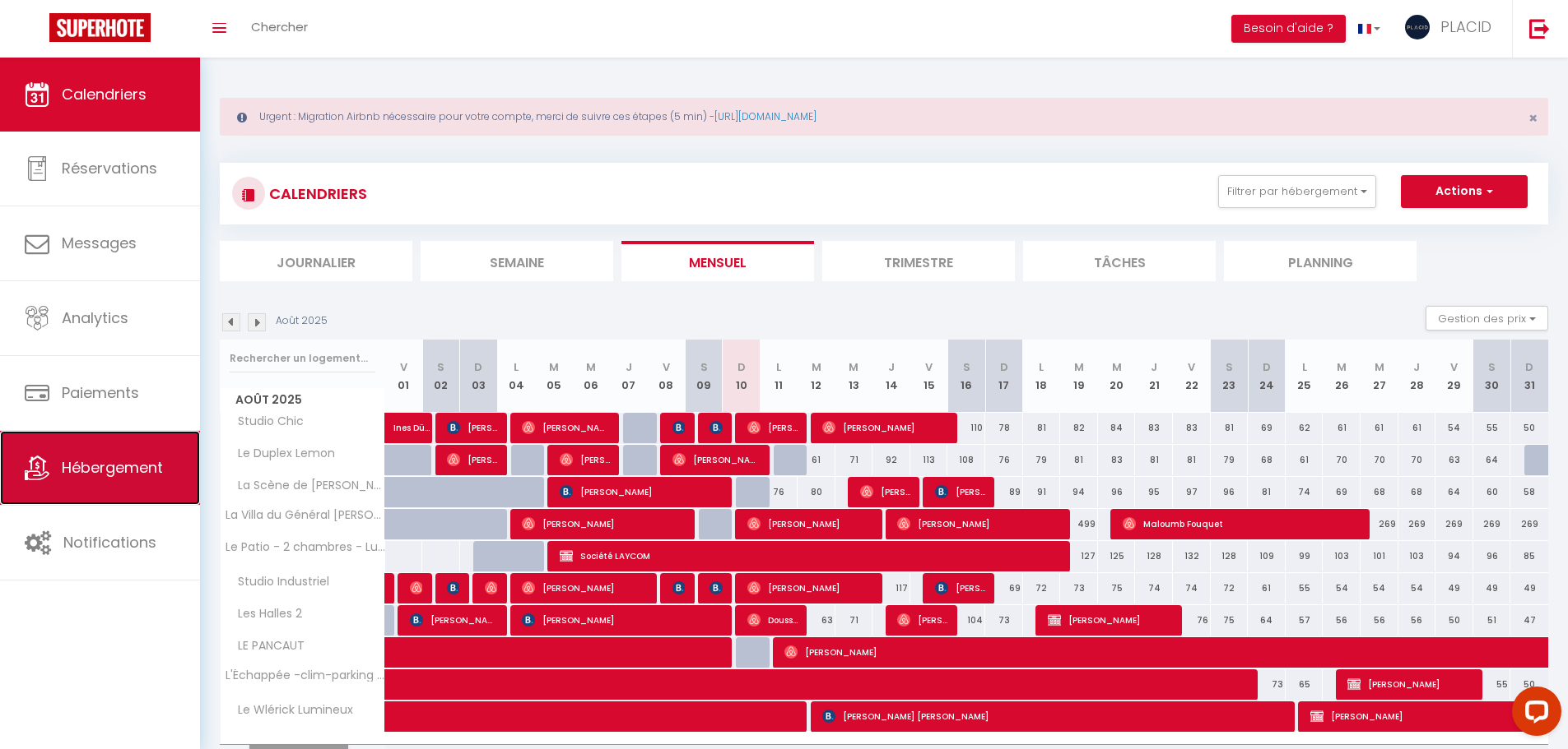
click at [98, 472] on span "Hébergement" at bounding box center [113, 467] width 102 height 20
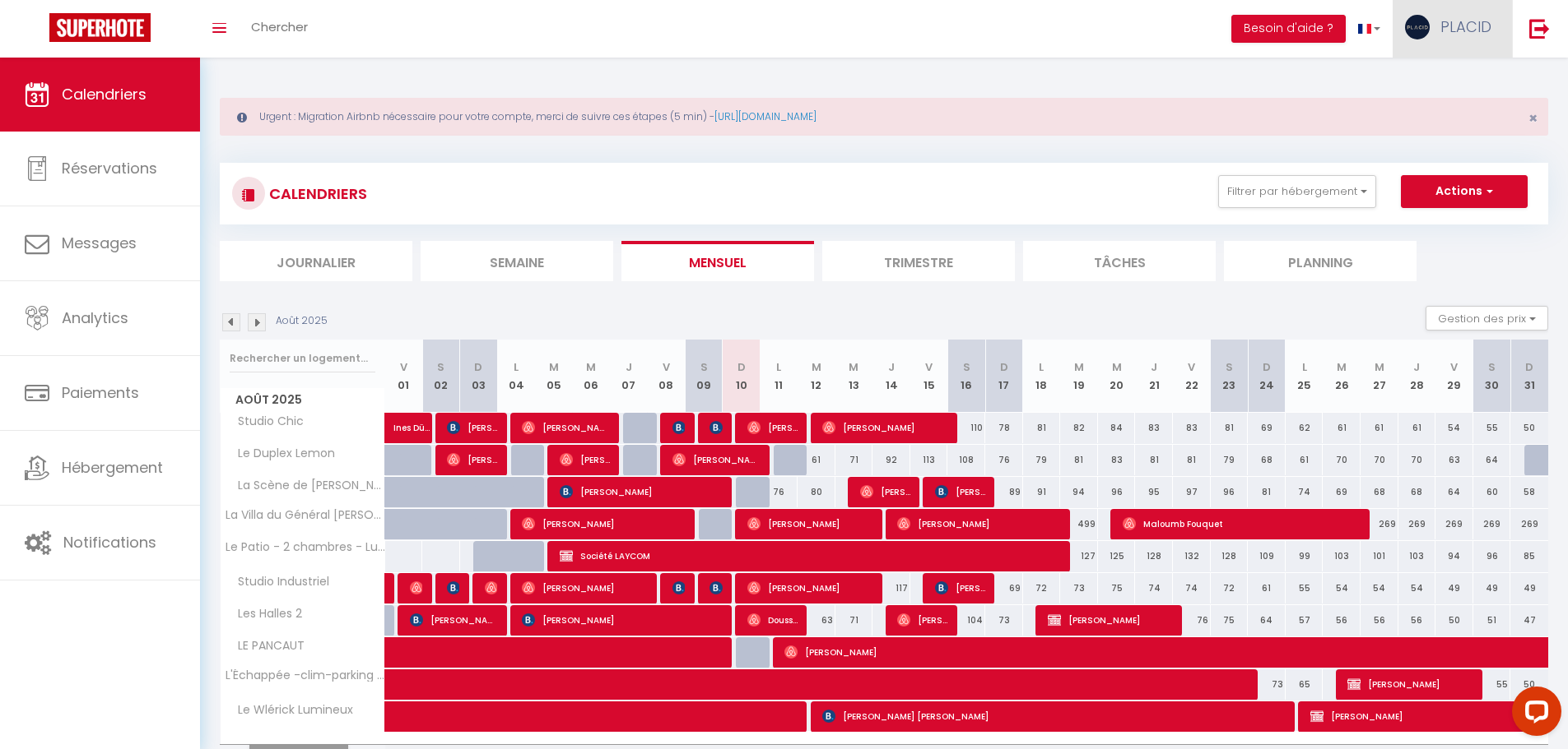
click at [1455, 40] on link "PLACID" at bounding box center [1452, 29] width 119 height 57
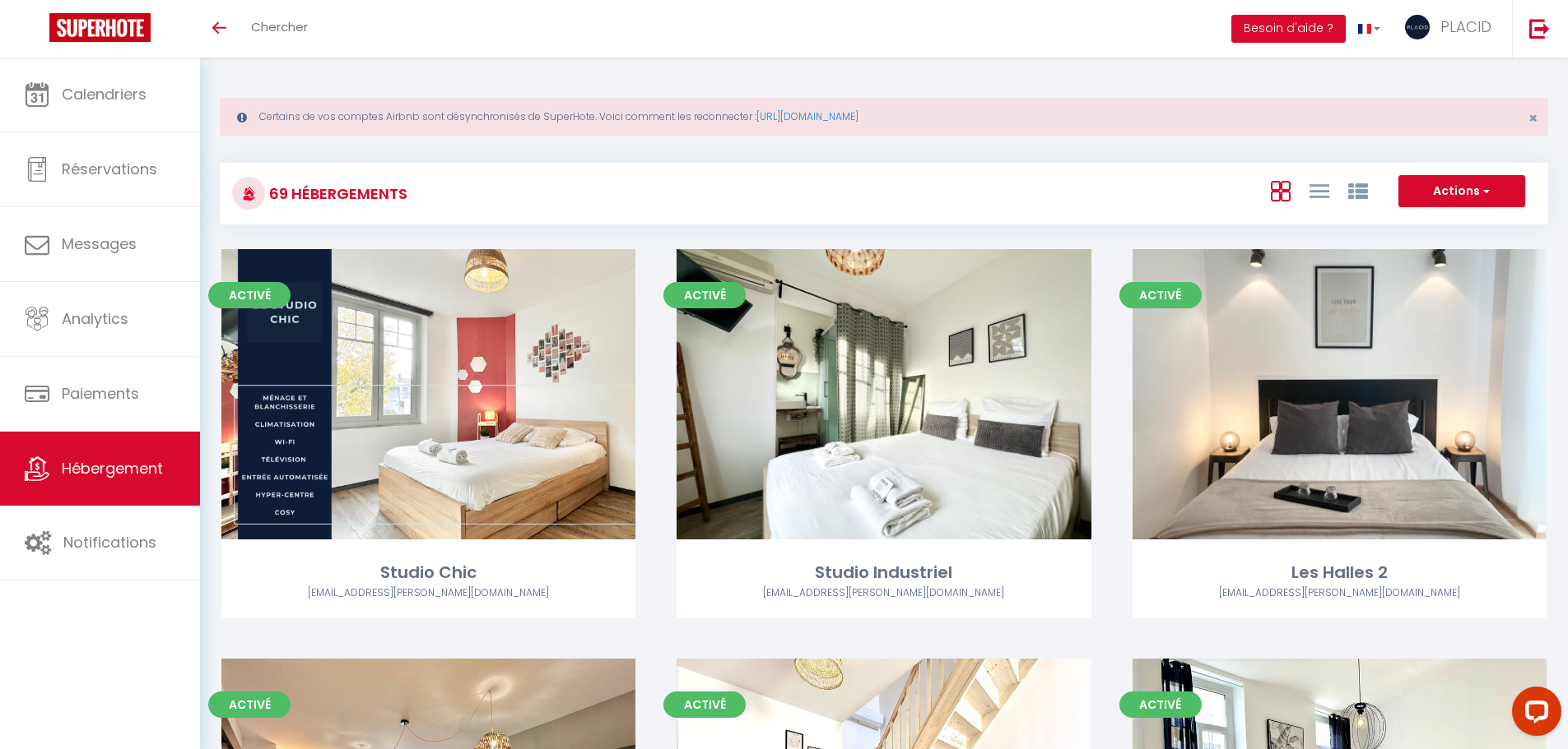
scroll to position [7984, 0]
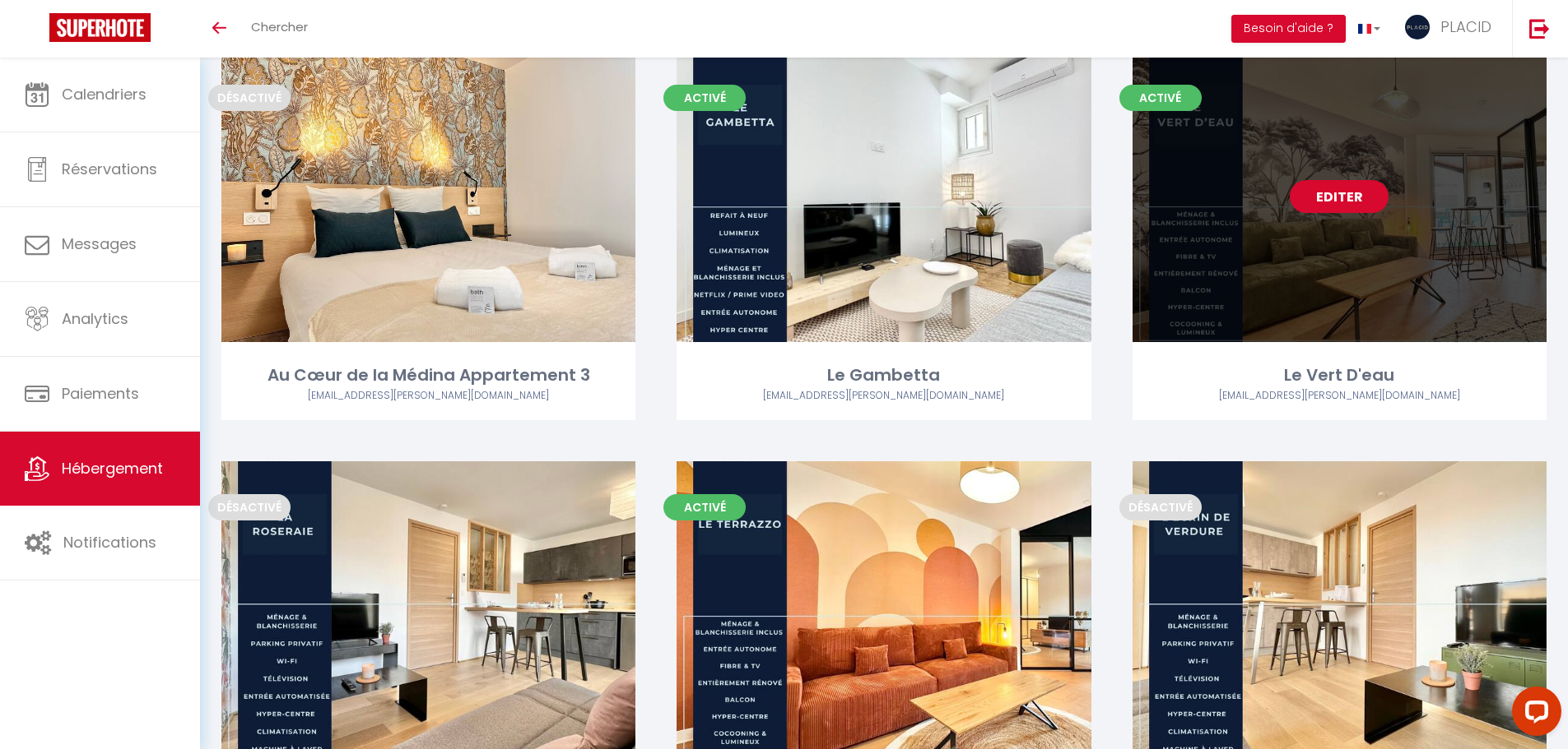
click at [1361, 191] on link "Editer" at bounding box center [1339, 197] width 99 height 33
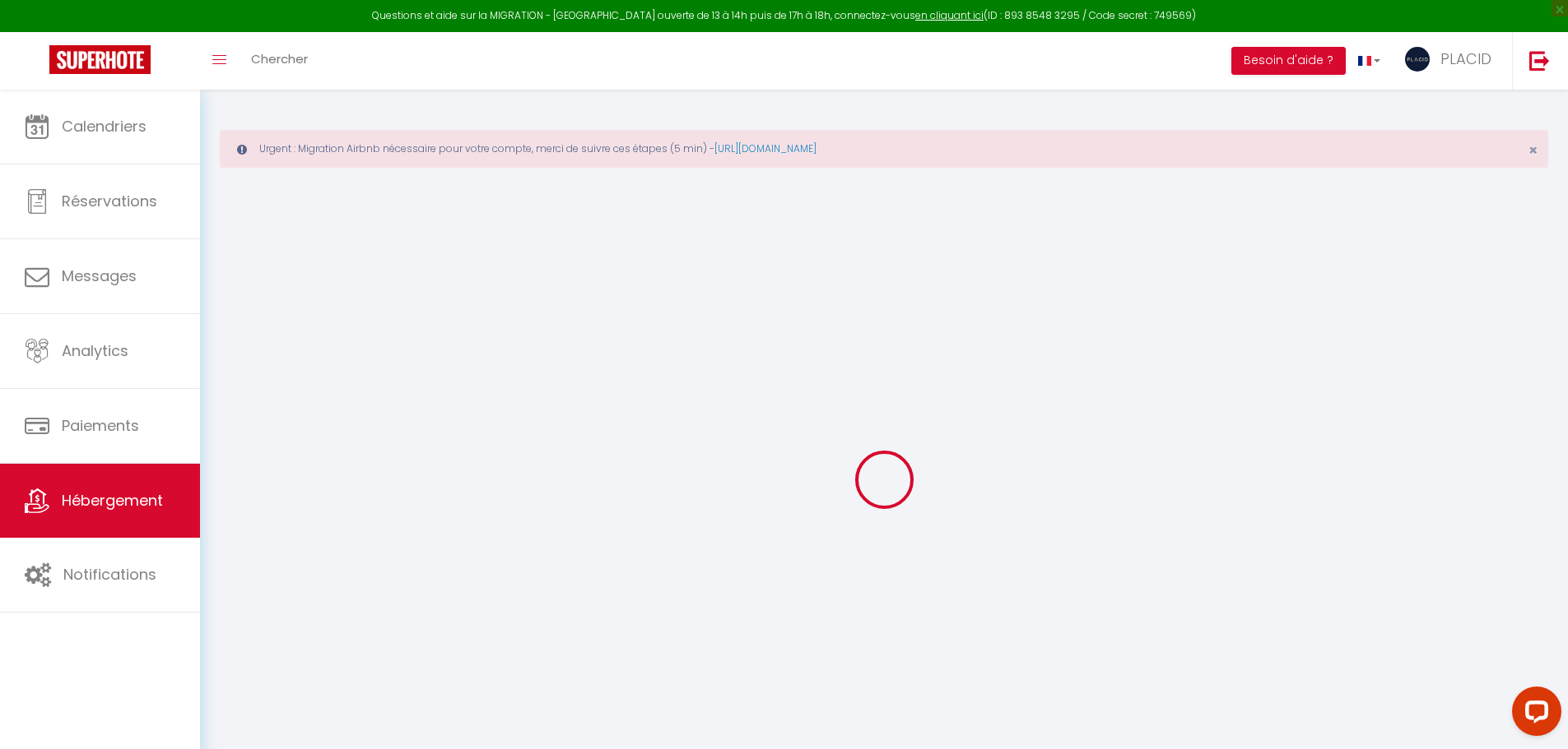
checkbox input "false"
checkbox input "true"
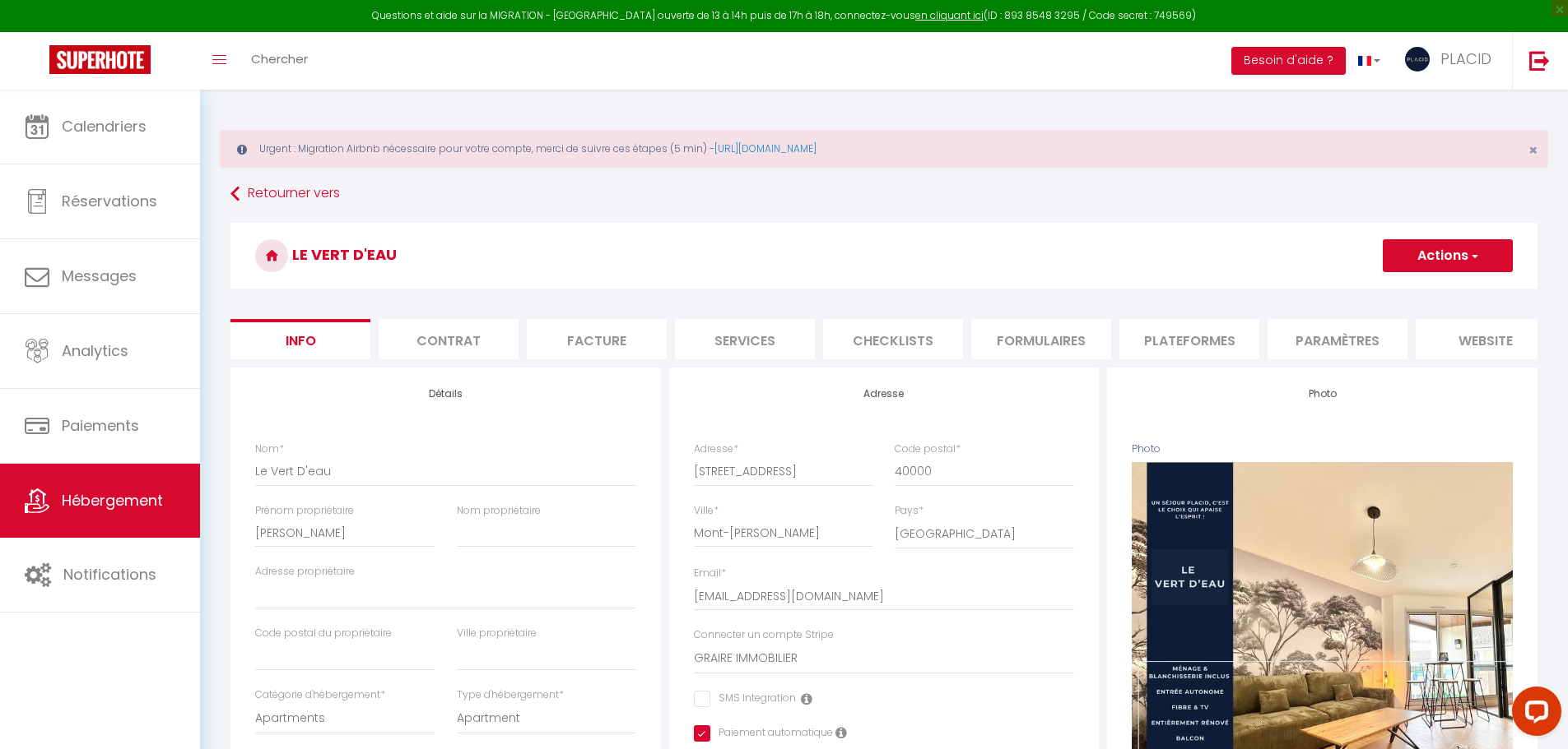
checkbox input "false"
checkbox input "true"
click at [1221, 325] on li "Plateformes" at bounding box center [1188, 340] width 140 height 41
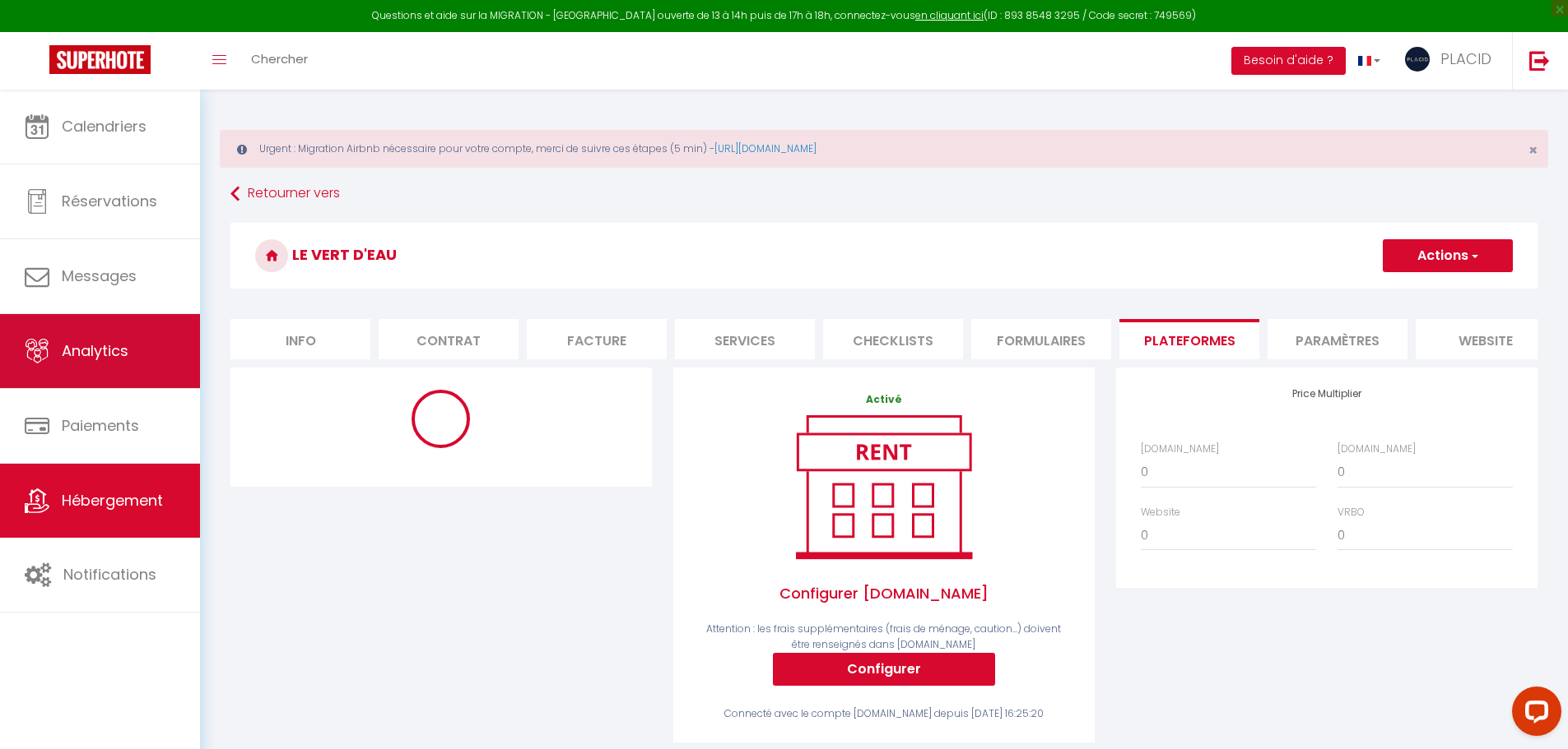
select select "886-1375189296042950079"
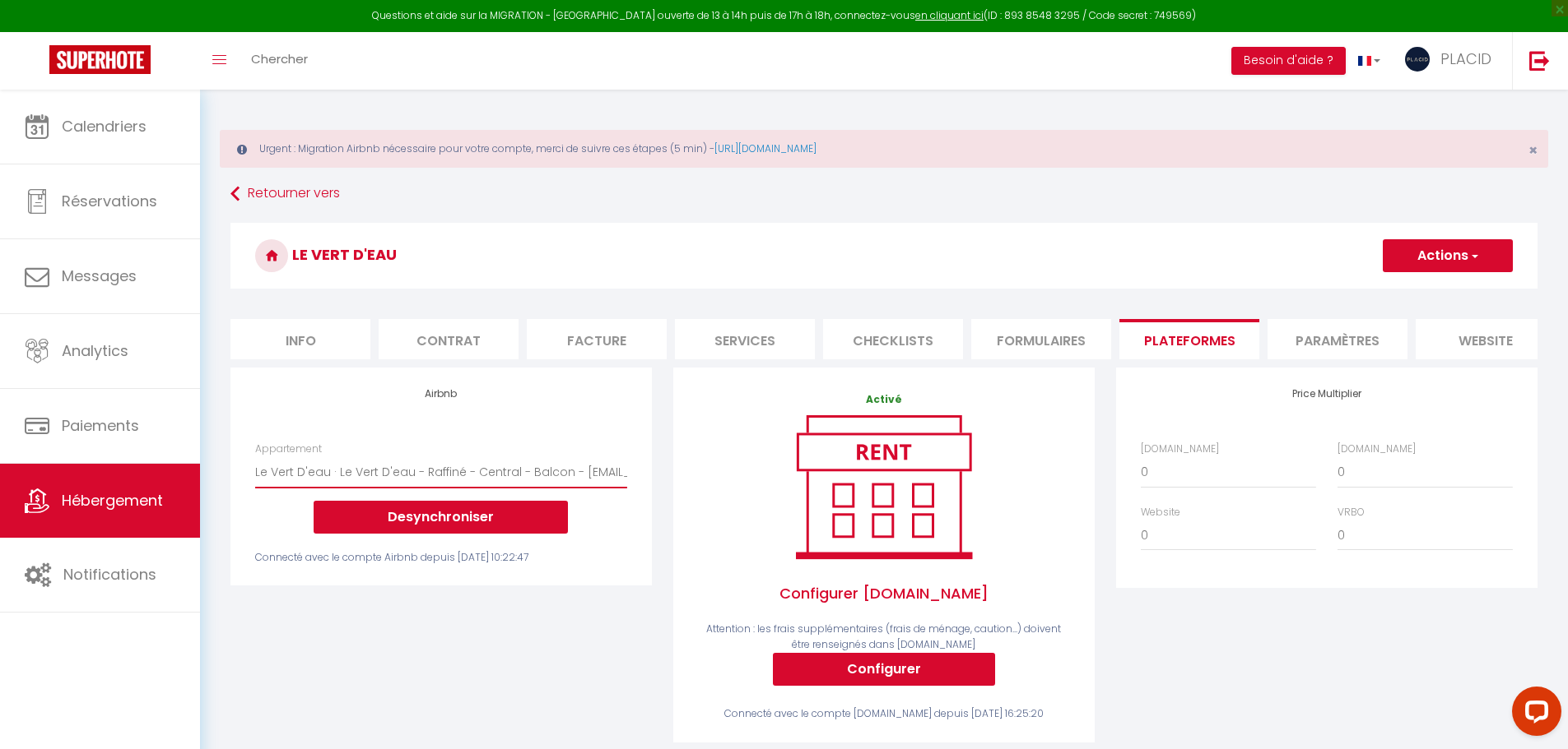
click at [517, 480] on select "Studio Chic · Studio Chic - Hyper Centre - Clim - Cosy - Rénové - graire.christ…" at bounding box center [441, 472] width 372 height 31
click at [425, 522] on button "Desynchroniser" at bounding box center [440, 517] width 254 height 33
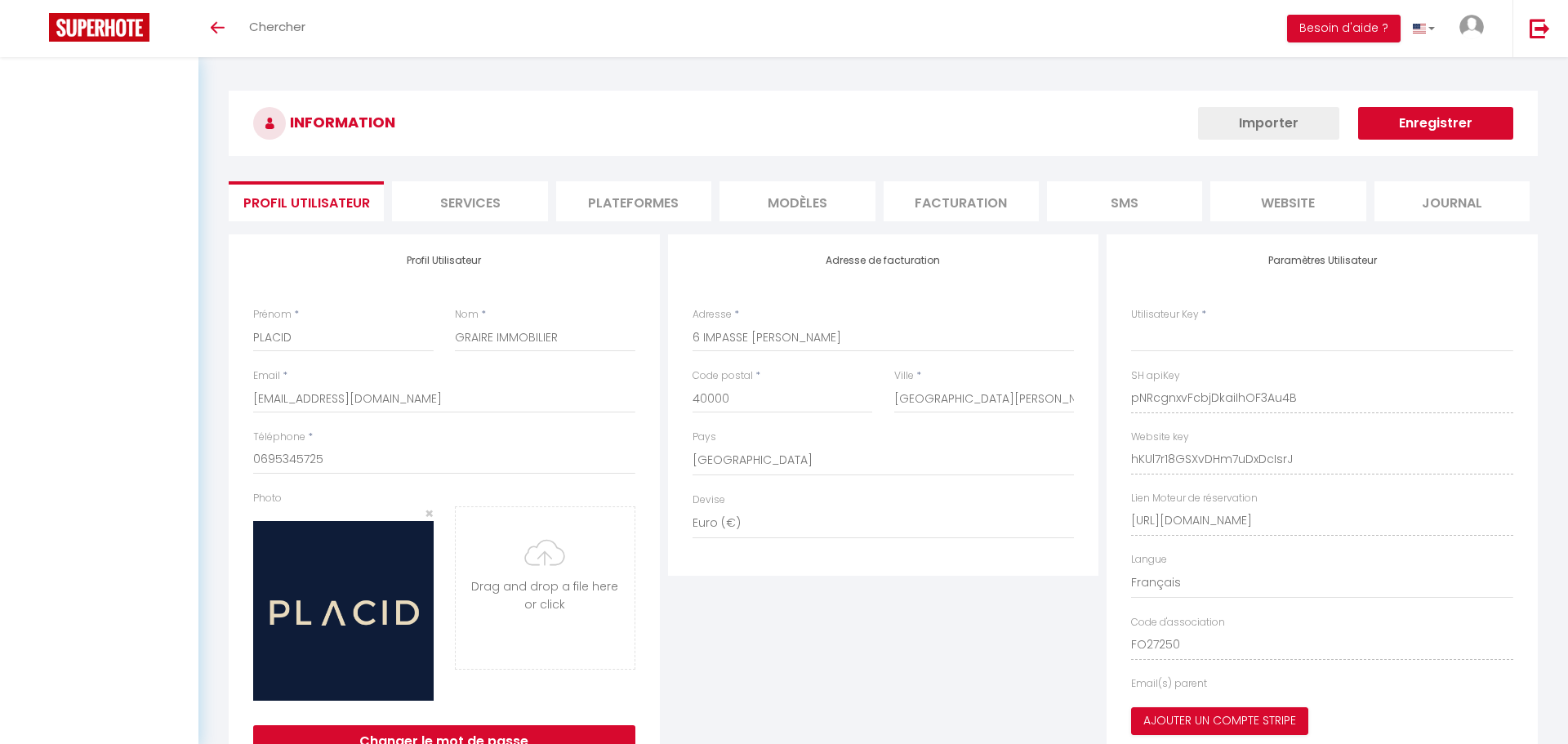
select select "28"
select select "fr"
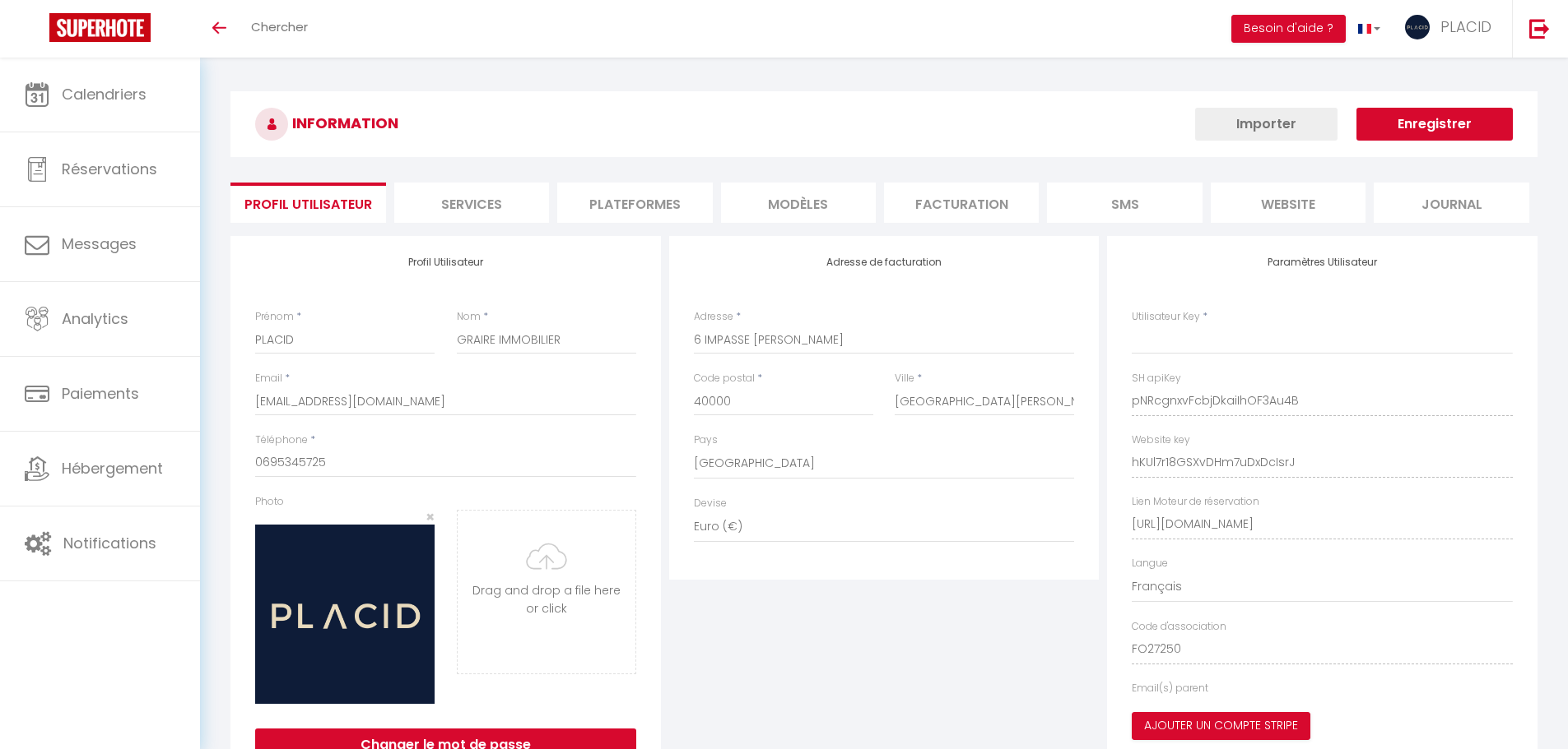
type input "pNRcgnxvFcbjDkaiIhOF3Au4B"
type input "hKUl7r18GSXvDHm7uDxDcIsrJ"
type input "https://app.superhote.com/#/get-available-rentals/hKUl7r18GSXvDHm7uDxDcIsrJ"
select select "fr"
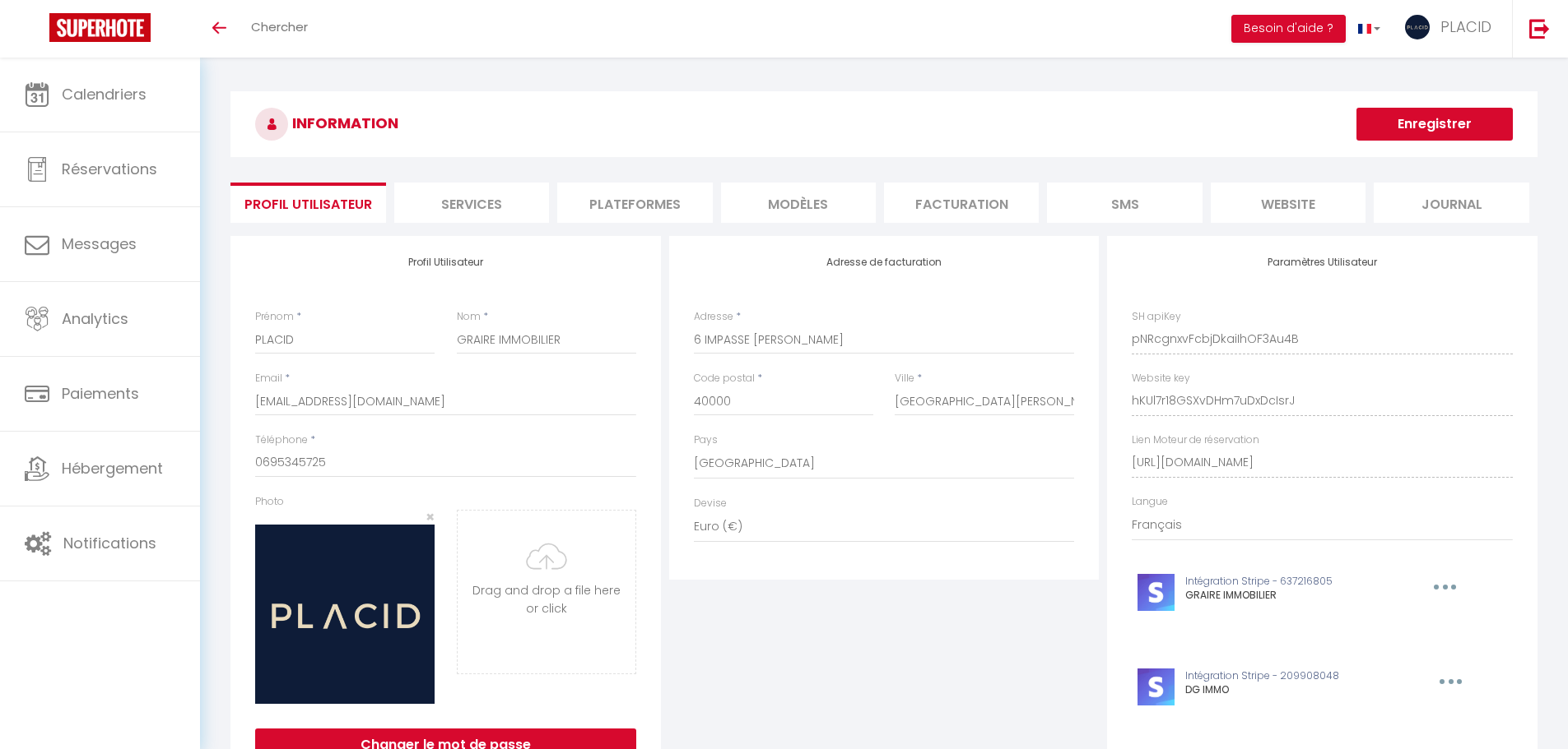
click at [616, 215] on li "Plateformes" at bounding box center [634, 203] width 154 height 41
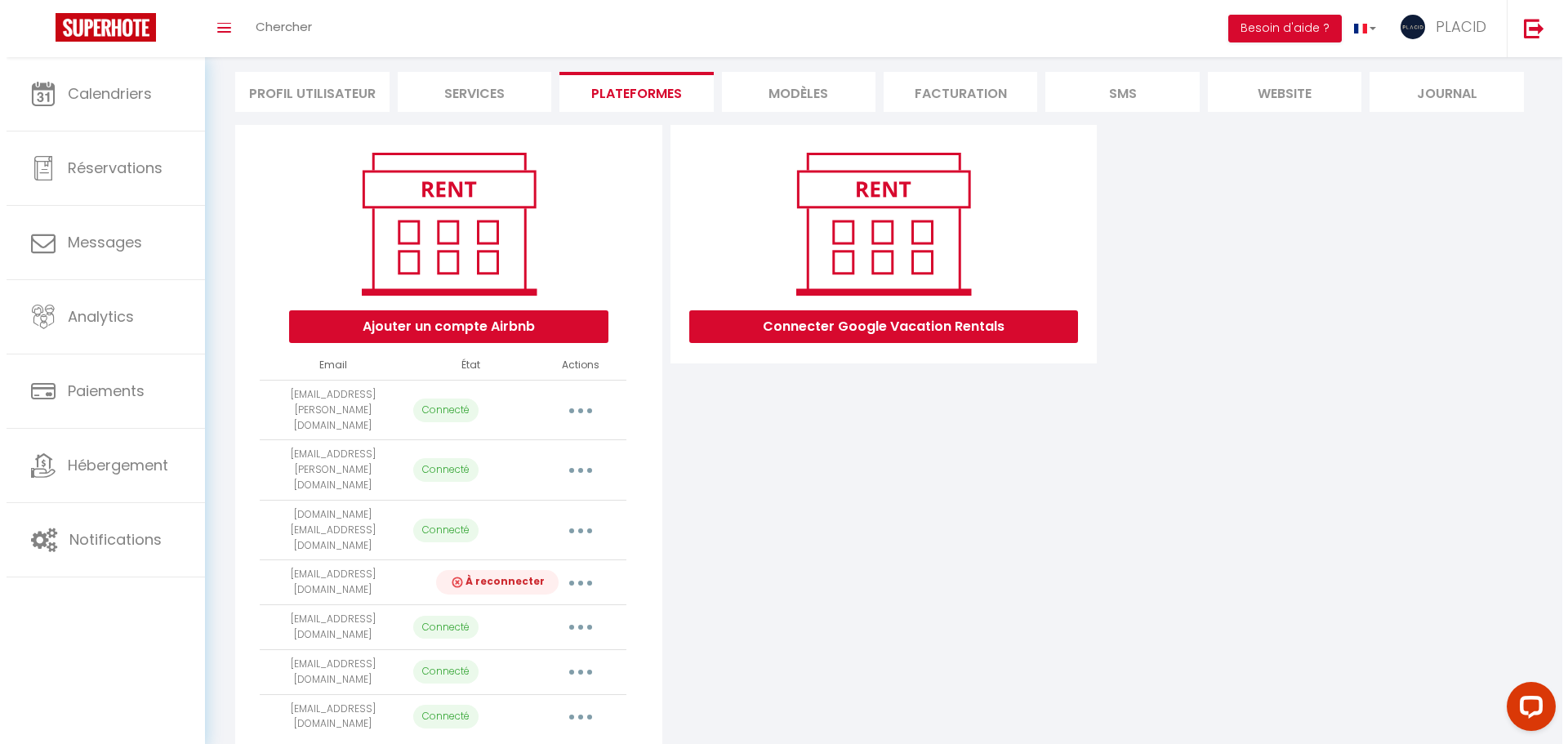
scroll to position [121, 0]
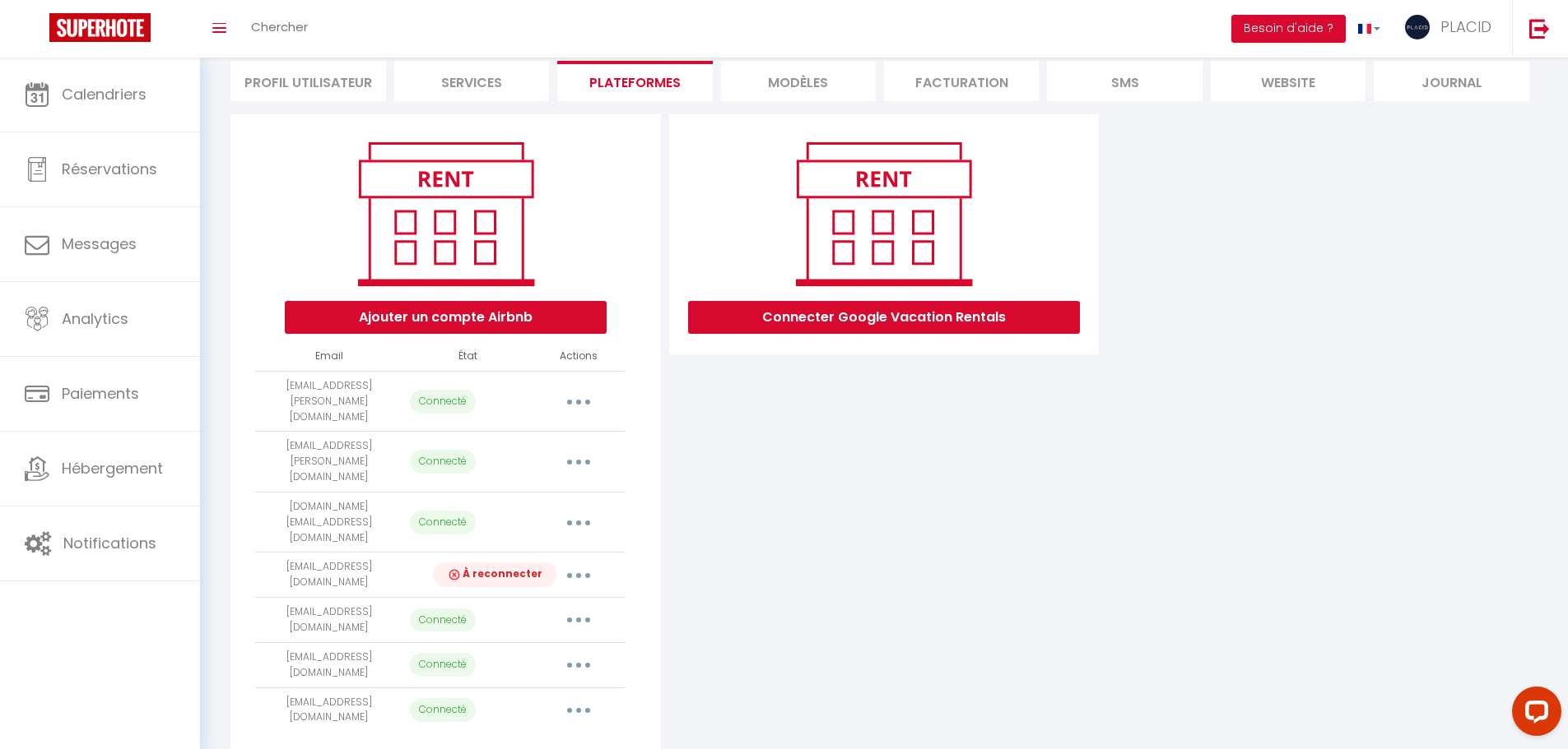
click at [587, 392] on button "button" at bounding box center [578, 401] width 46 height 26
click at [569, 425] on link "Importer les appartements" at bounding box center [505, 439] width 182 height 28
select select "3928"
select select "3952"
select select "4551"
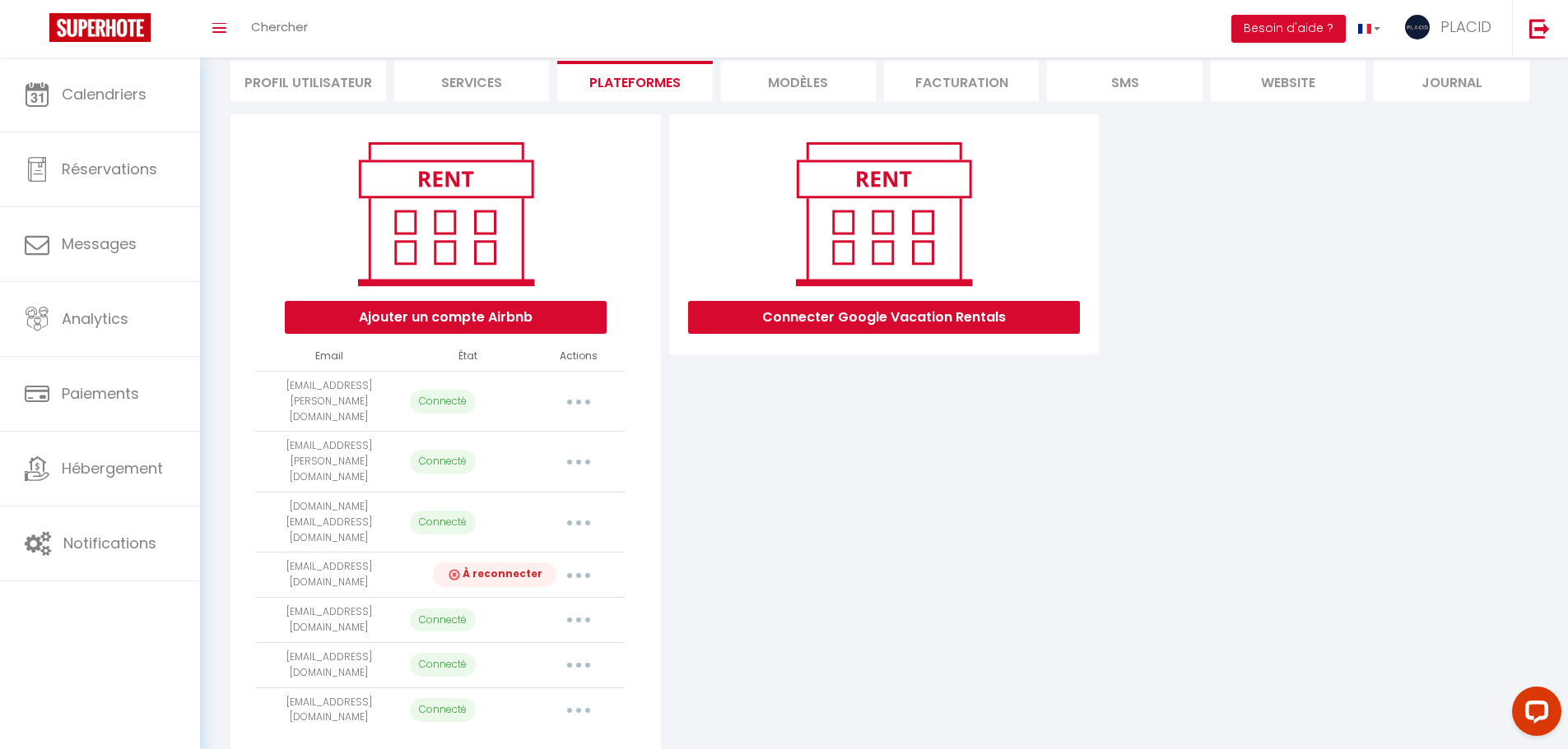
select select "4640"
select select "7980"
select select "8051"
select select "10324"
select select
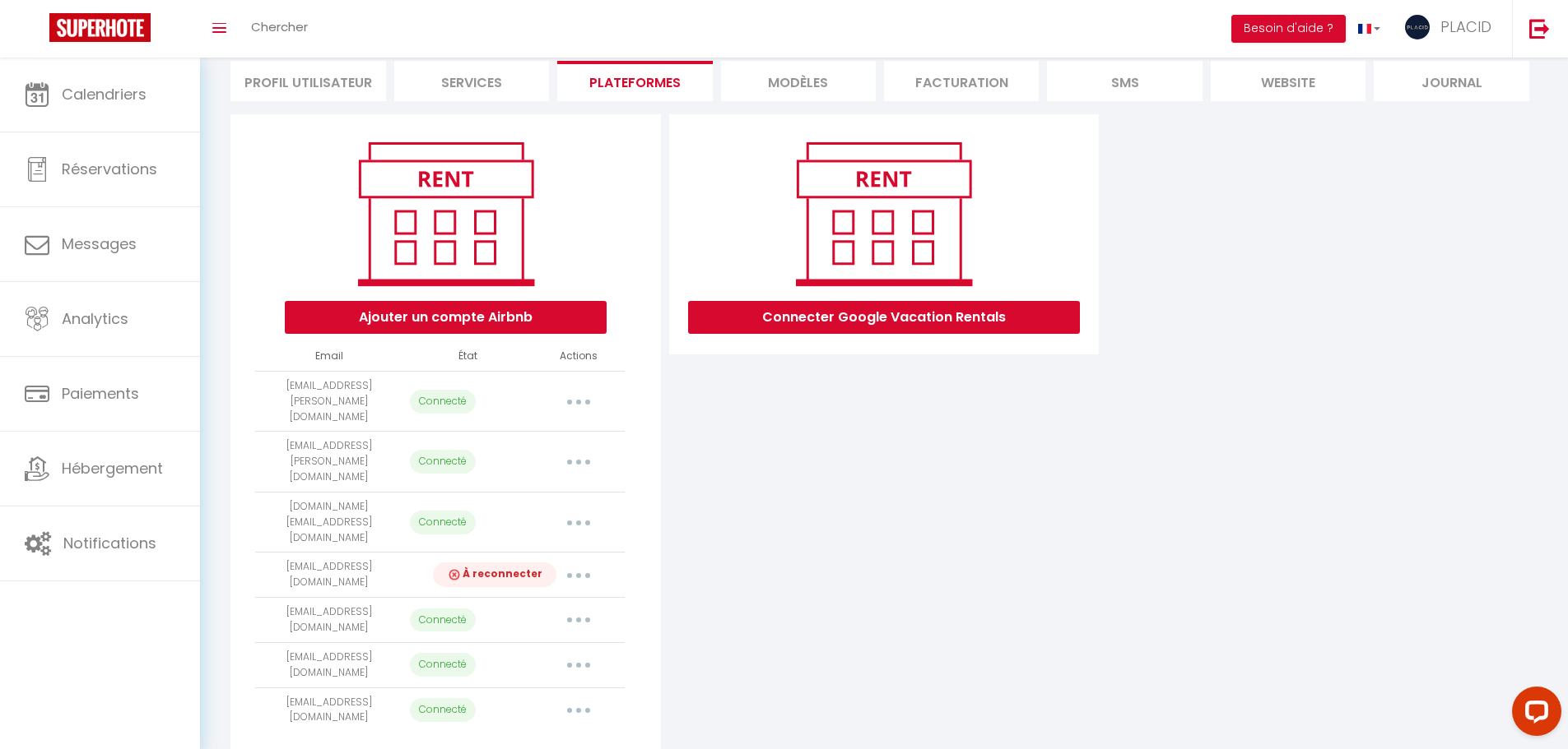
select select "11384"
select select "11383"
select select "14018"
select select "16847"
select select "22431"
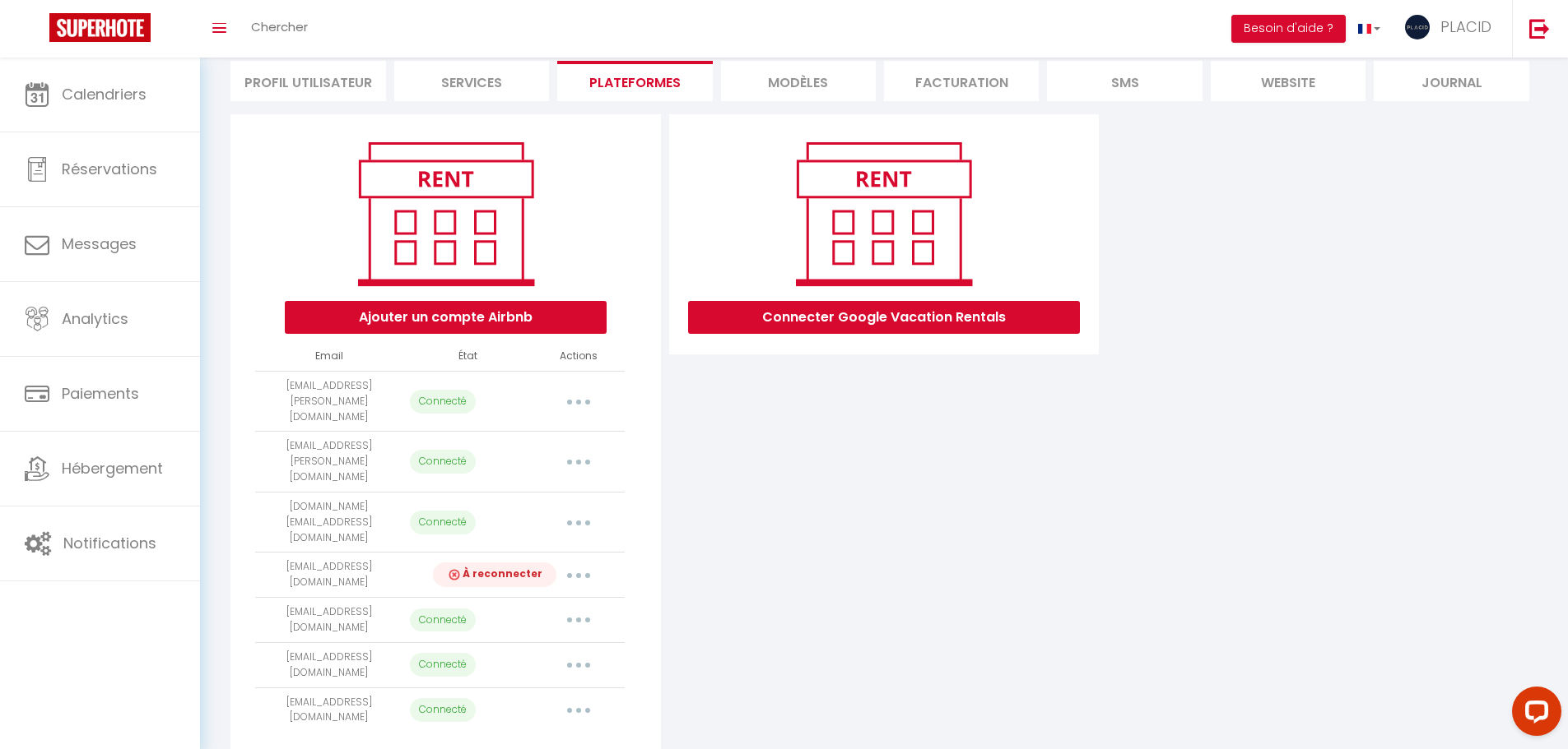
select select "24040"
select select "26391"
select select "27722"
select select "29521"
select select "30296"
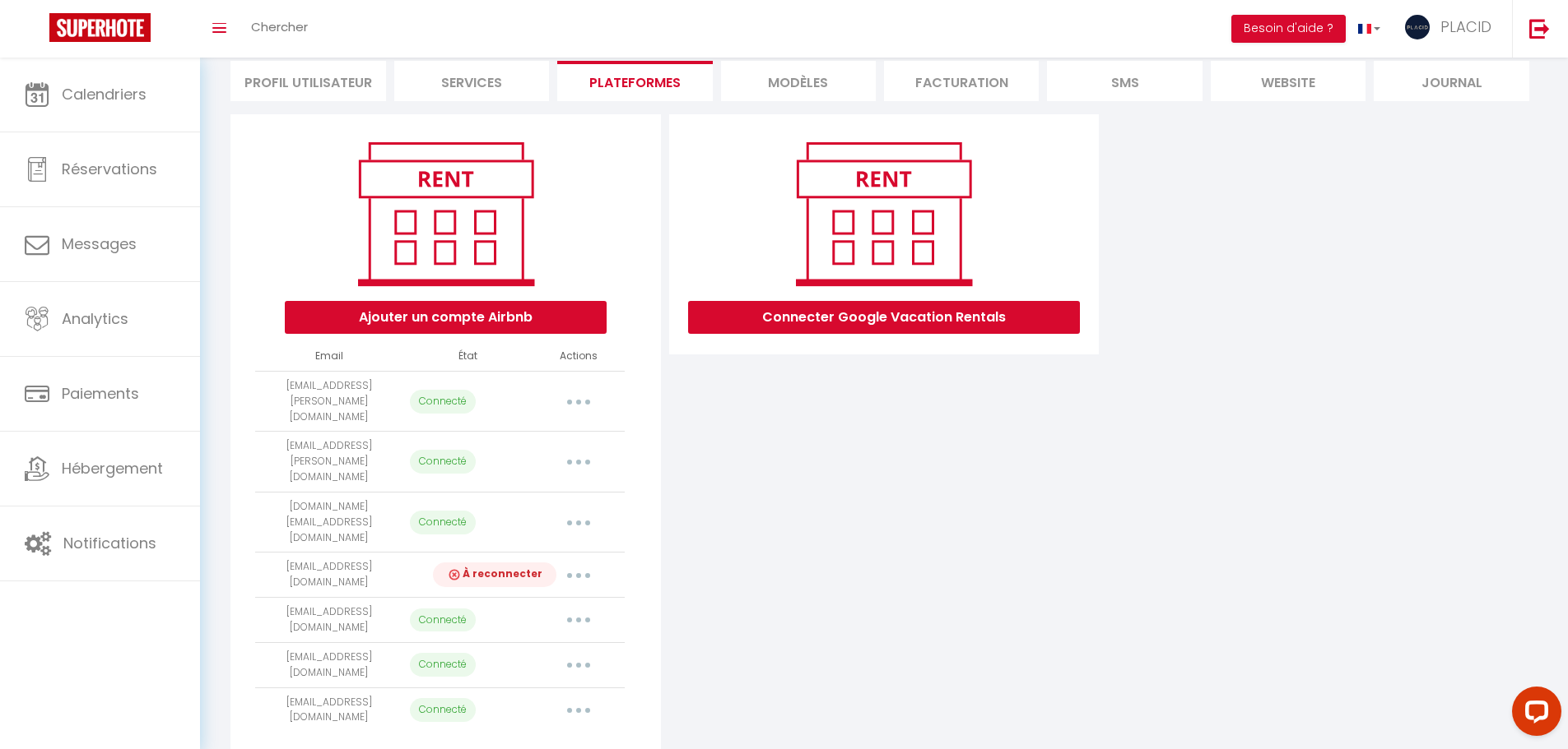
select select "30901"
select select "37903"
select select "38949"
select select "39294"
select select "41556"
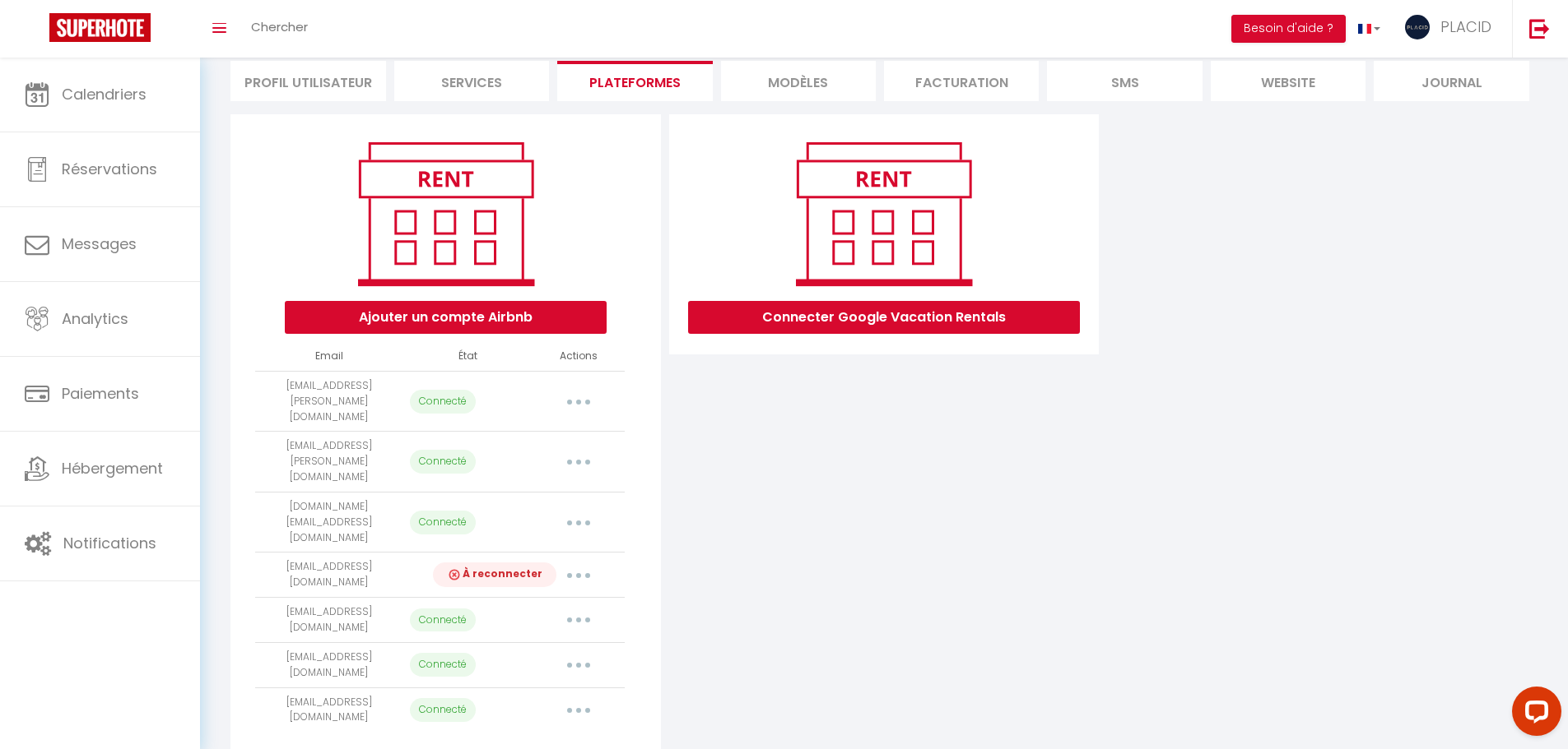
select select "44651"
select select "46041"
select select "47058"
select select "47060"
select select "47661"
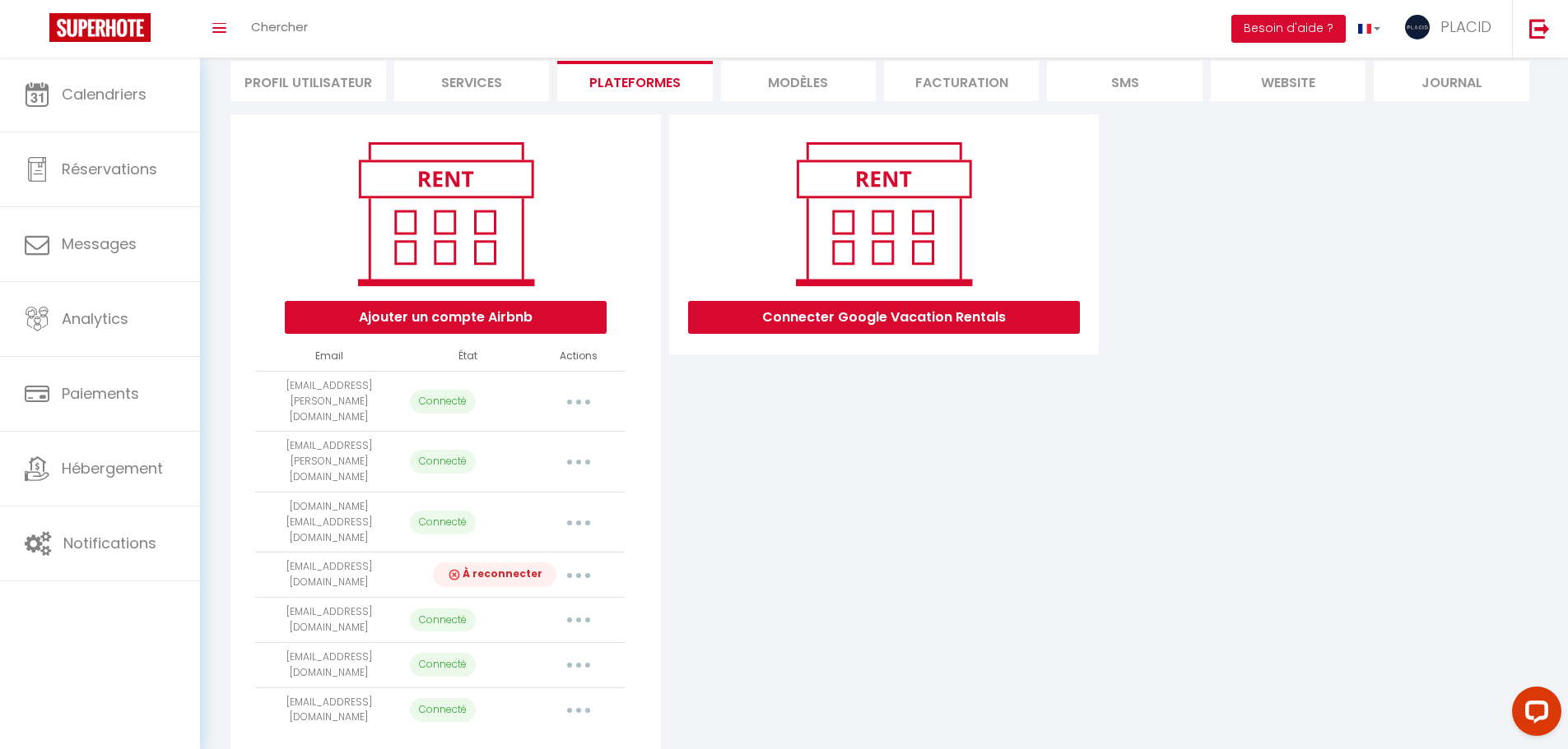
select select "47662"
select select "48497"
select select "50430"
select select "49312"
select select "50008"
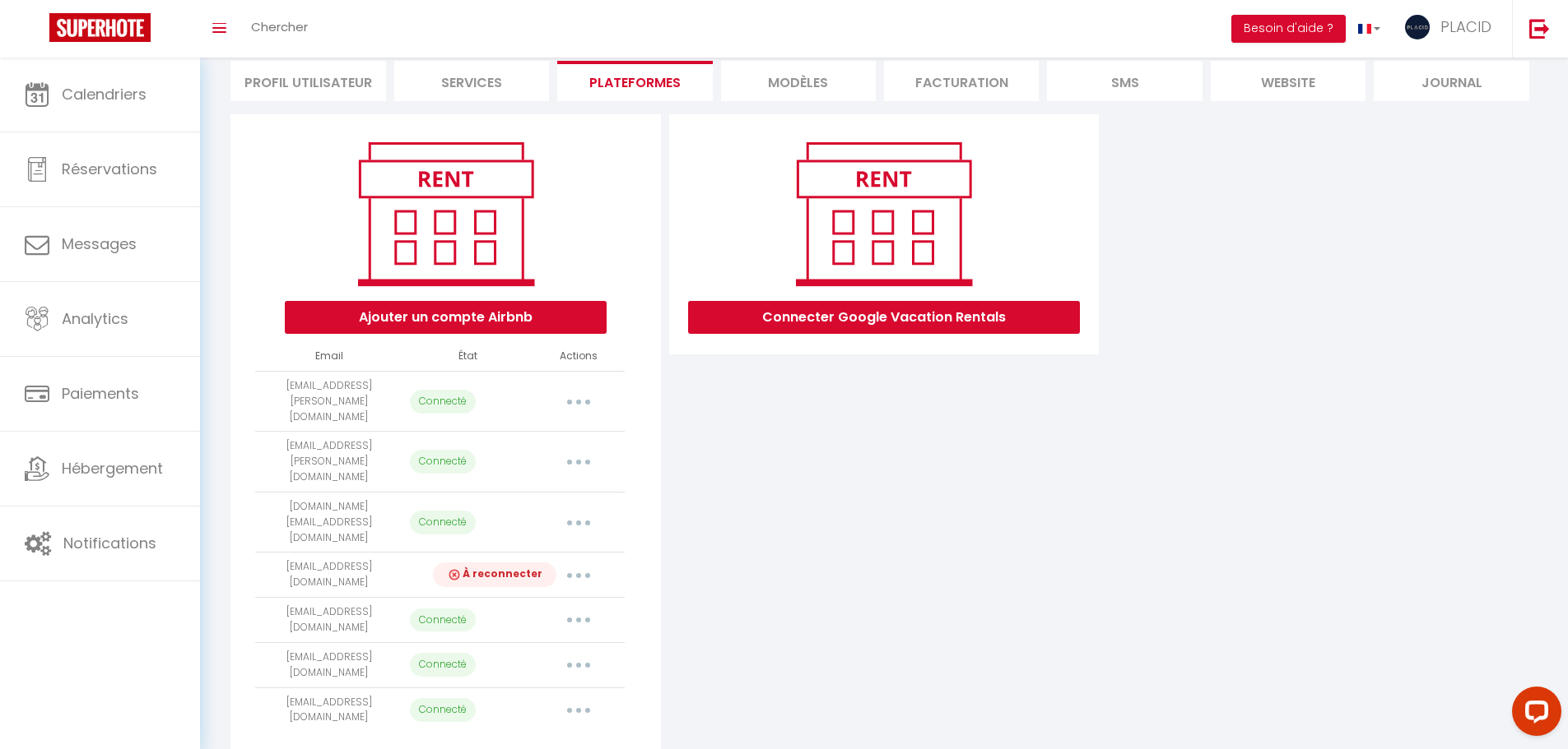
select select "50809"
select select "47663"
select select "30858"
select select "53107"
select select "54972"
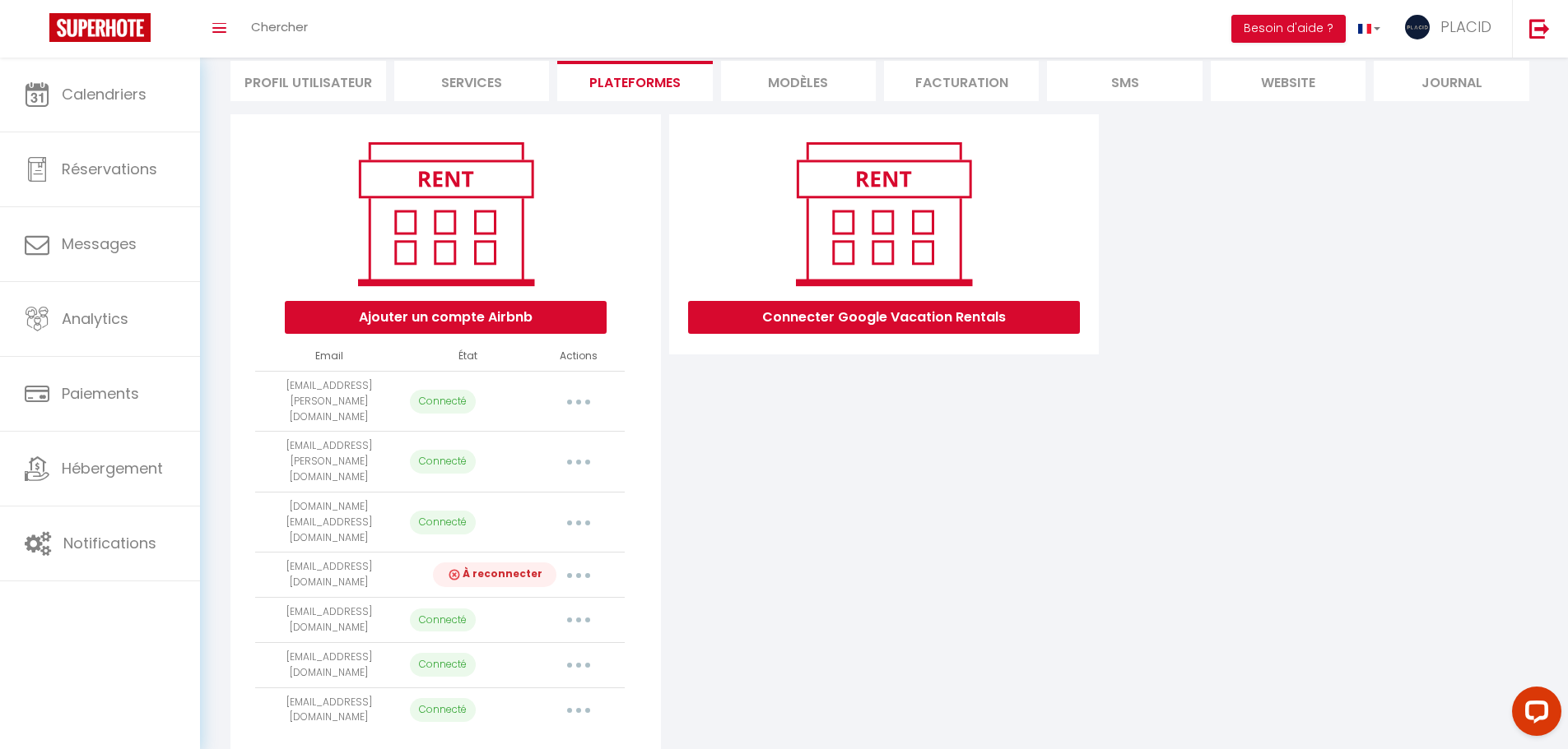
select select "55820"
select select "55825"
select select "55828"
select select "55830"
select select "56209"
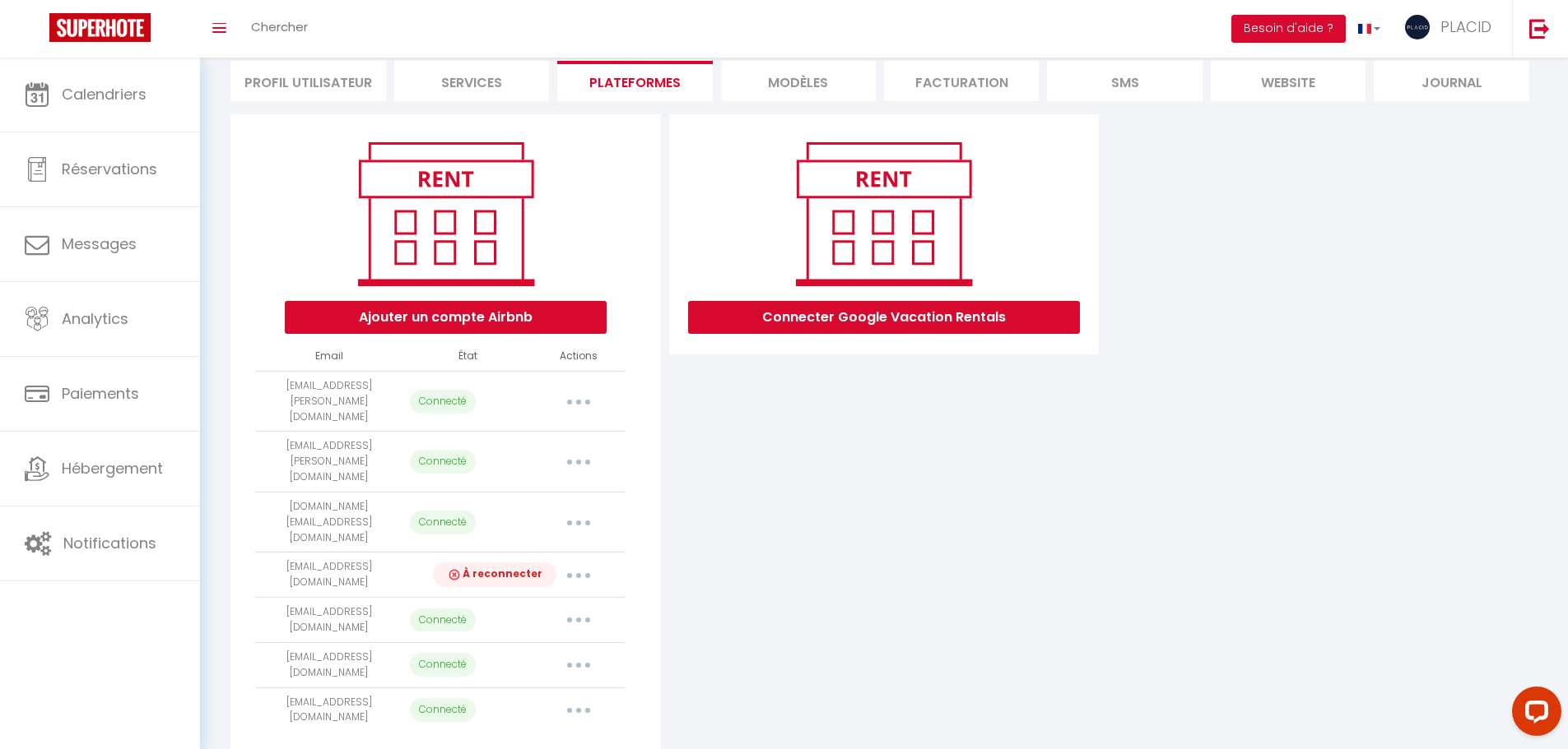
select select "56604"
select select "56812"
select select "56813"
select select "56814"
select select "57011"
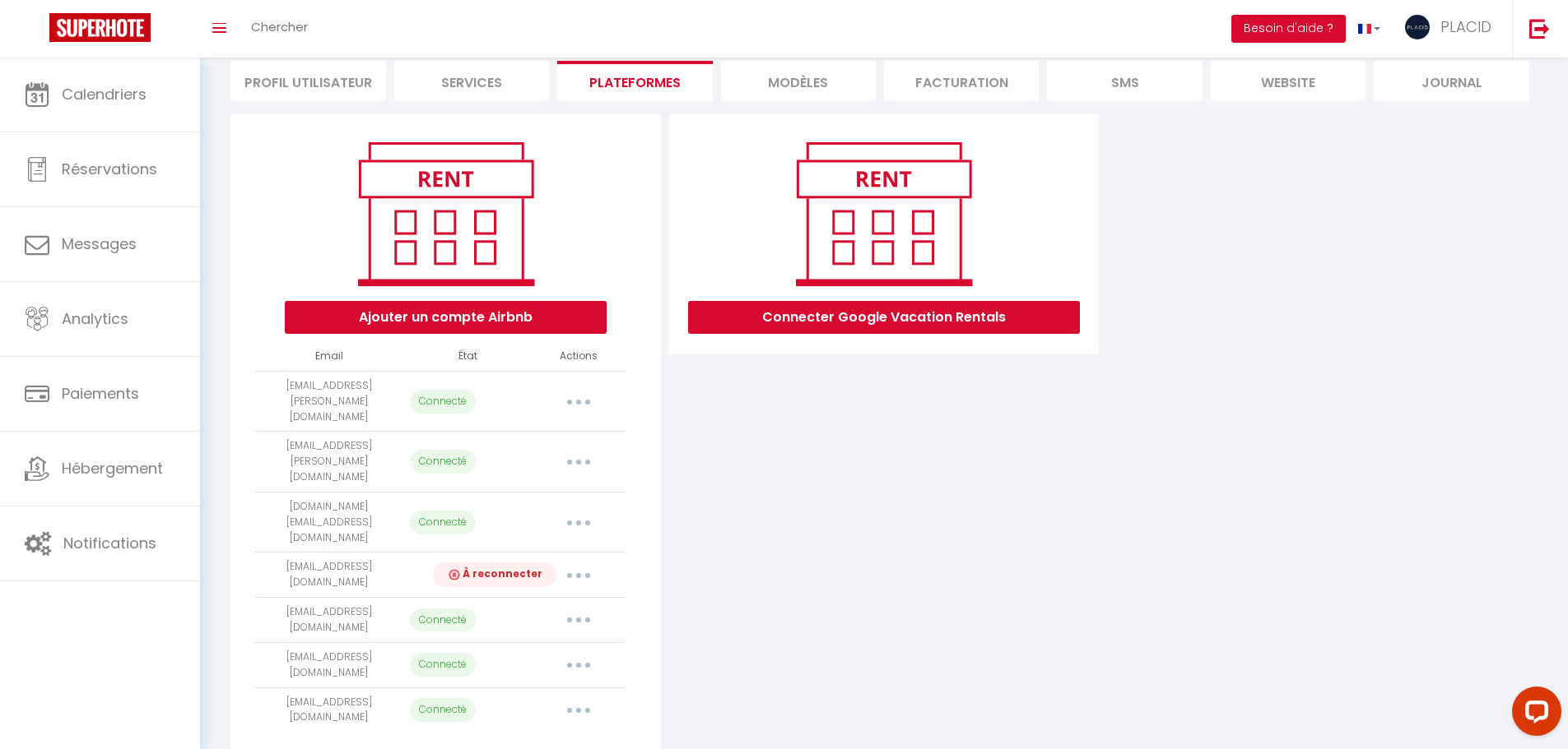
select select "57012"
select select "57013"
select select "58241"
select select "58927"
select select "60253"
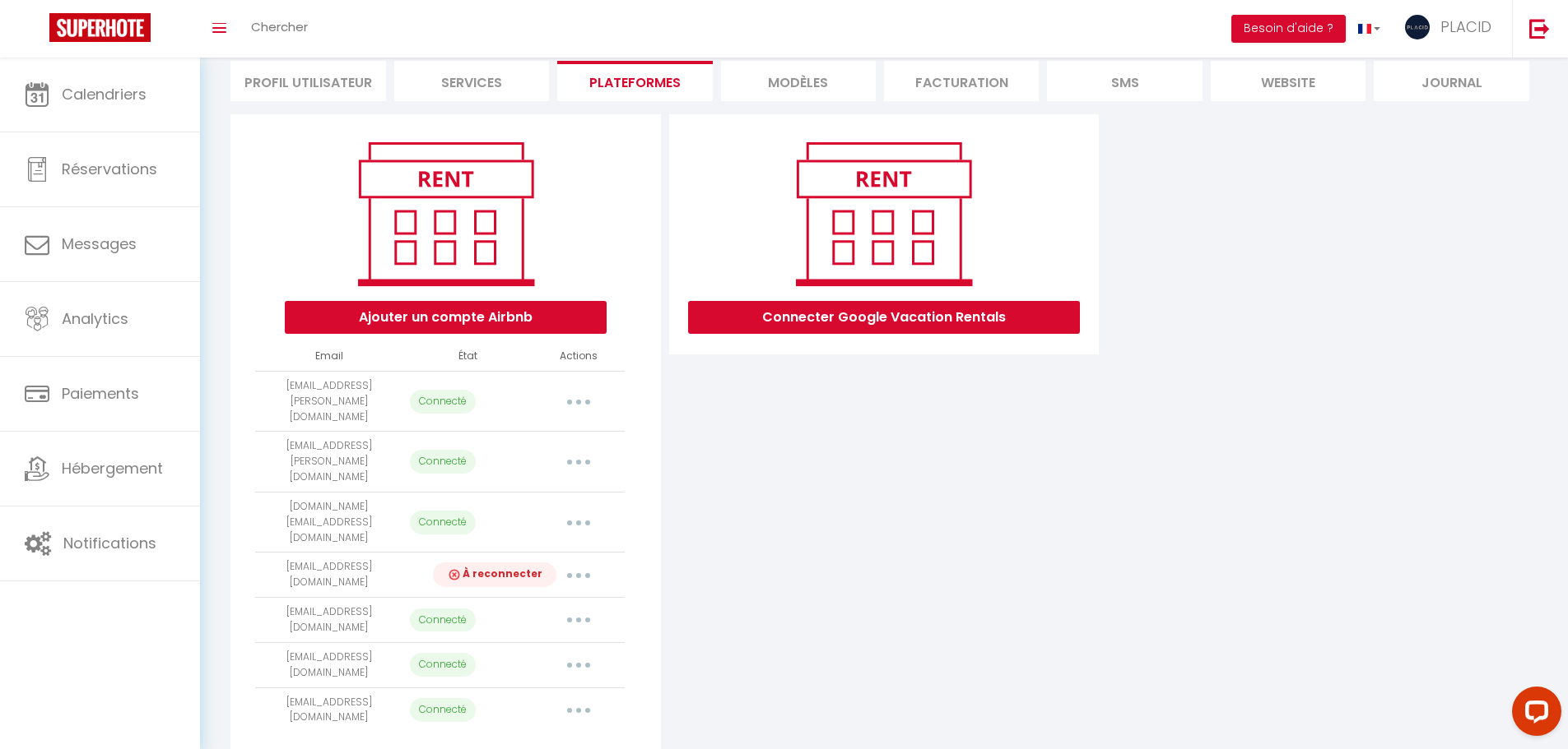
select select "60429"
select select "62281"
select select "62699"
select select "62700"
select select "65744"
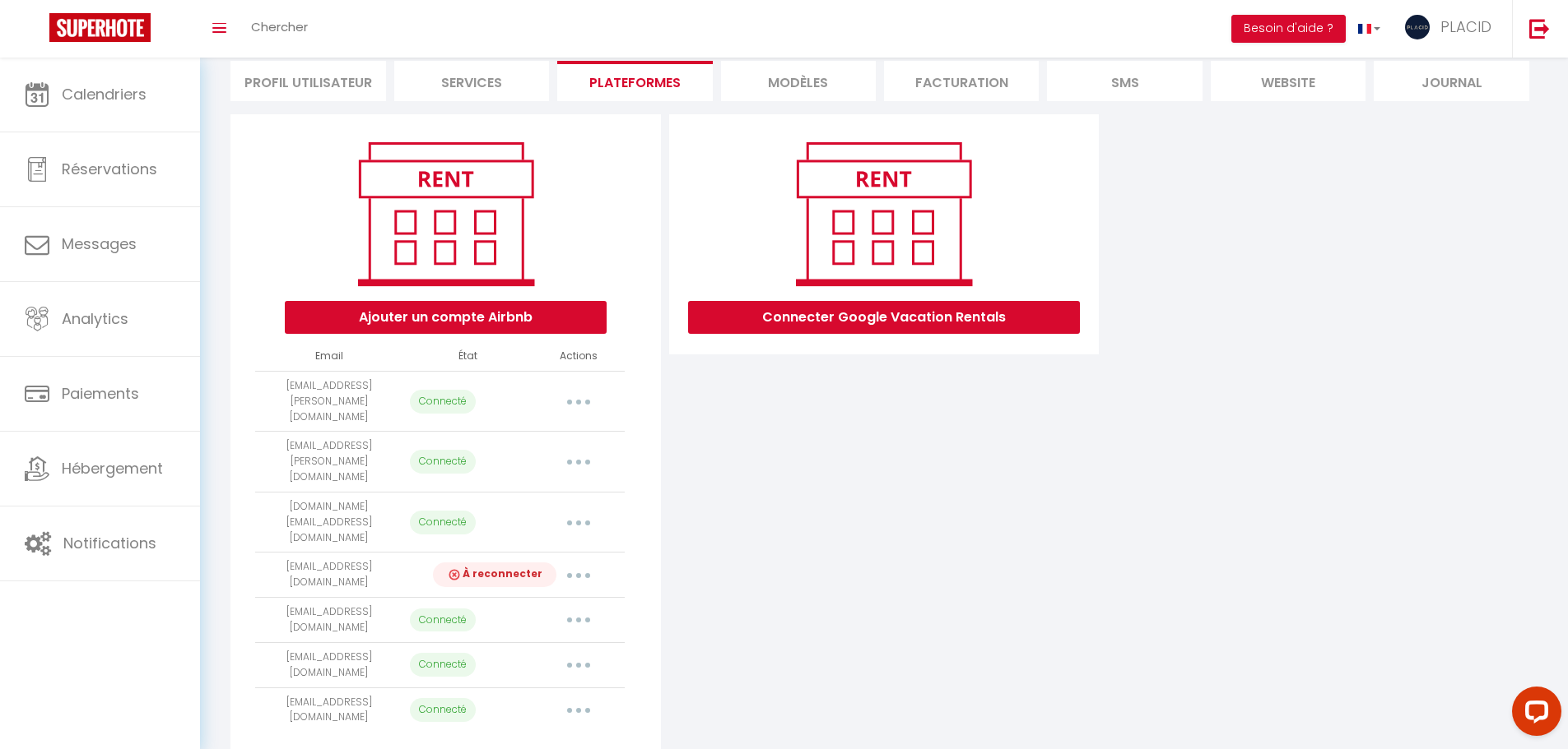
select select "67568"
select select "67939"
select select "74260"
select select "74686"
select select "74792"
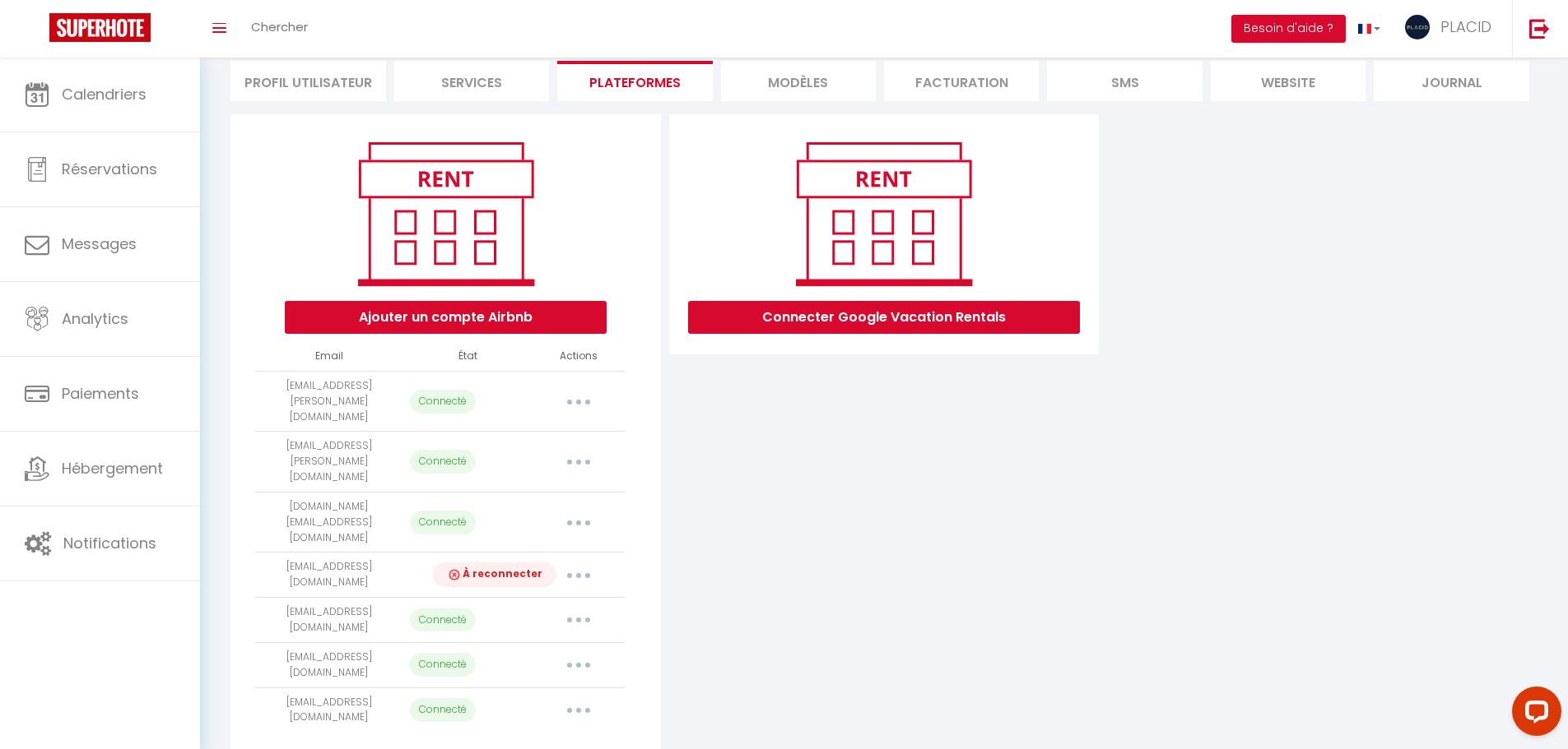
select select "74964"
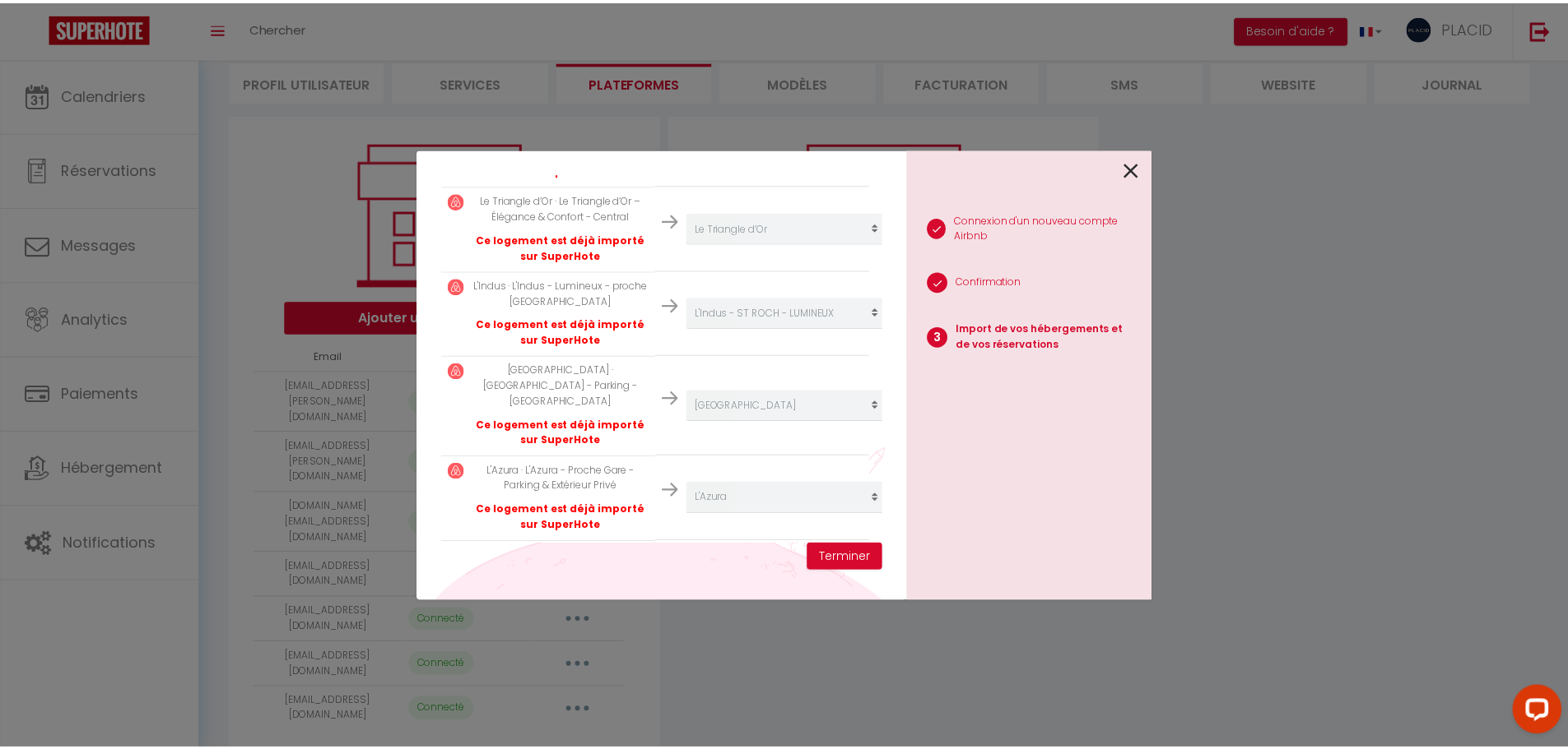
scroll to position [4968, 0]
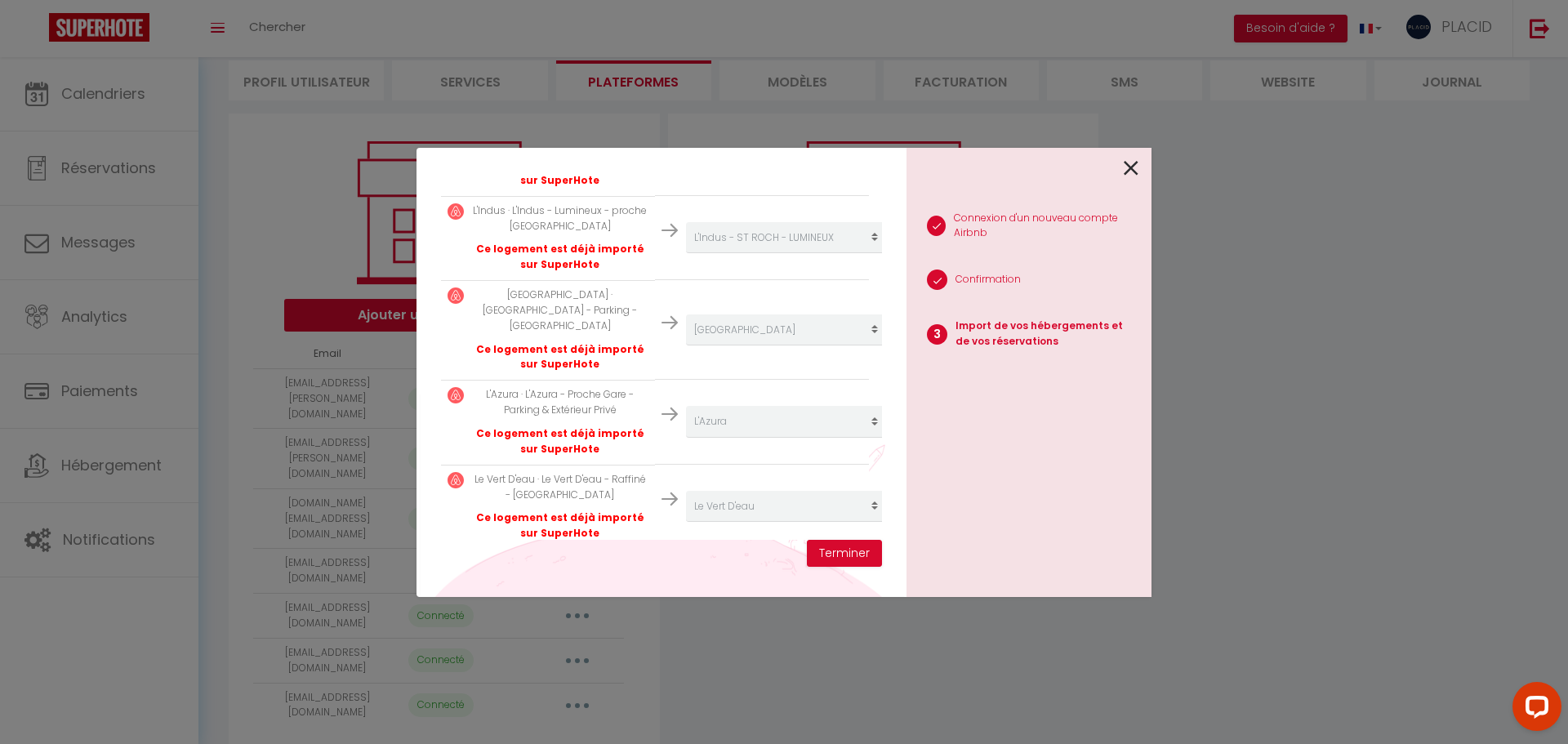
click at [1130, 168] on icon at bounding box center [1131, 168] width 15 height 25
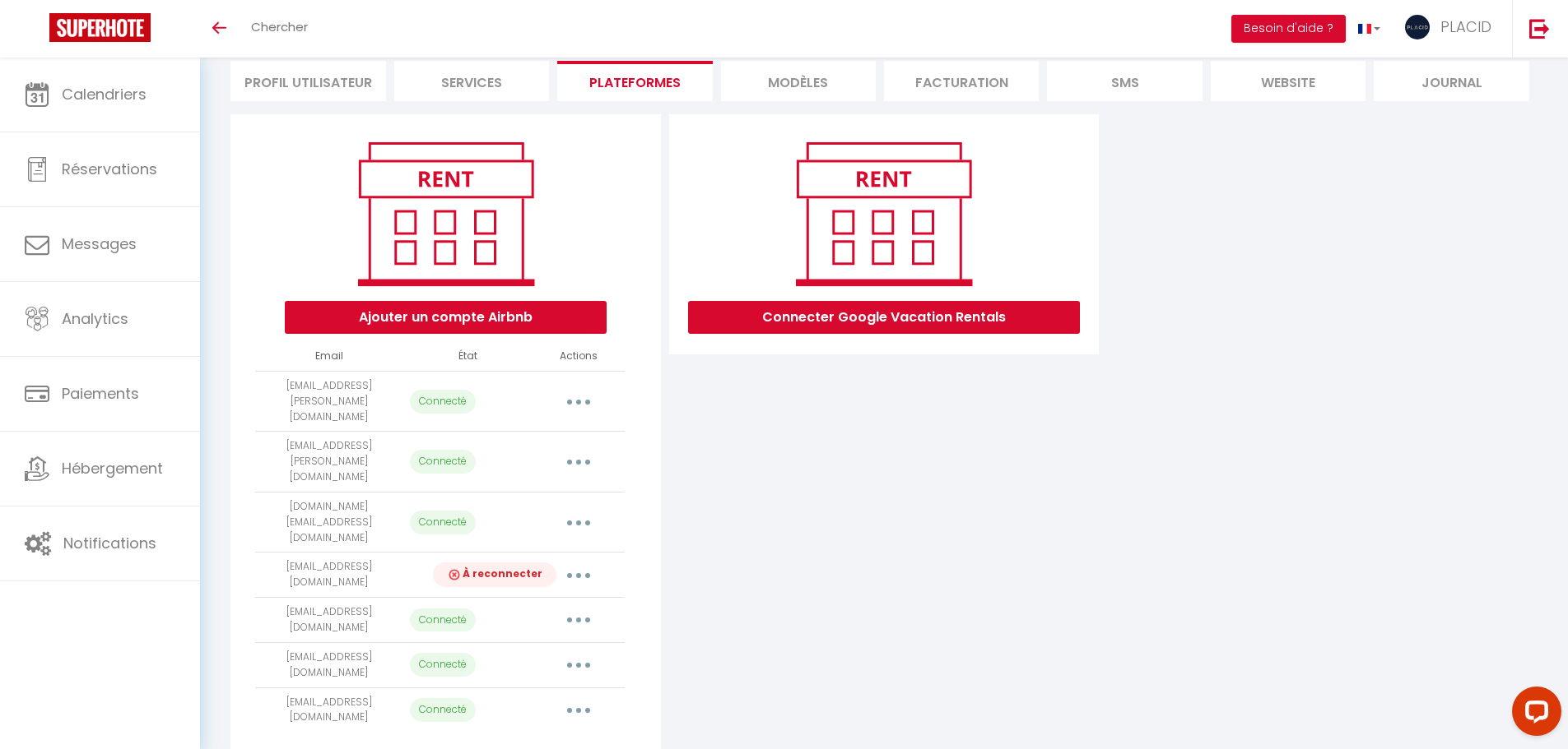
click at [566, 388] on button "button" at bounding box center [578, 401] width 46 height 26
click at [541, 428] on link "Importer les appartements" at bounding box center [505, 439] width 182 height 28
select select "3928"
select select "3952"
select select "4551"
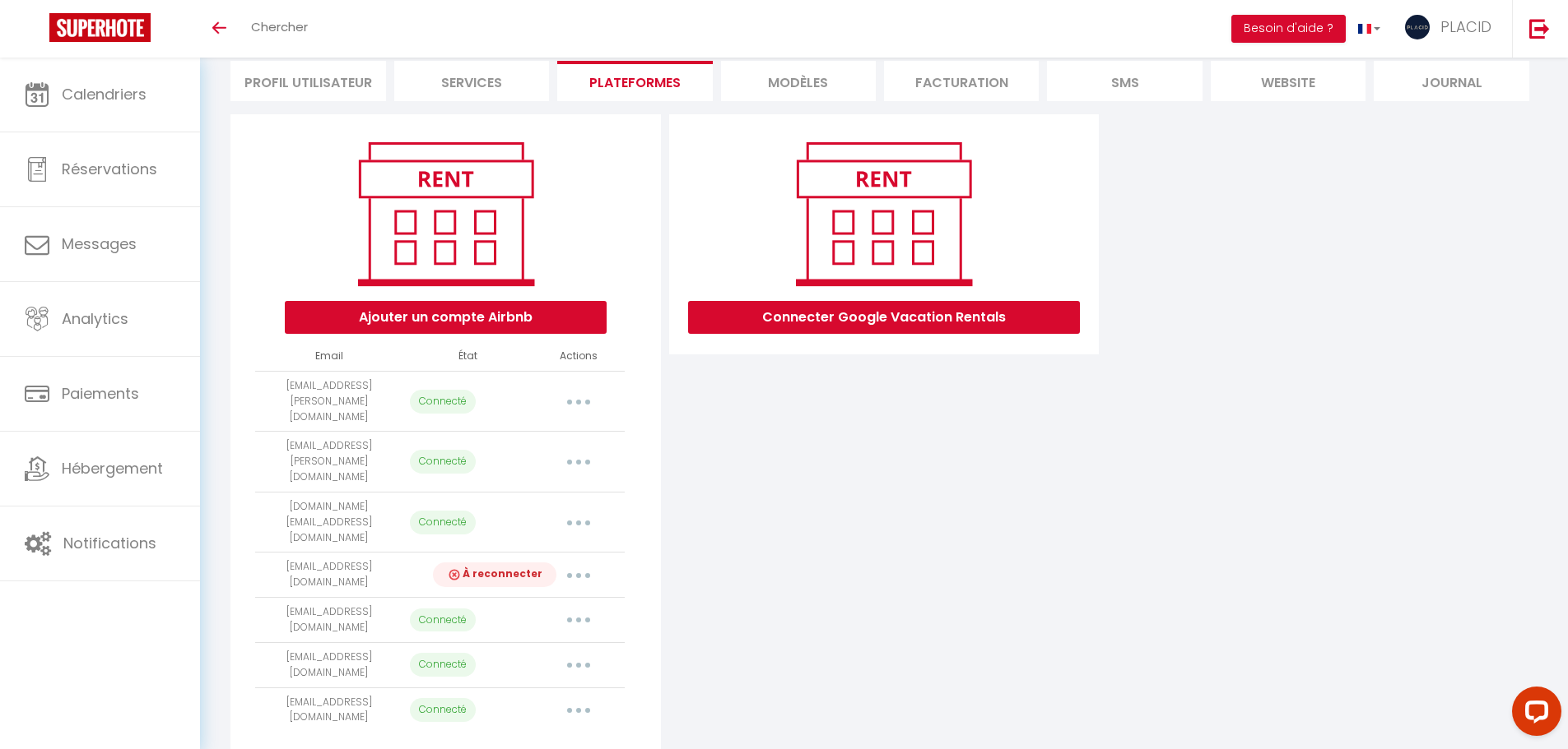
select select "4640"
select select "7980"
select select "8051"
select select "10324"
select select
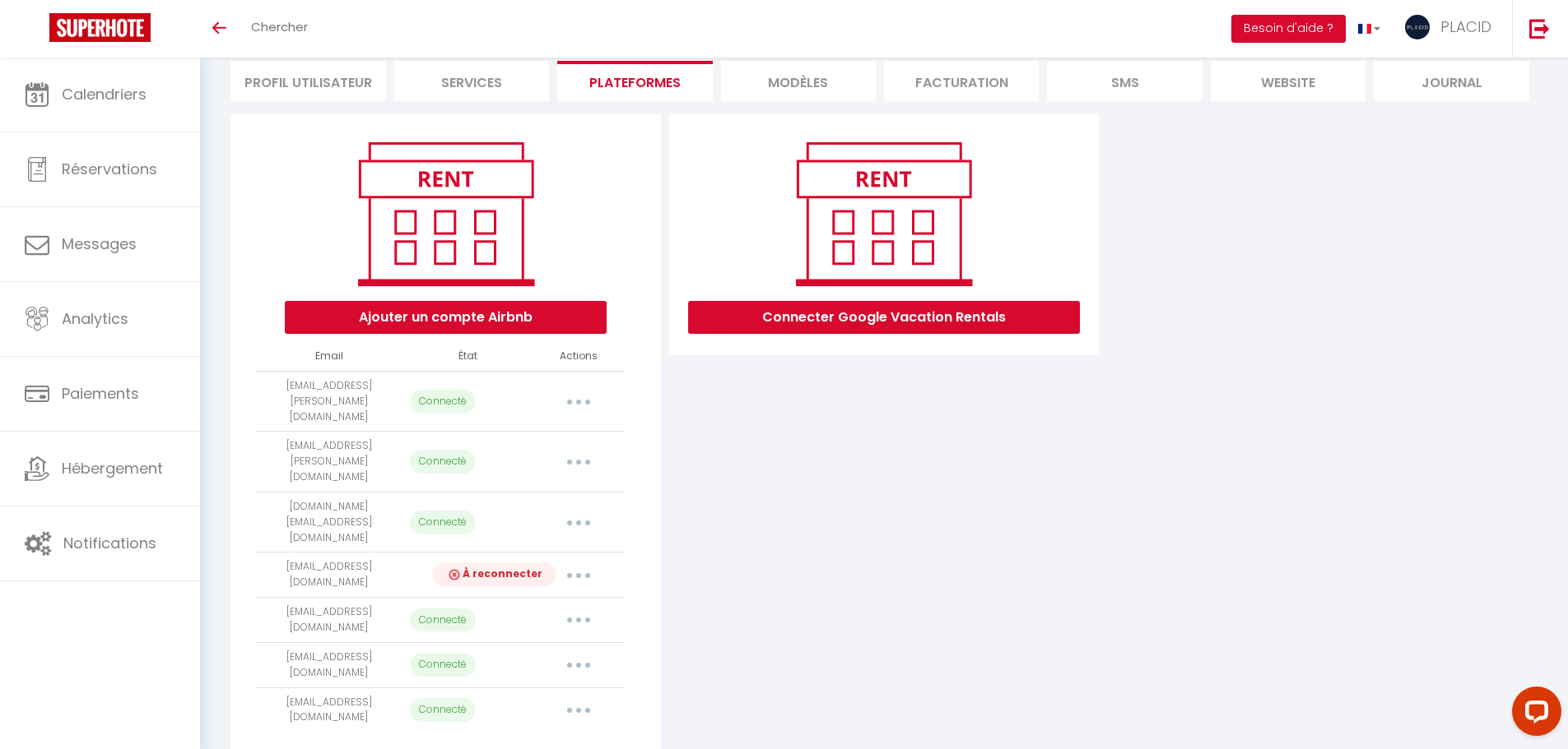
select select "11384"
select select "11383"
select select "14018"
select select "16847"
select select "22431"
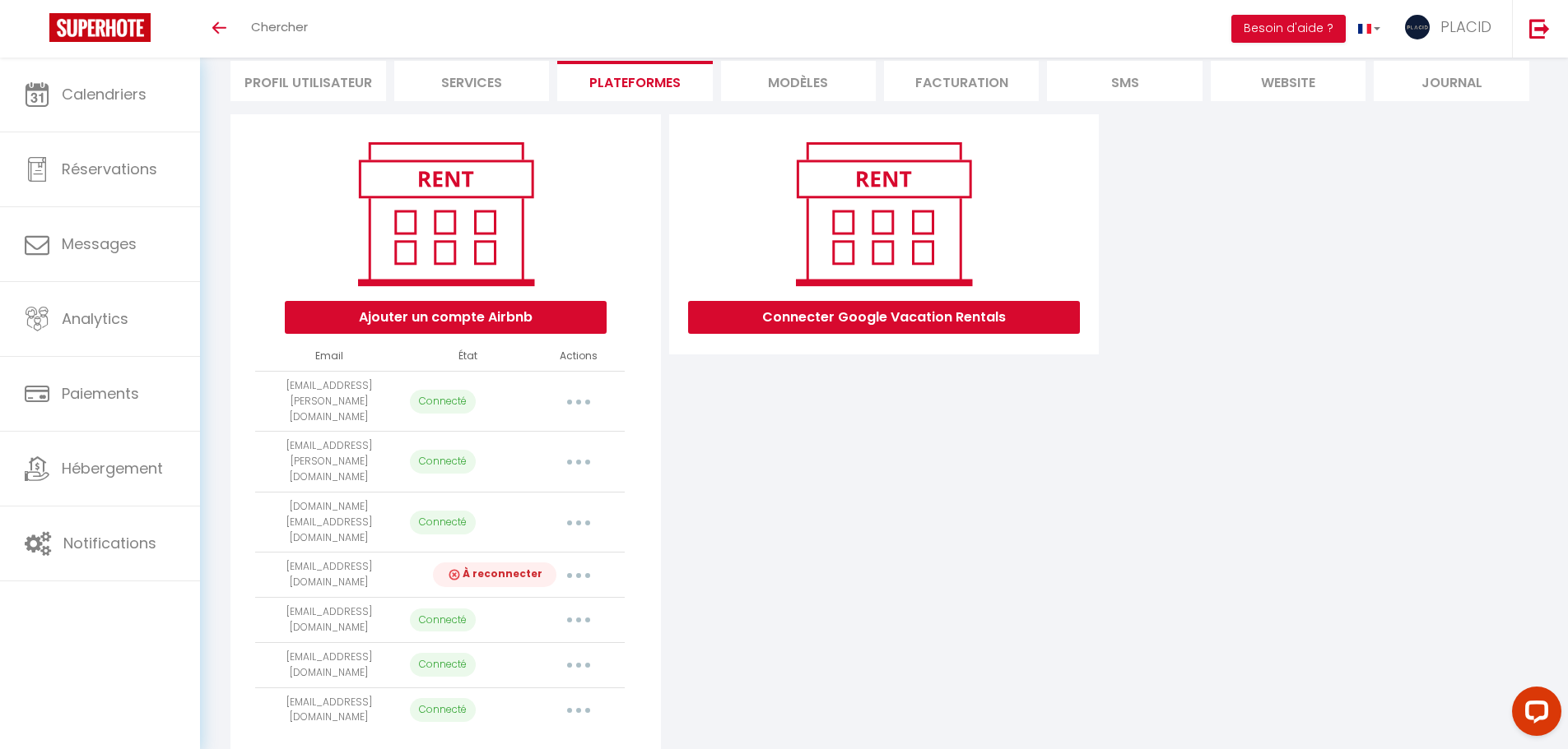
select select "24040"
select select "26391"
select select "27722"
select select "29521"
select select "30296"
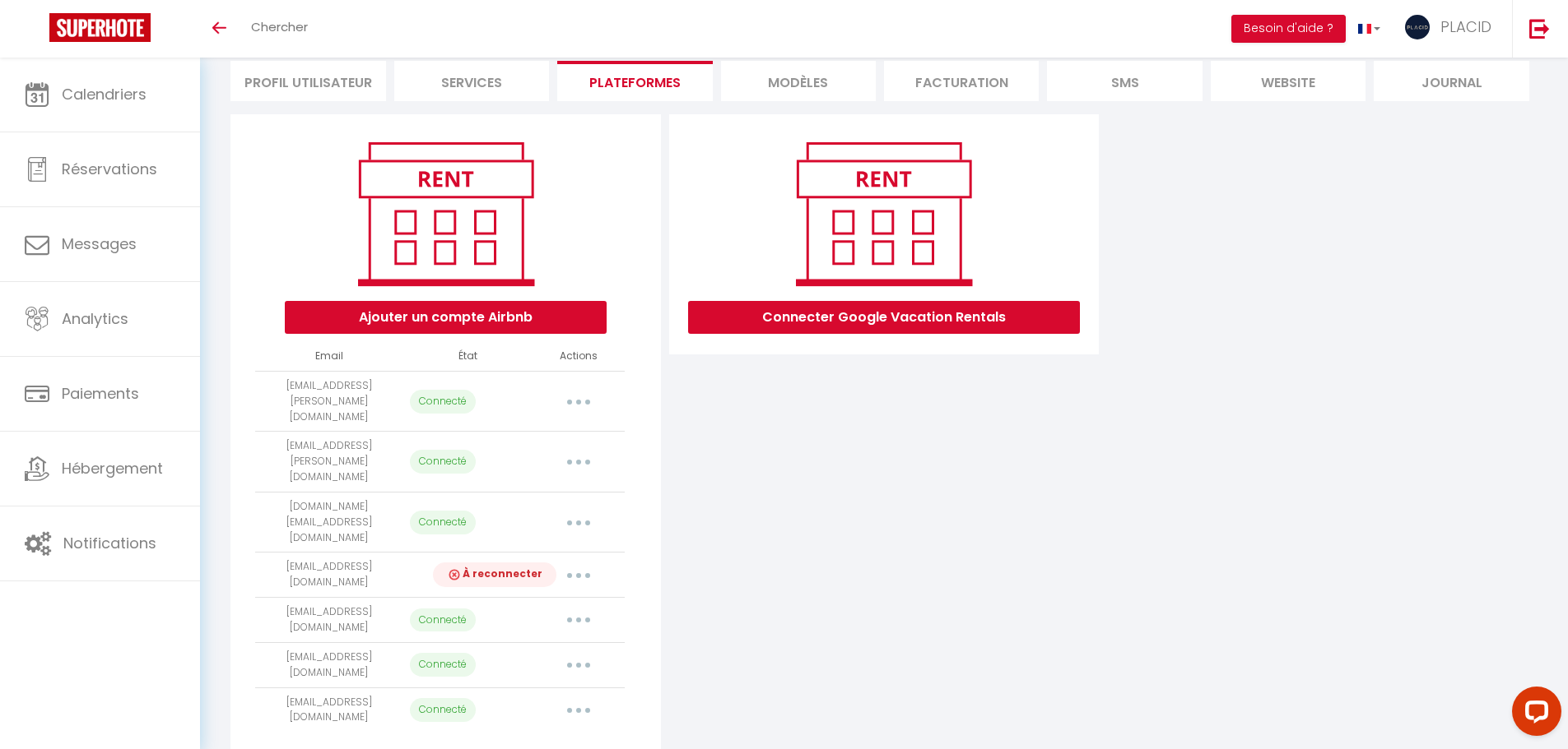
select select "30901"
select select "37903"
select select "38949"
select select "39294"
select select "41556"
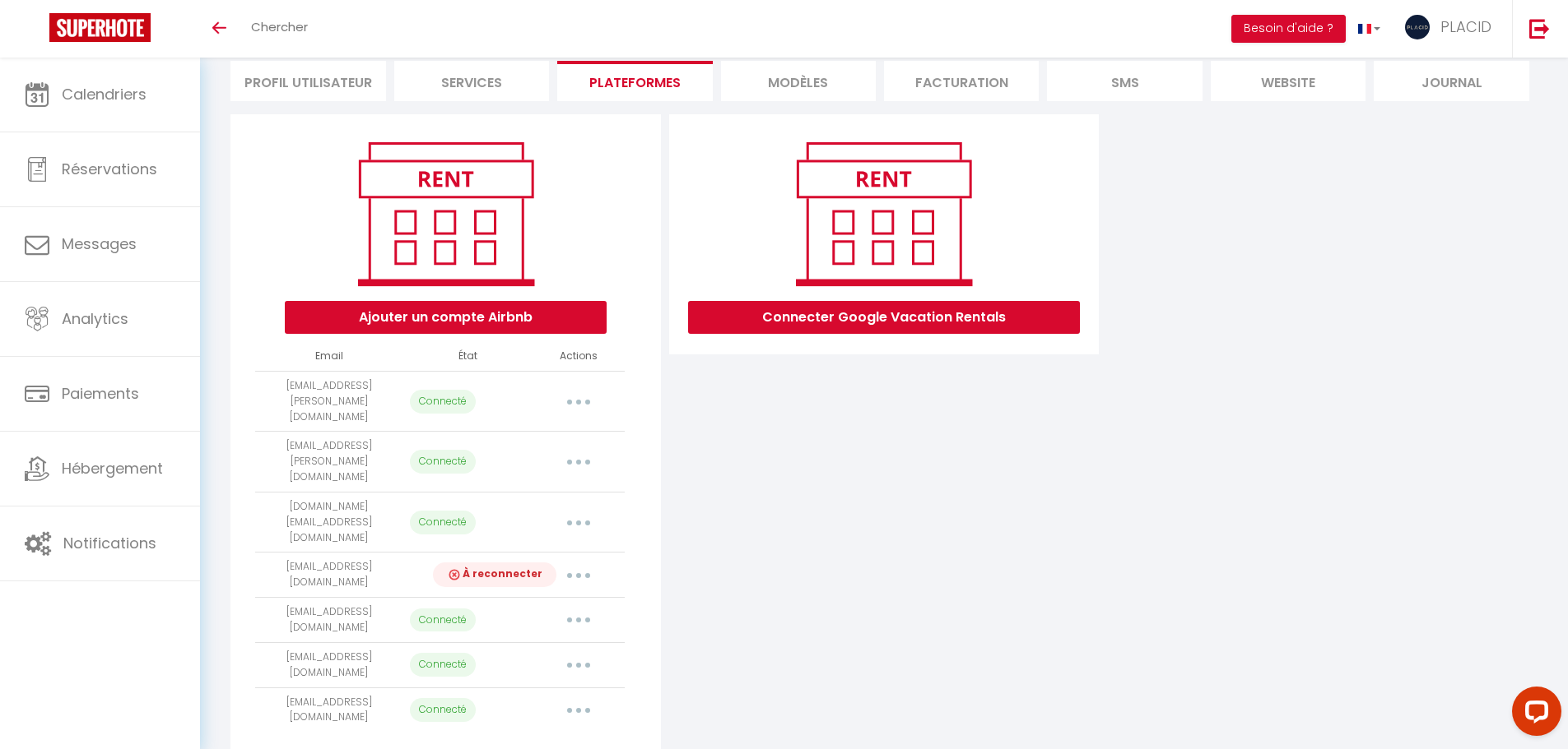
select select "44651"
select select "46041"
select select "47058"
select select "47060"
select select "47661"
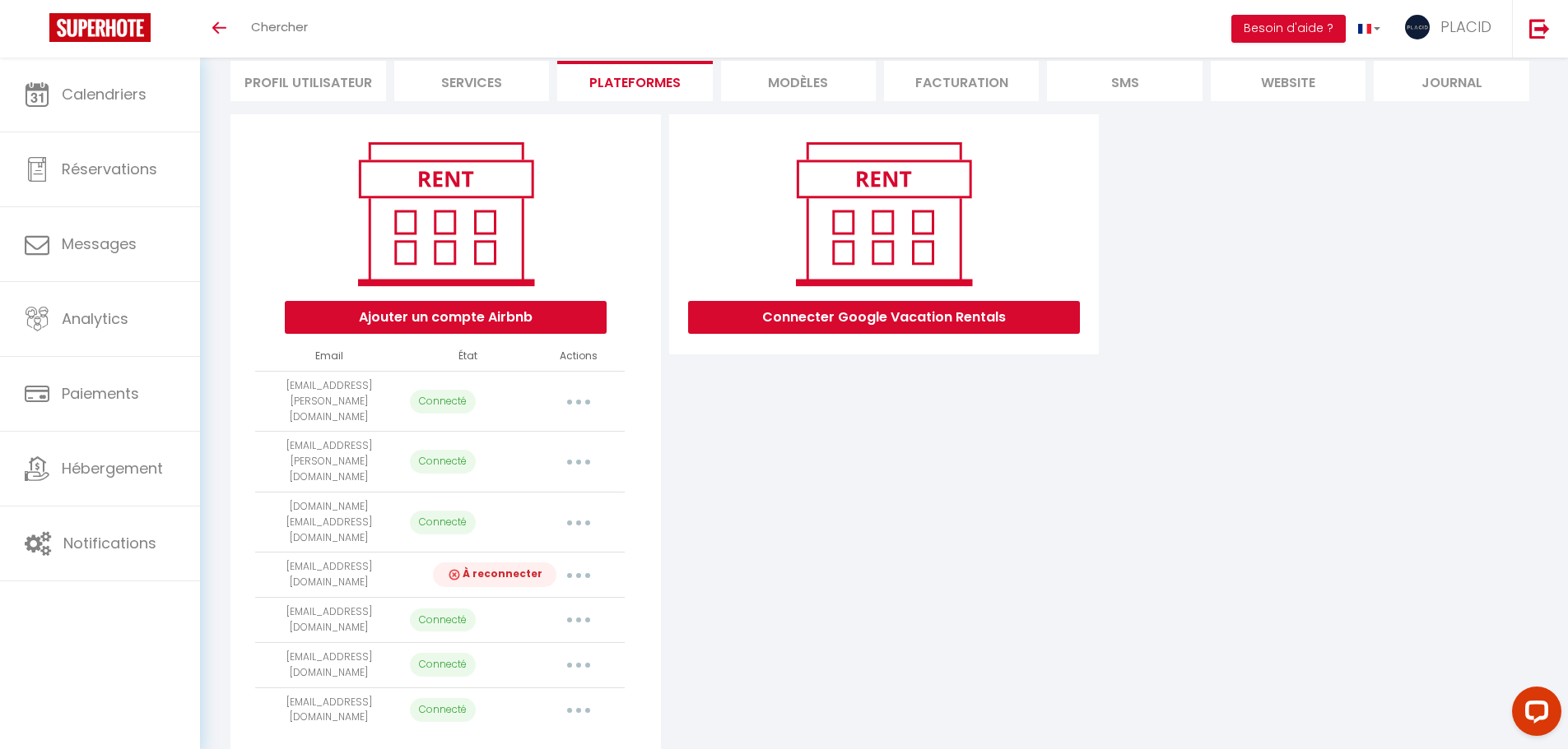
select select "47662"
select select "48497"
select select "50430"
select select "49312"
select select "50008"
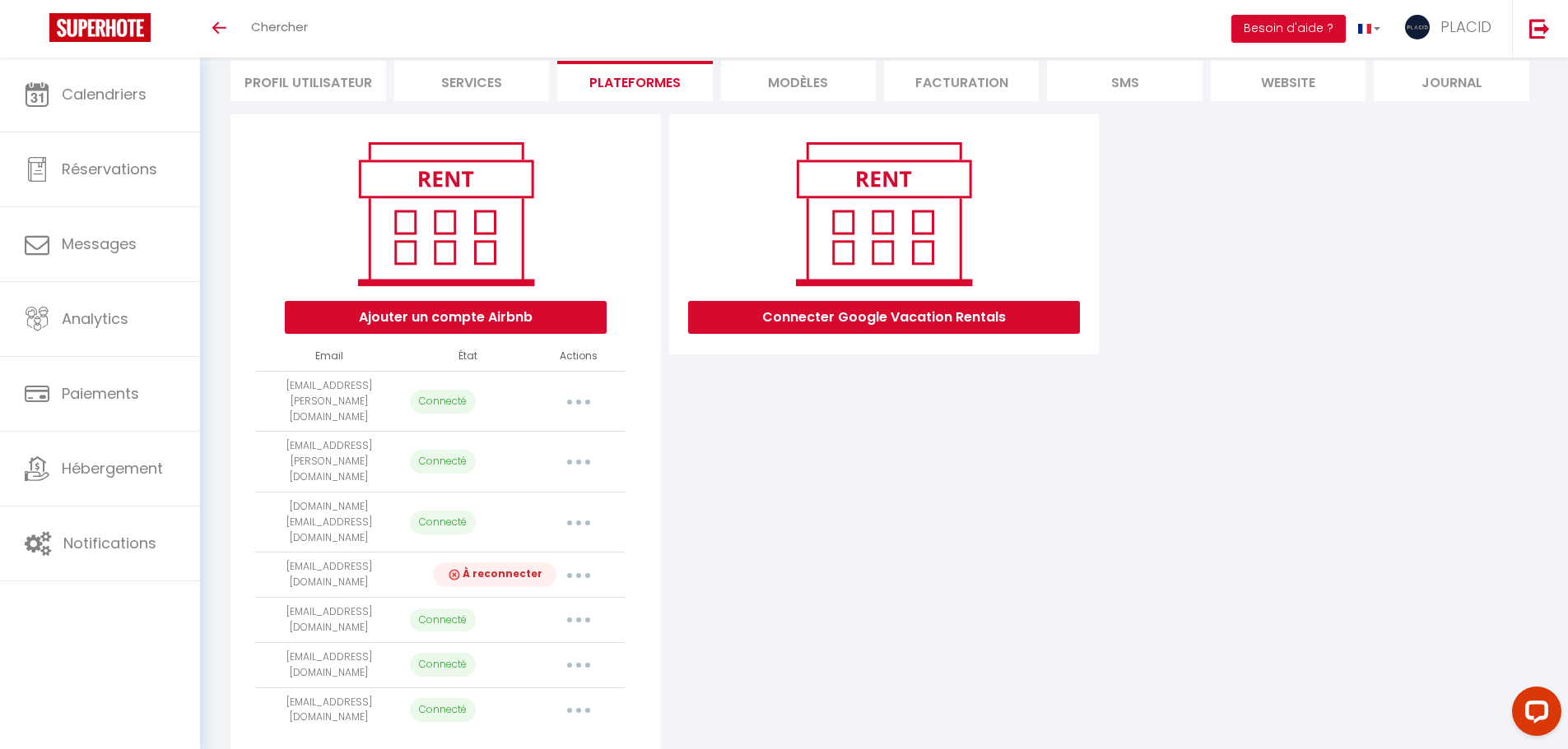
select select "50809"
select select "47663"
select select "30858"
select select "53107"
select select "54972"
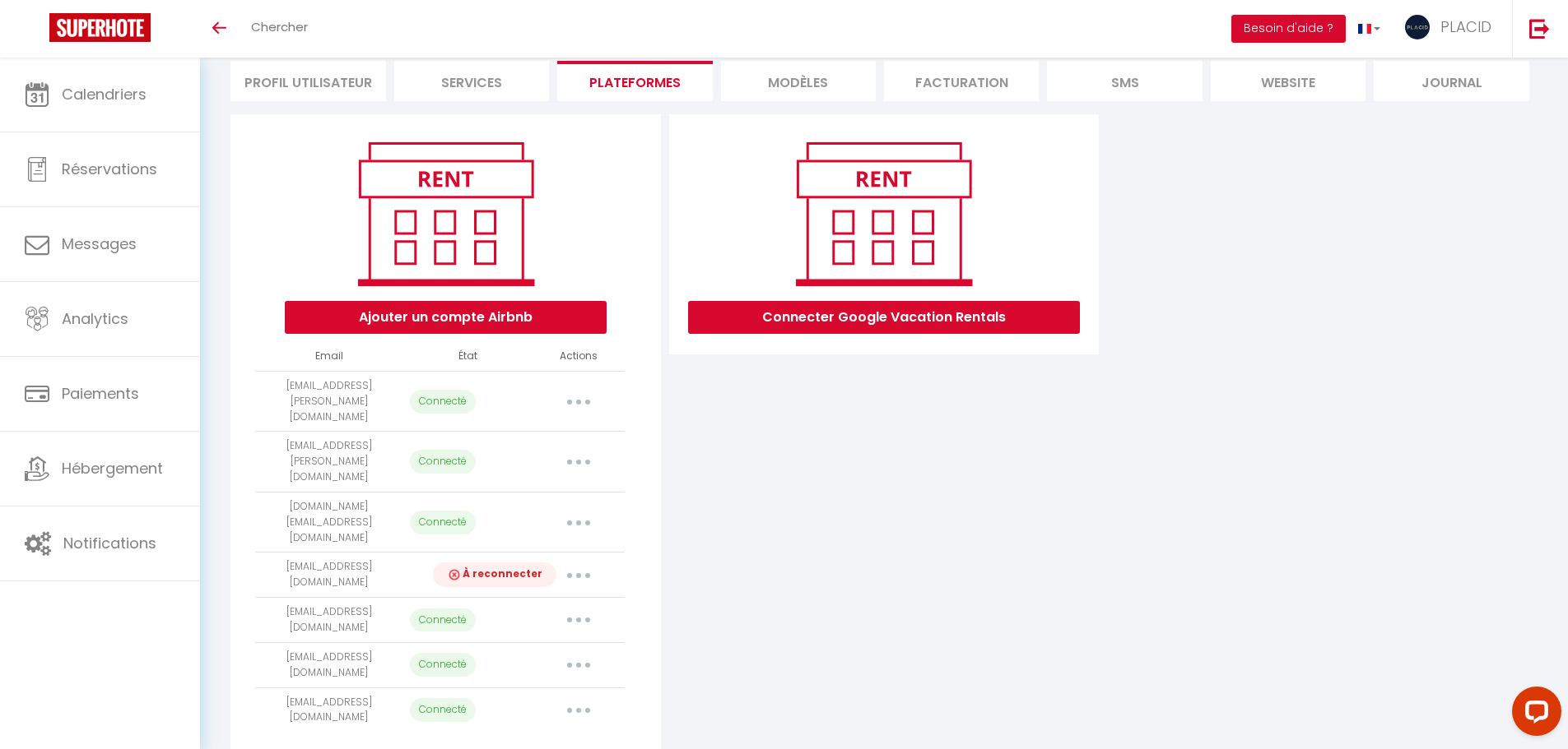
select select "55820"
select select "55825"
select select "55828"
select select "55830"
select select "56209"
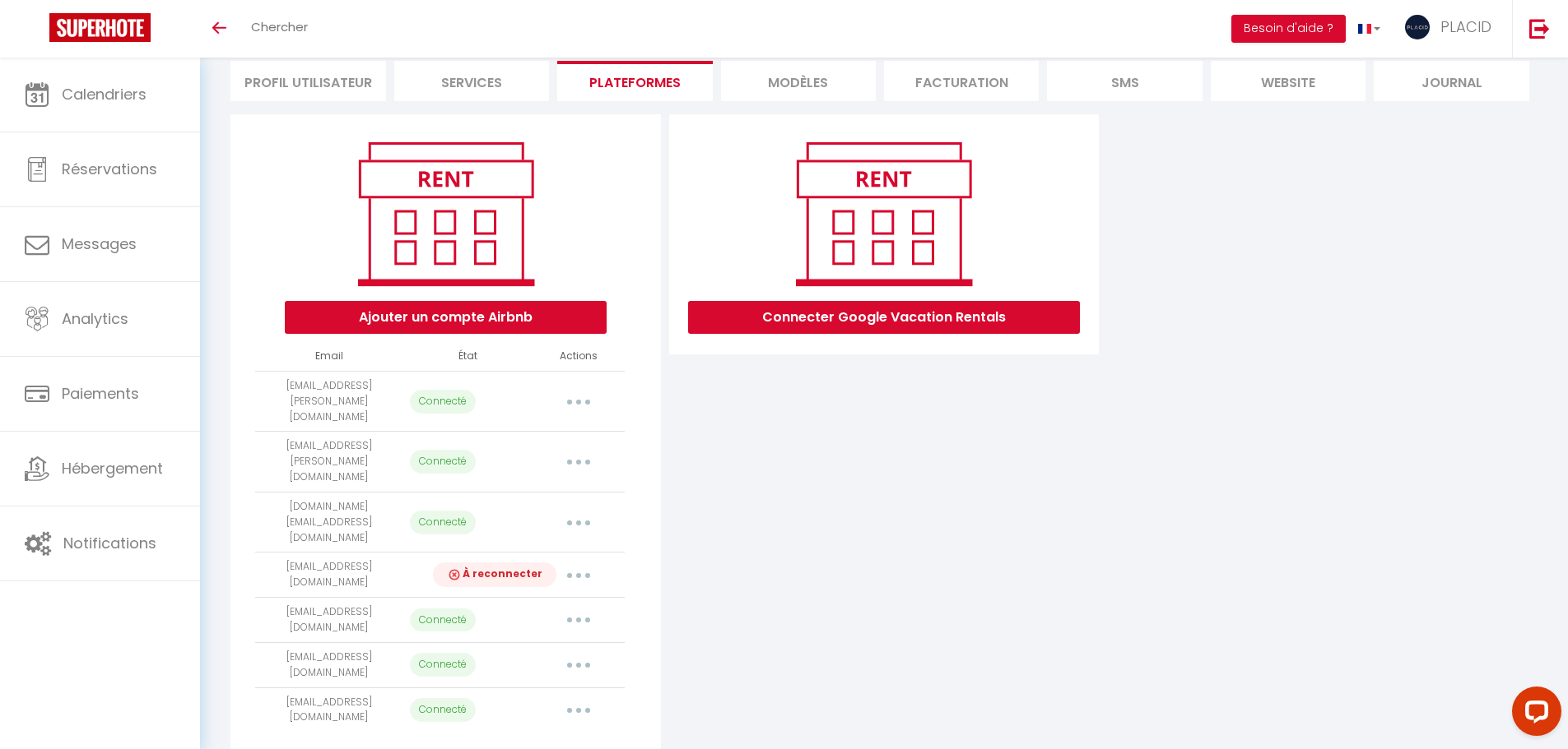
select select "56604"
select select "56812"
select select "56813"
select select "56814"
select select "57011"
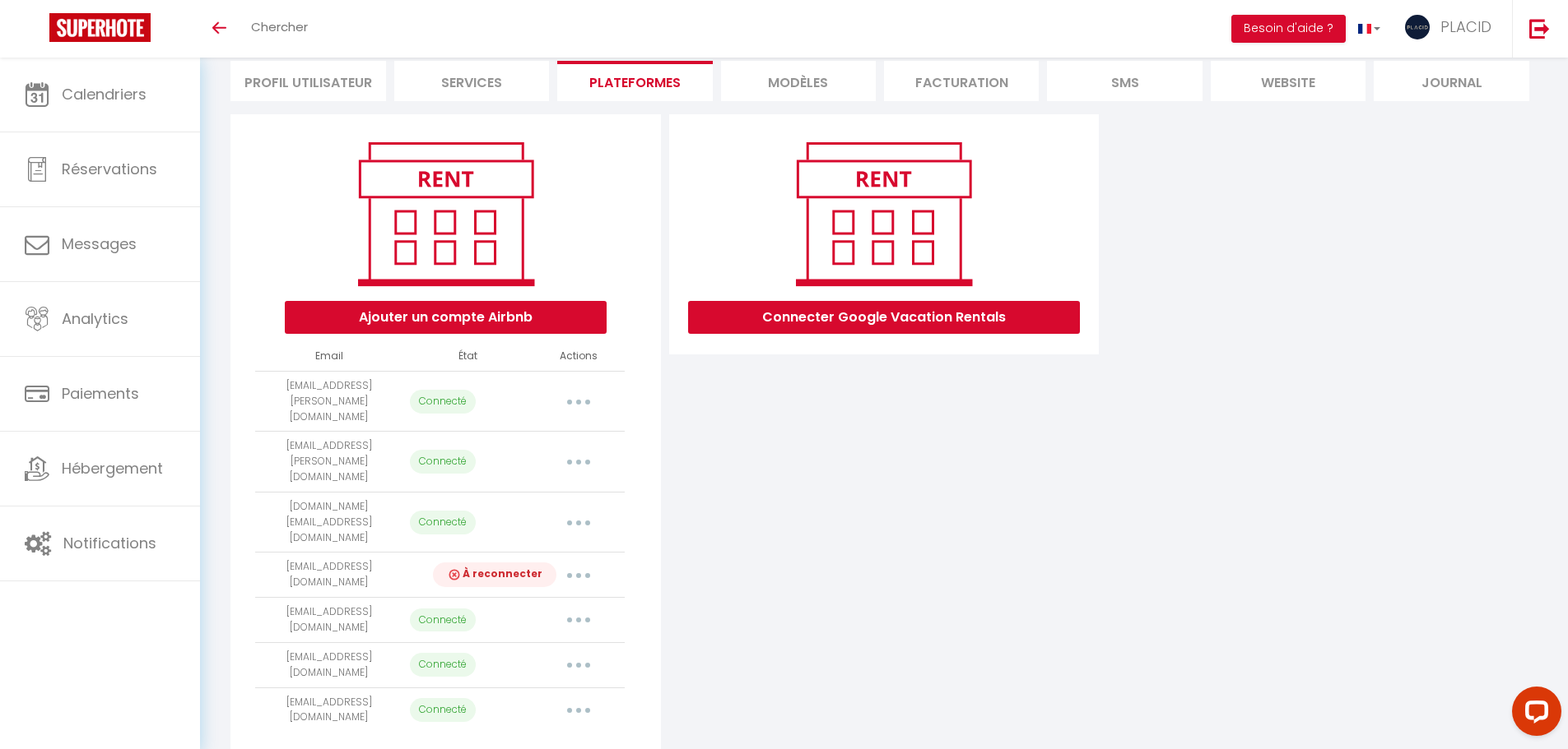
select select "57012"
select select "57013"
select select "58241"
select select "58927"
select select "60253"
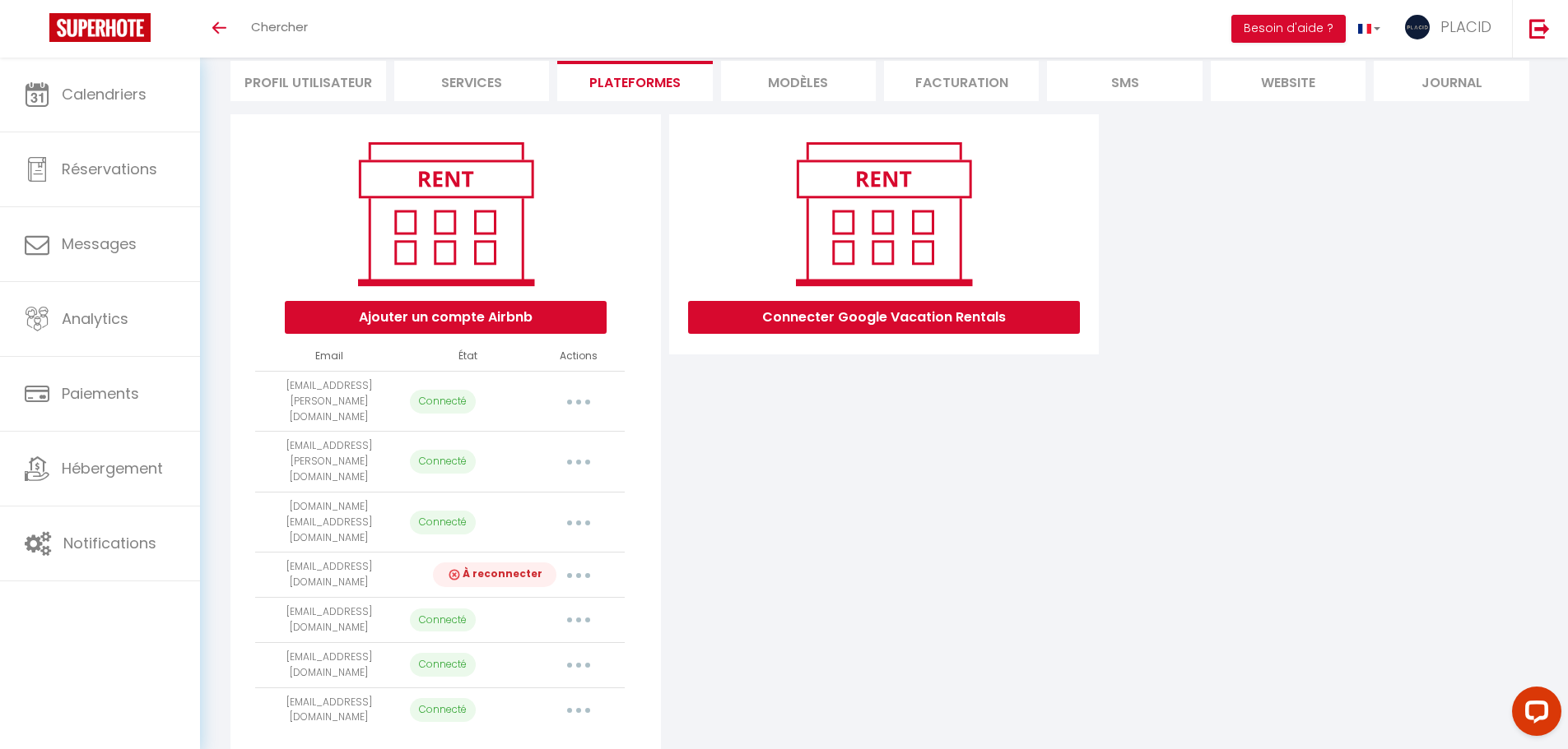
select select "60429"
select select "62281"
select select
select select "62700"
select select "65744"
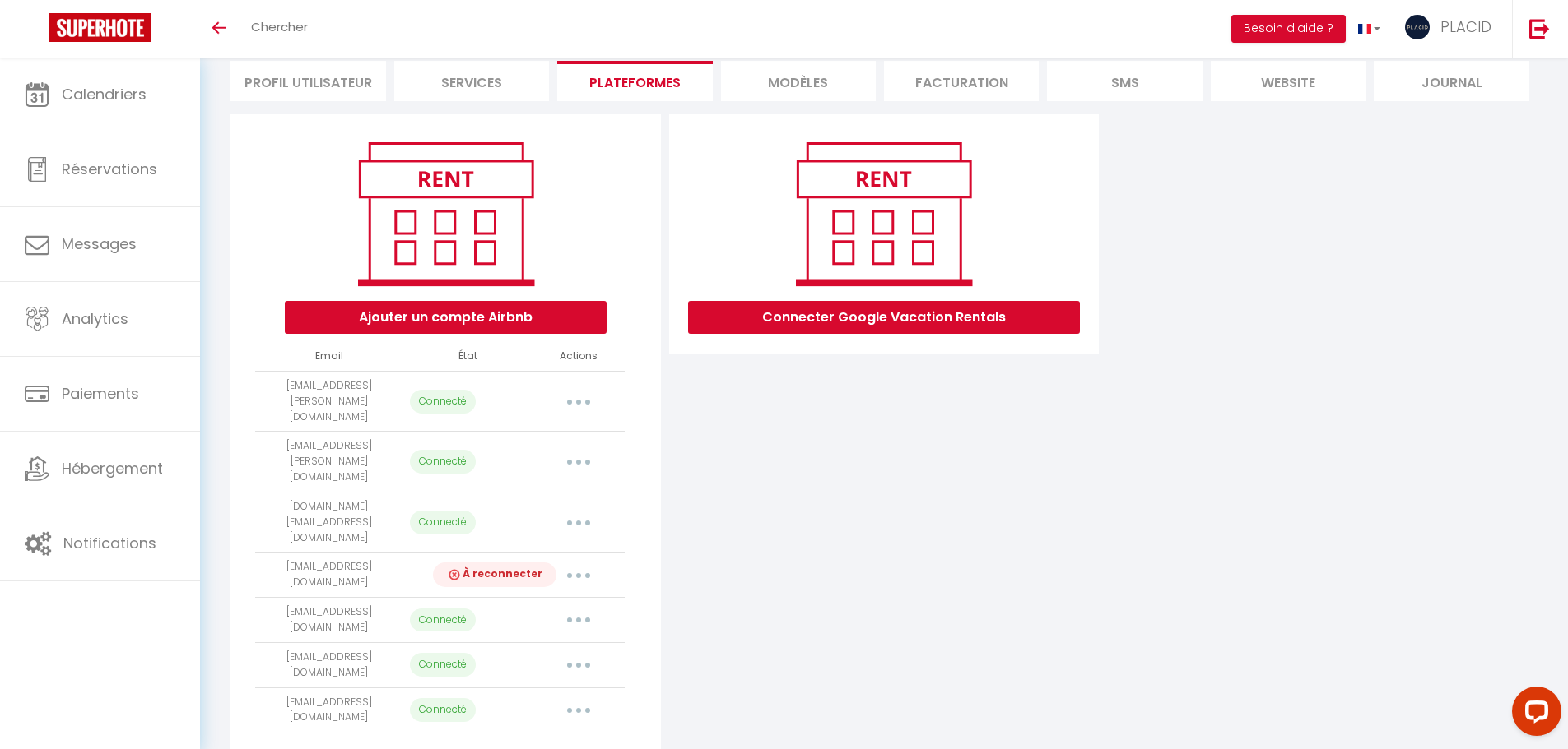
select select "67568"
select select "67939"
select select "74260"
select select "74686"
select select "74792"
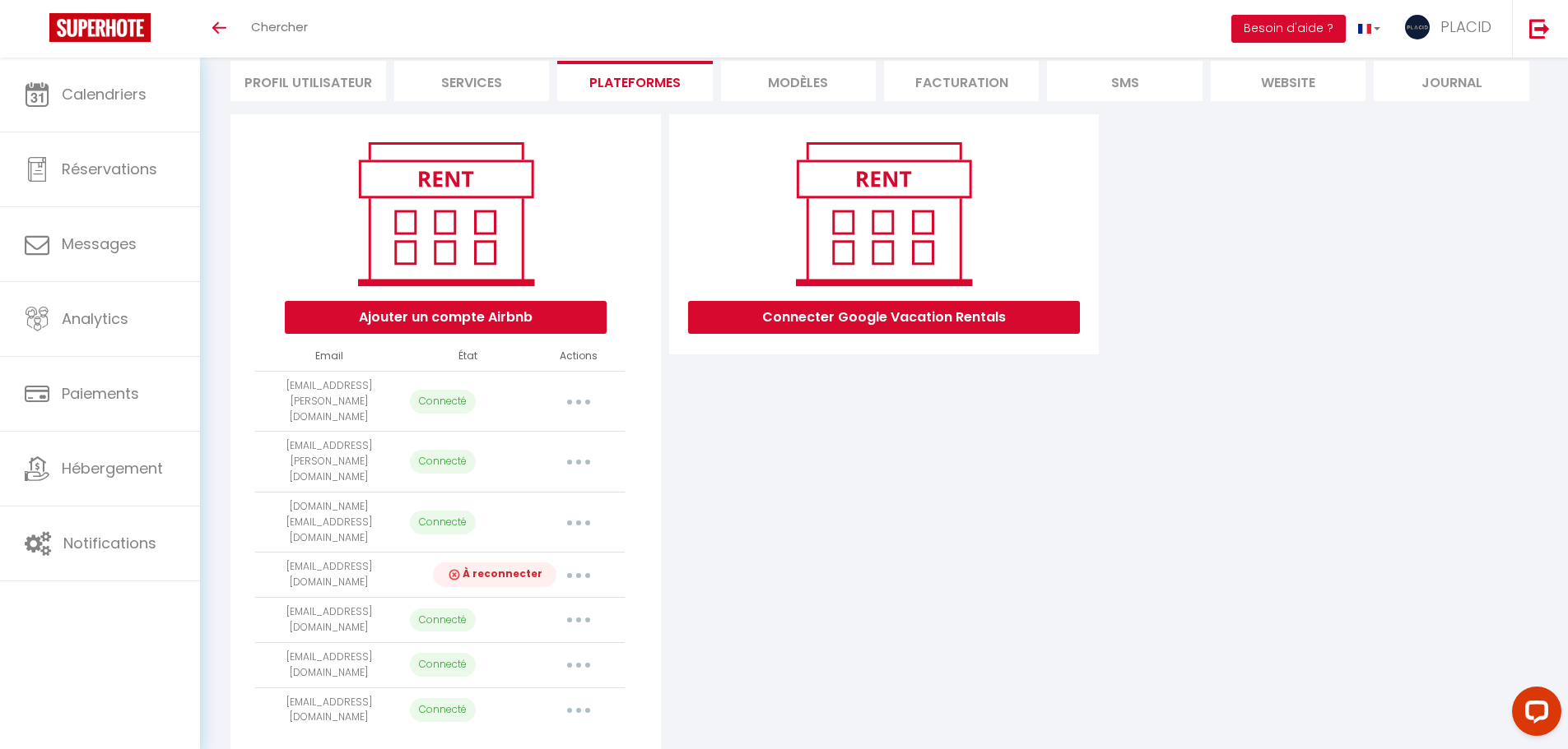
select select "74964"
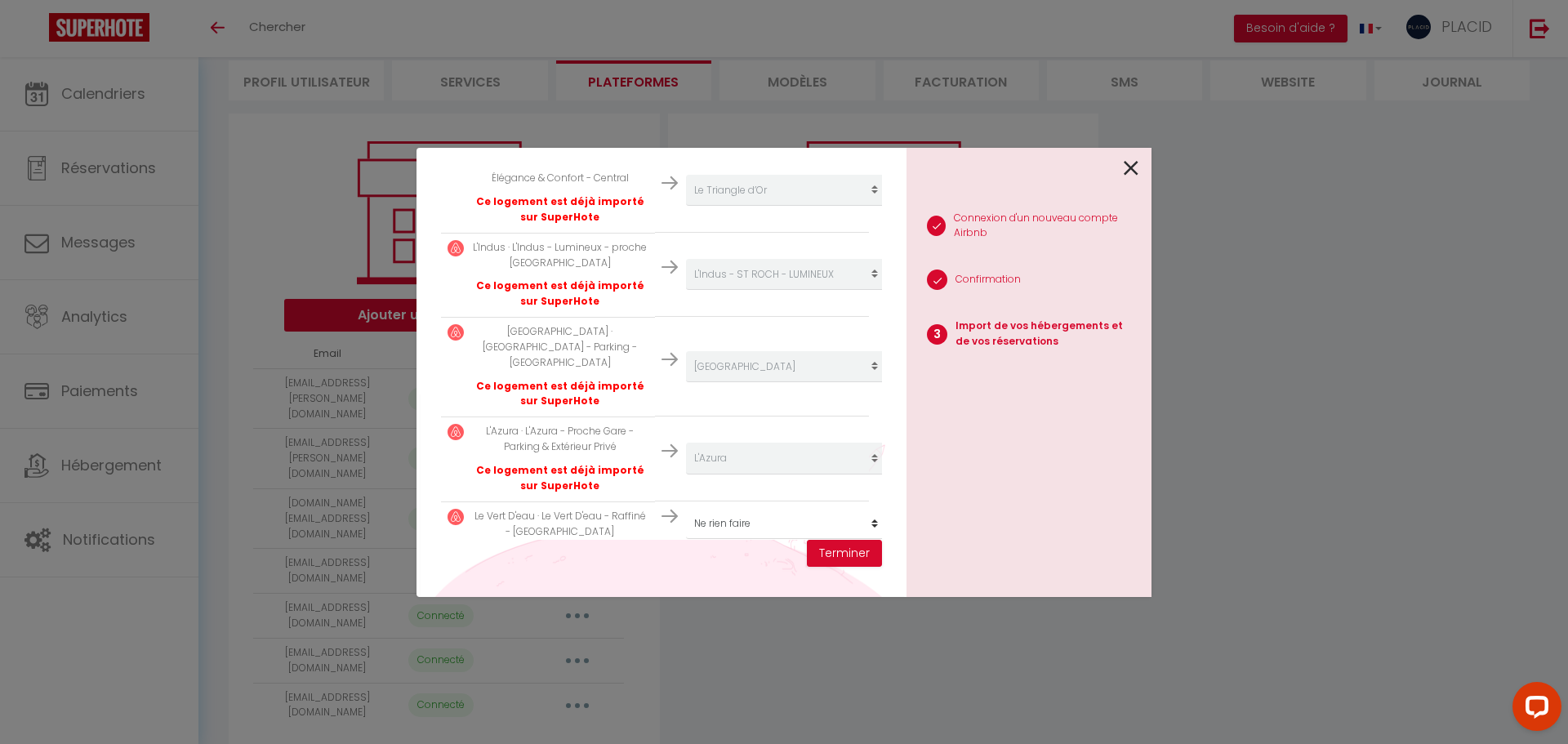
scroll to position [4869, 0]
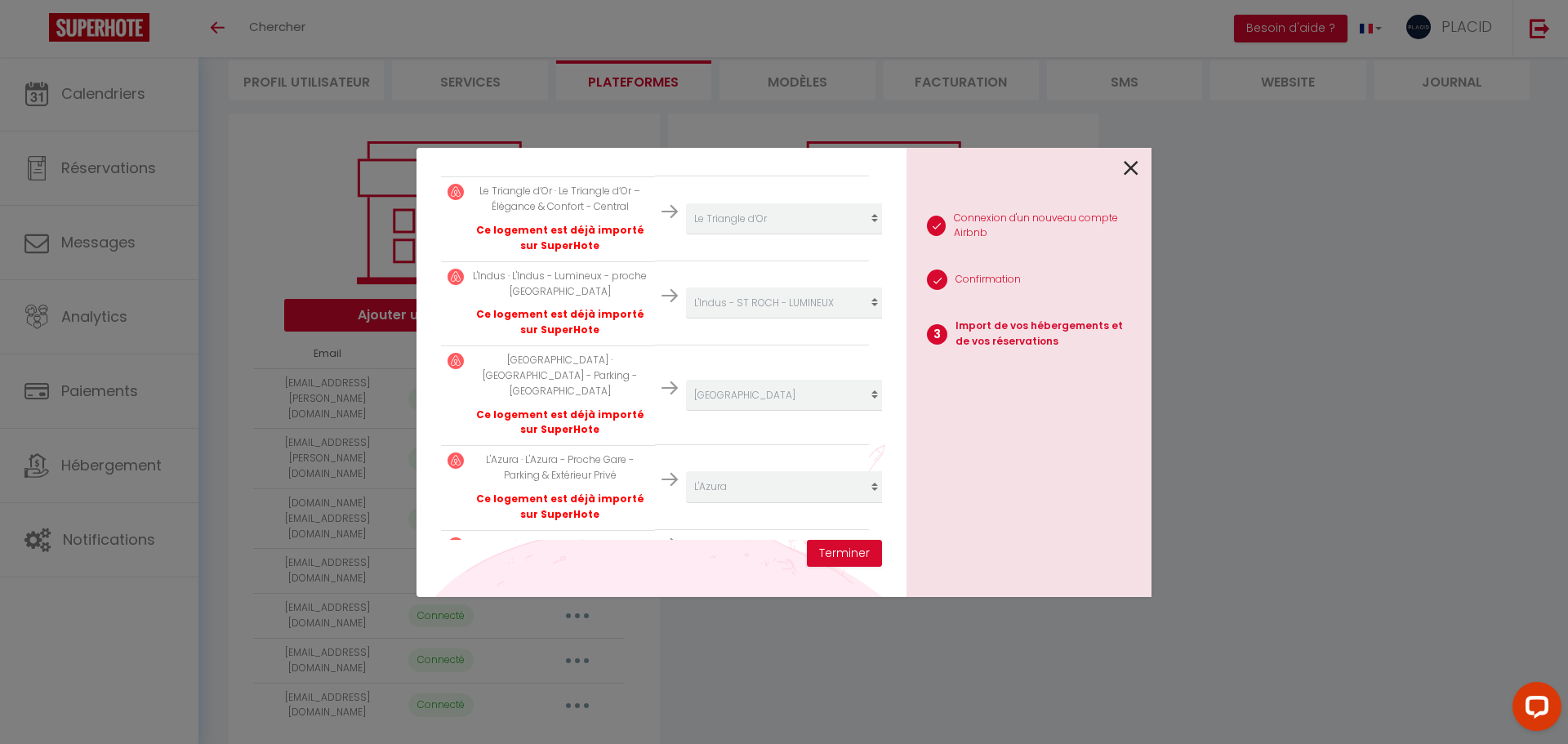
select select "62699"
click at [852, 551] on button "Terminer" at bounding box center [845, 554] width 75 height 28
select select
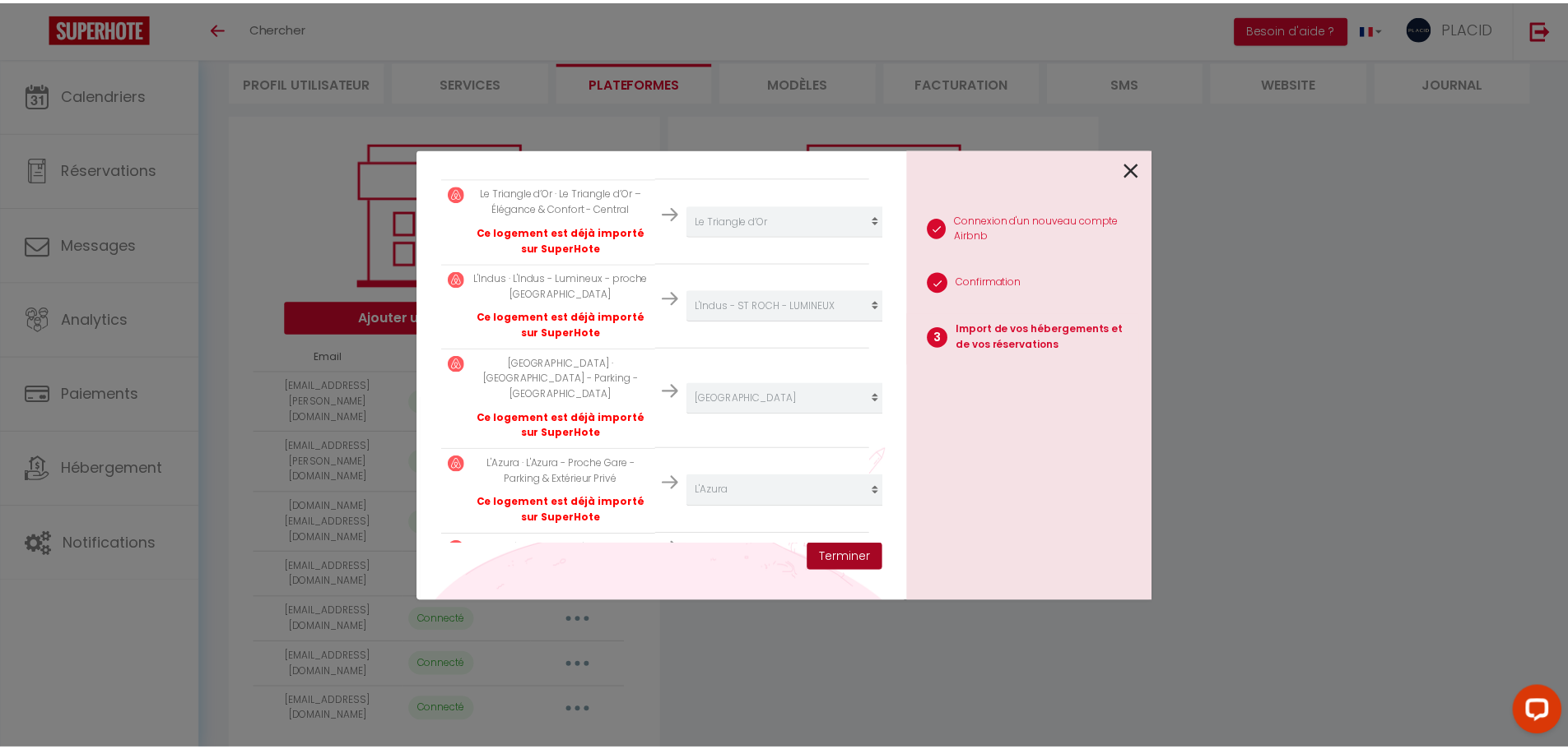
scroll to position [4944, 0]
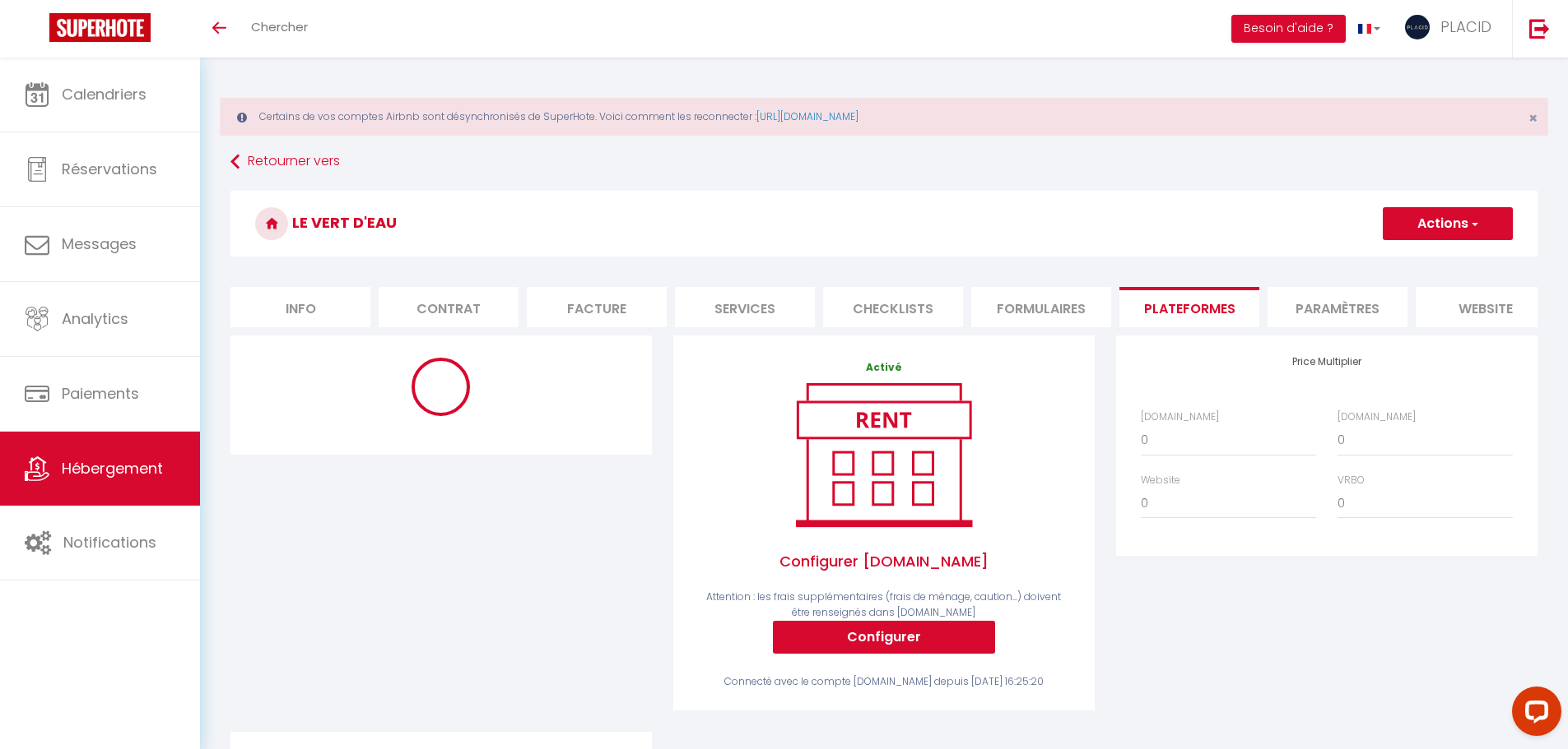
select select "886-1375189296042950079"
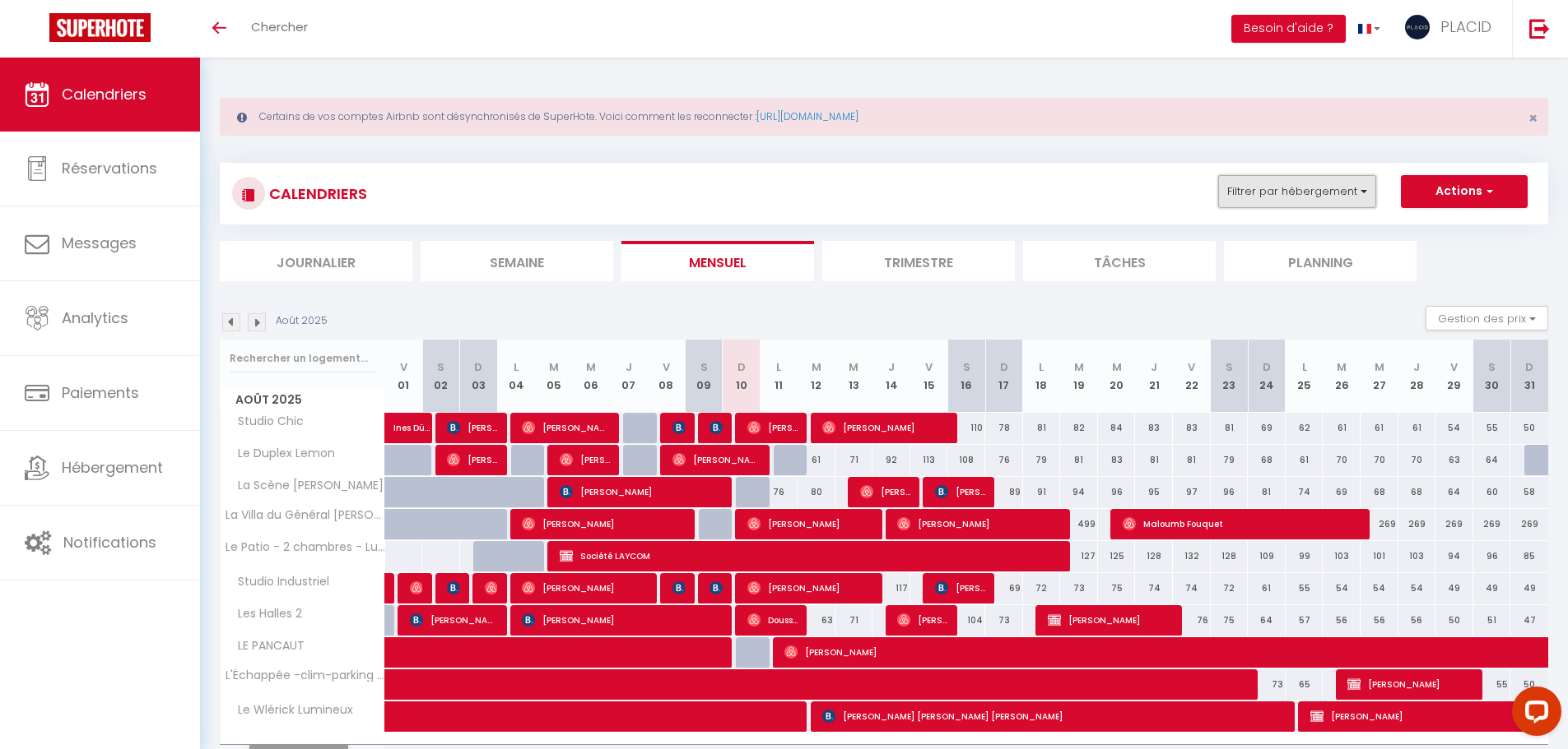
click at [1299, 190] on button "Filtrer par hébergement" at bounding box center [1296, 192] width 158 height 33
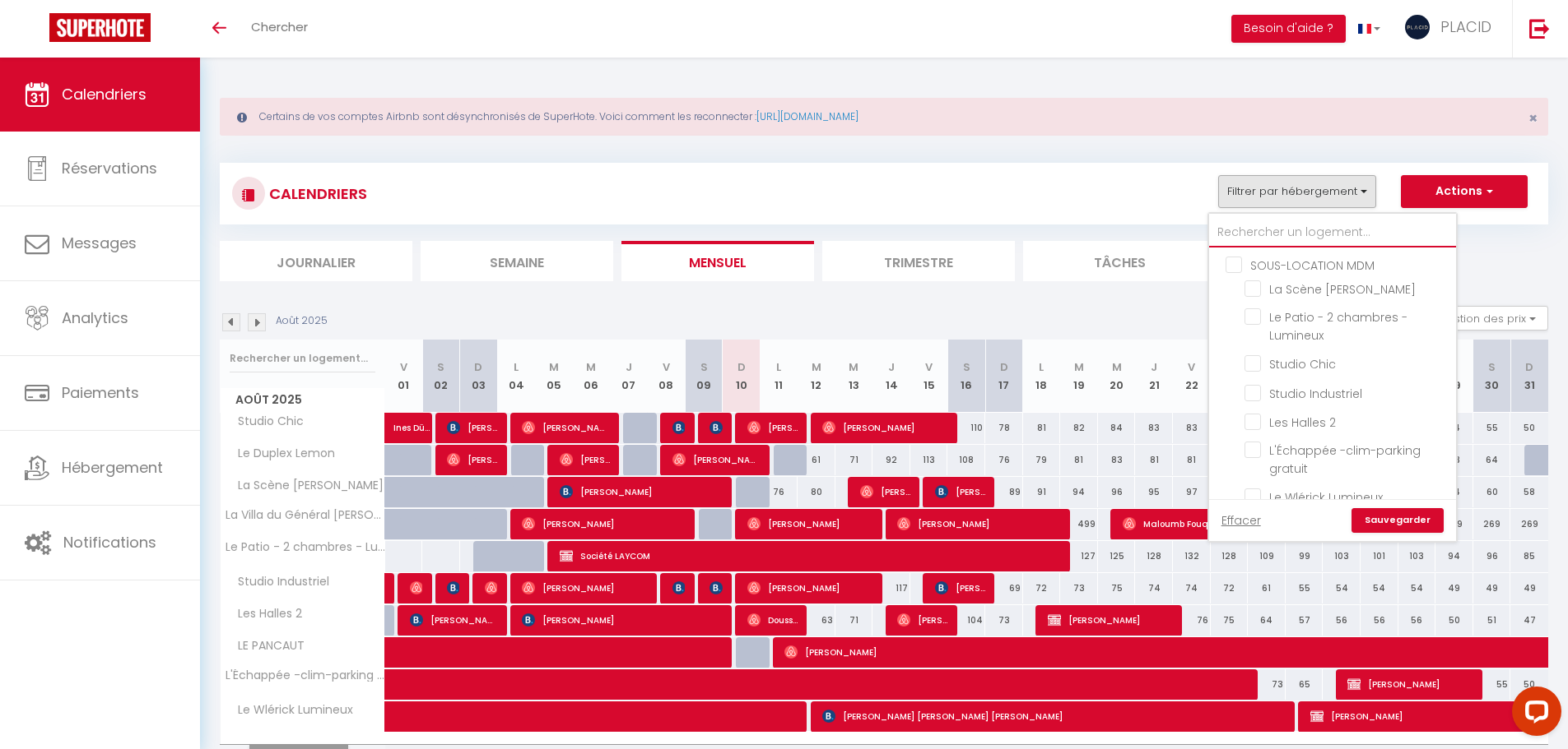
click at [1275, 230] on input "text" at bounding box center [1331, 233] width 247 height 30
type input "v"
checkbox input "false"
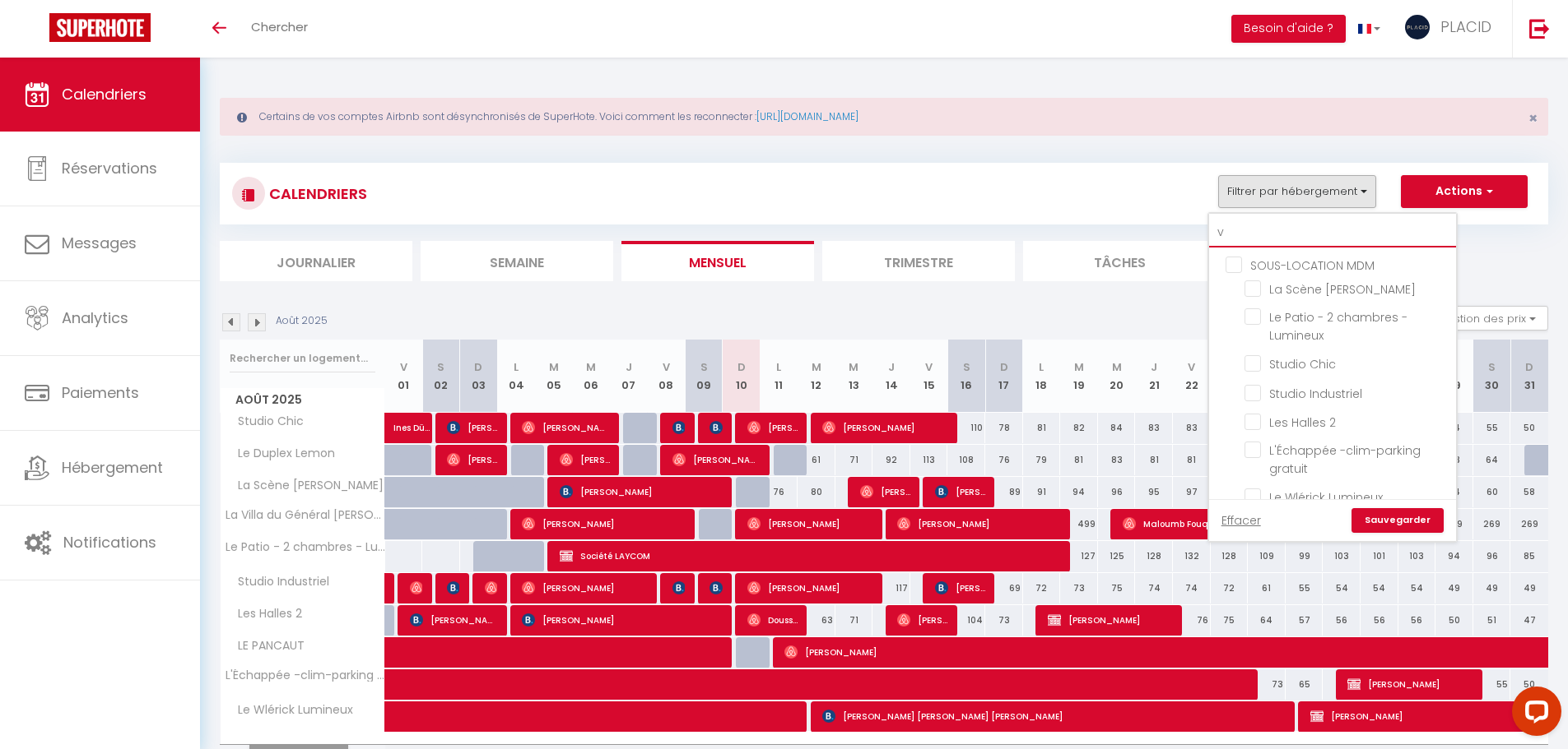
checkbox input "false"
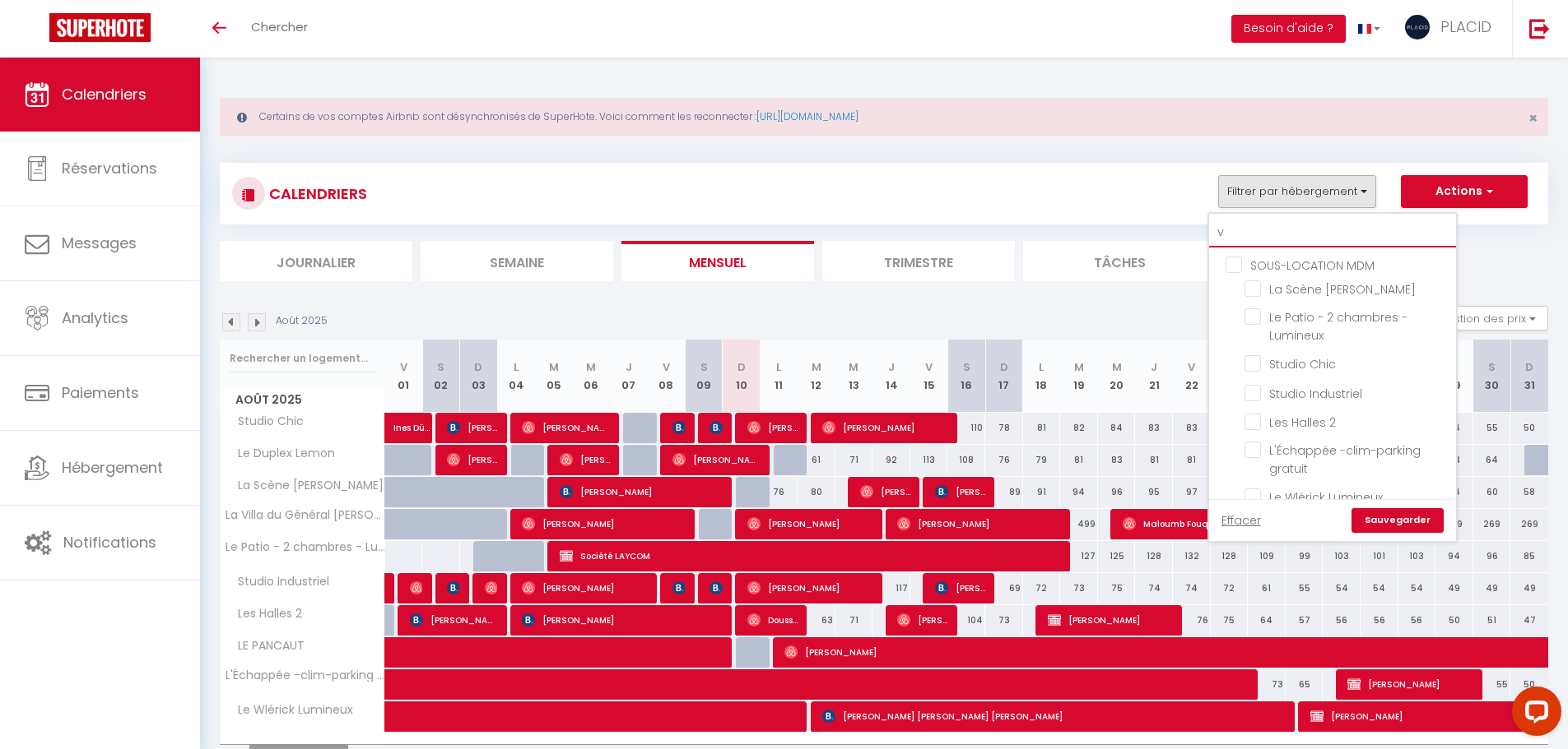
checkbox input "false"
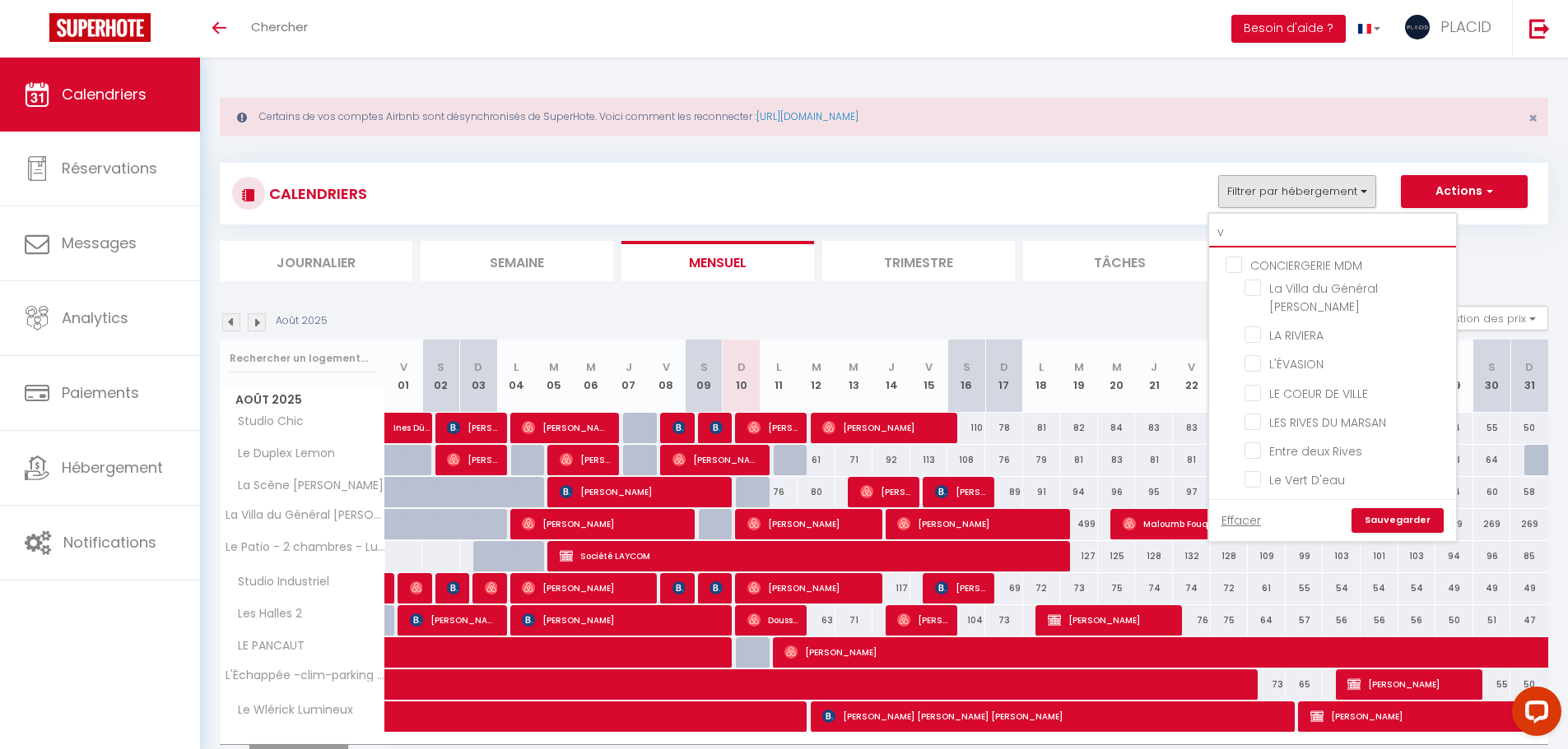
type input "ve"
checkbox input "false"
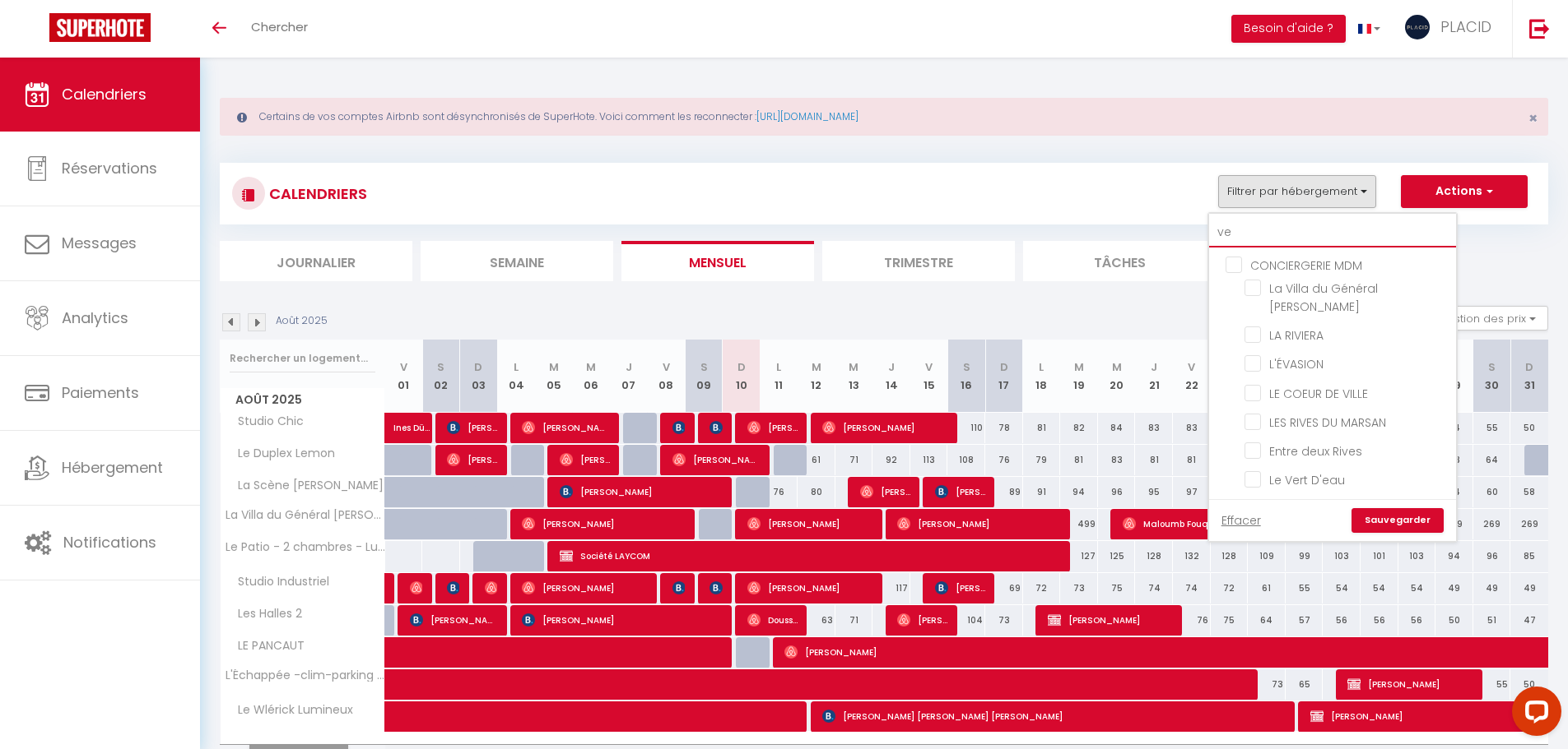
checkbox input "false"
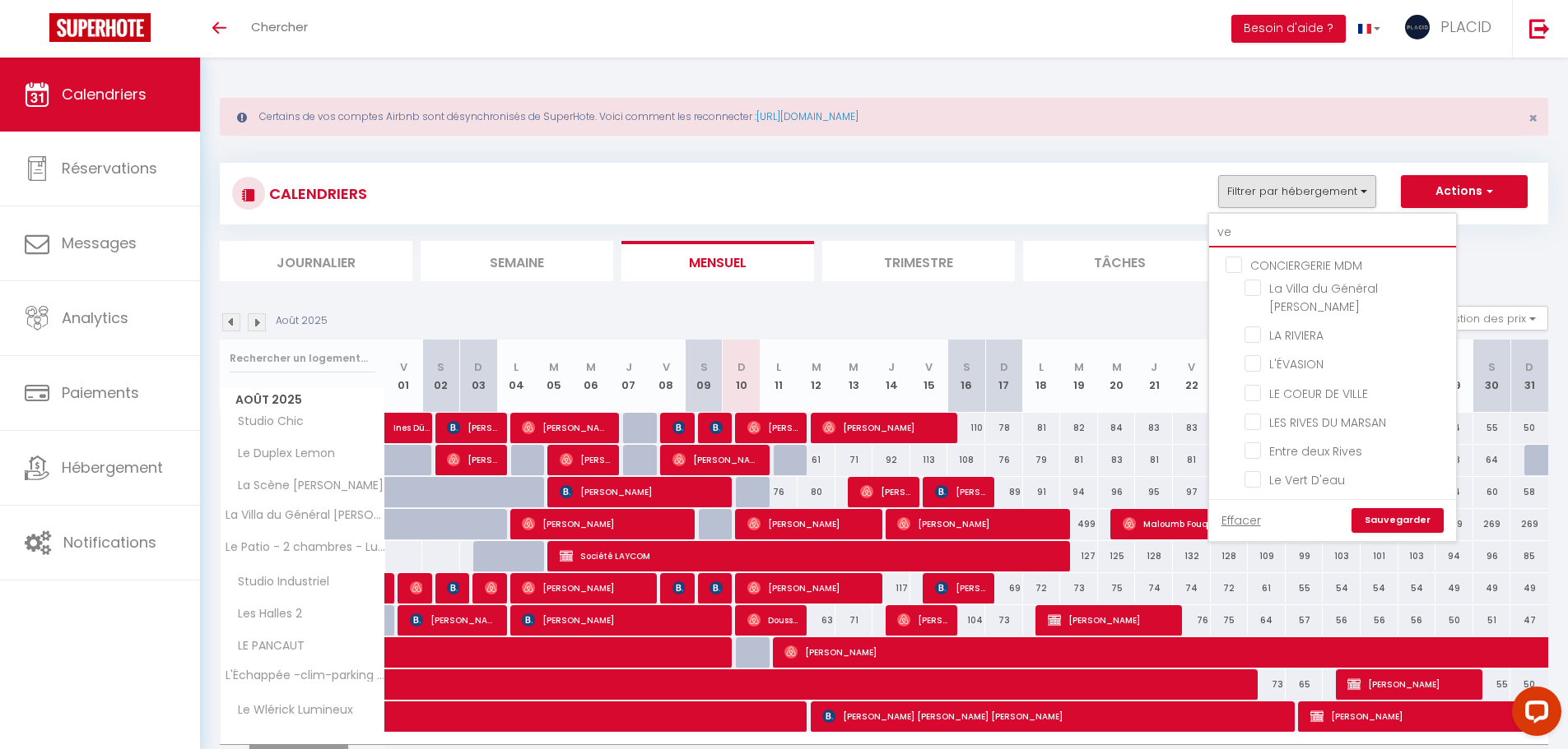
type input "ver"
checkbox input "false"
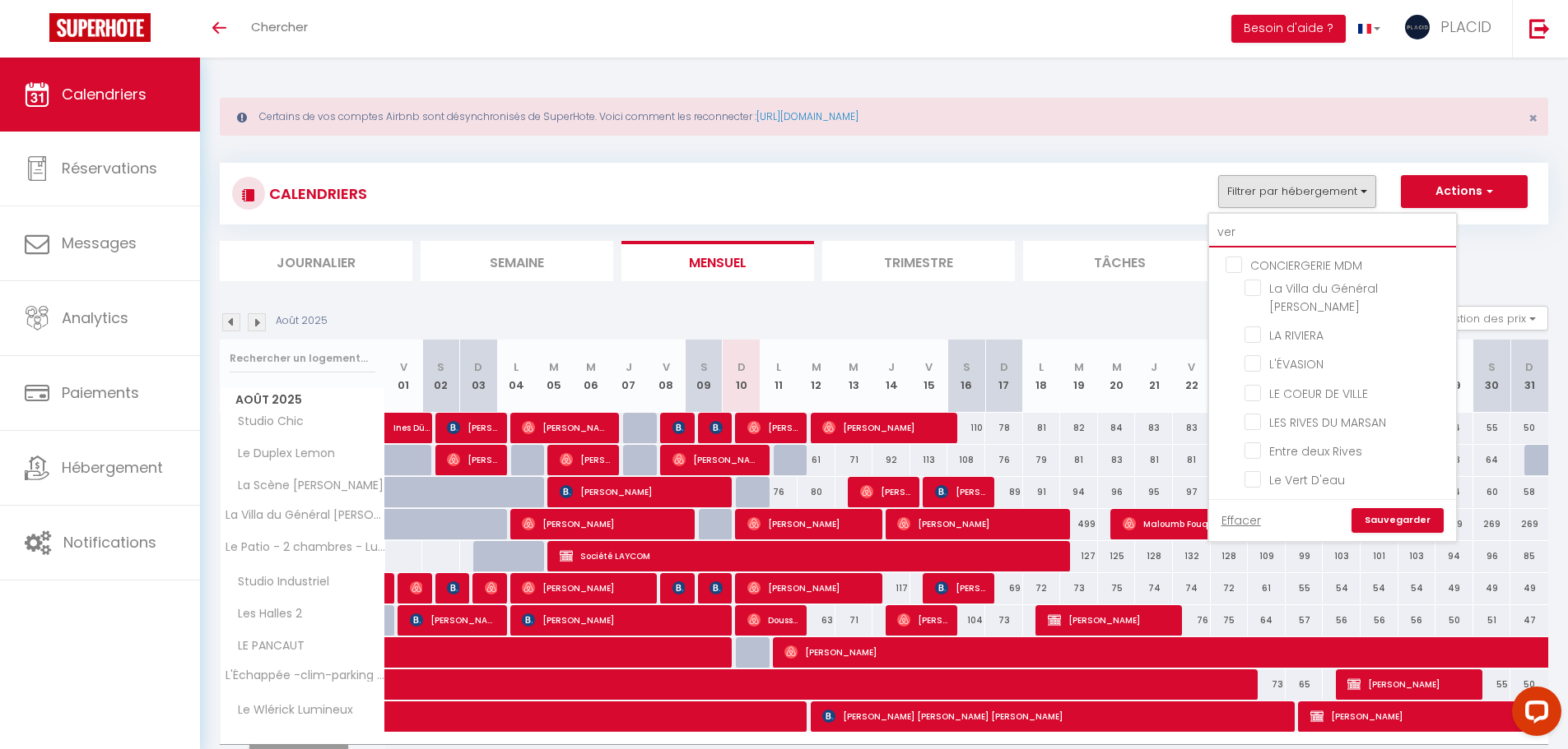
checkbox input "false"
type input "vert"
checkbox input "false"
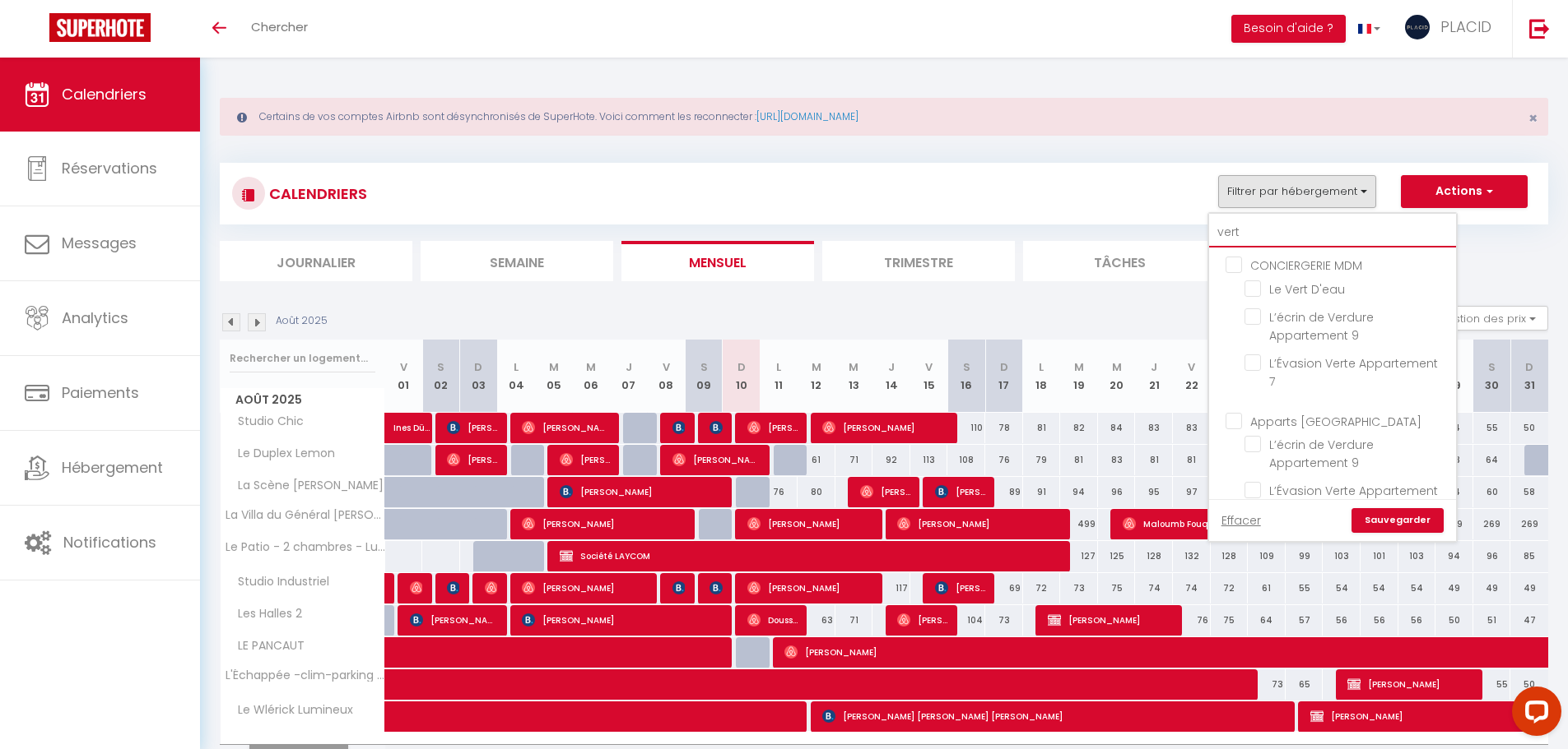
checkbox input "false"
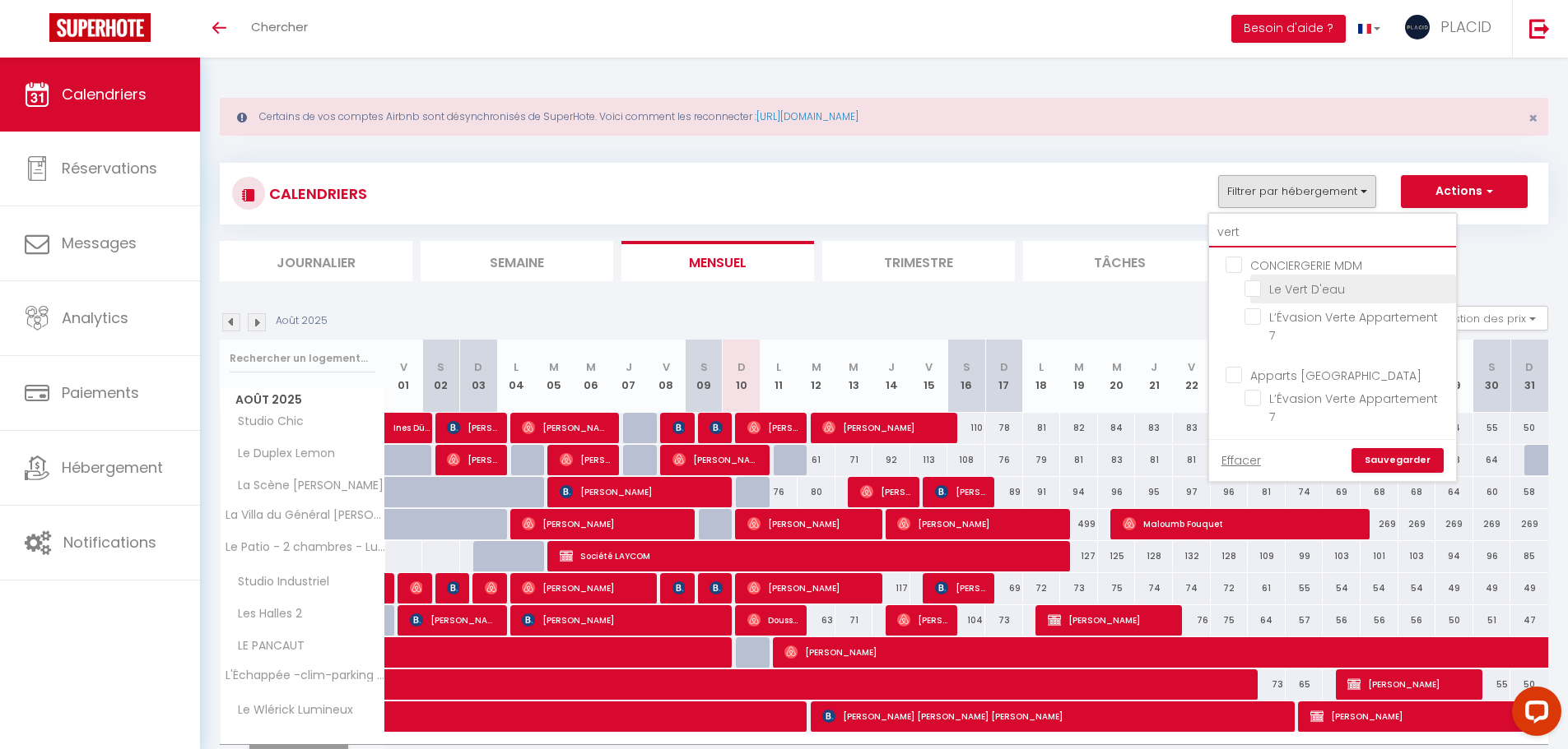
type input "vert"
click at [1256, 289] on input "Le Vert D'eau" at bounding box center [1347, 288] width 206 height 17
checkbox input "true"
checkbox input "false"
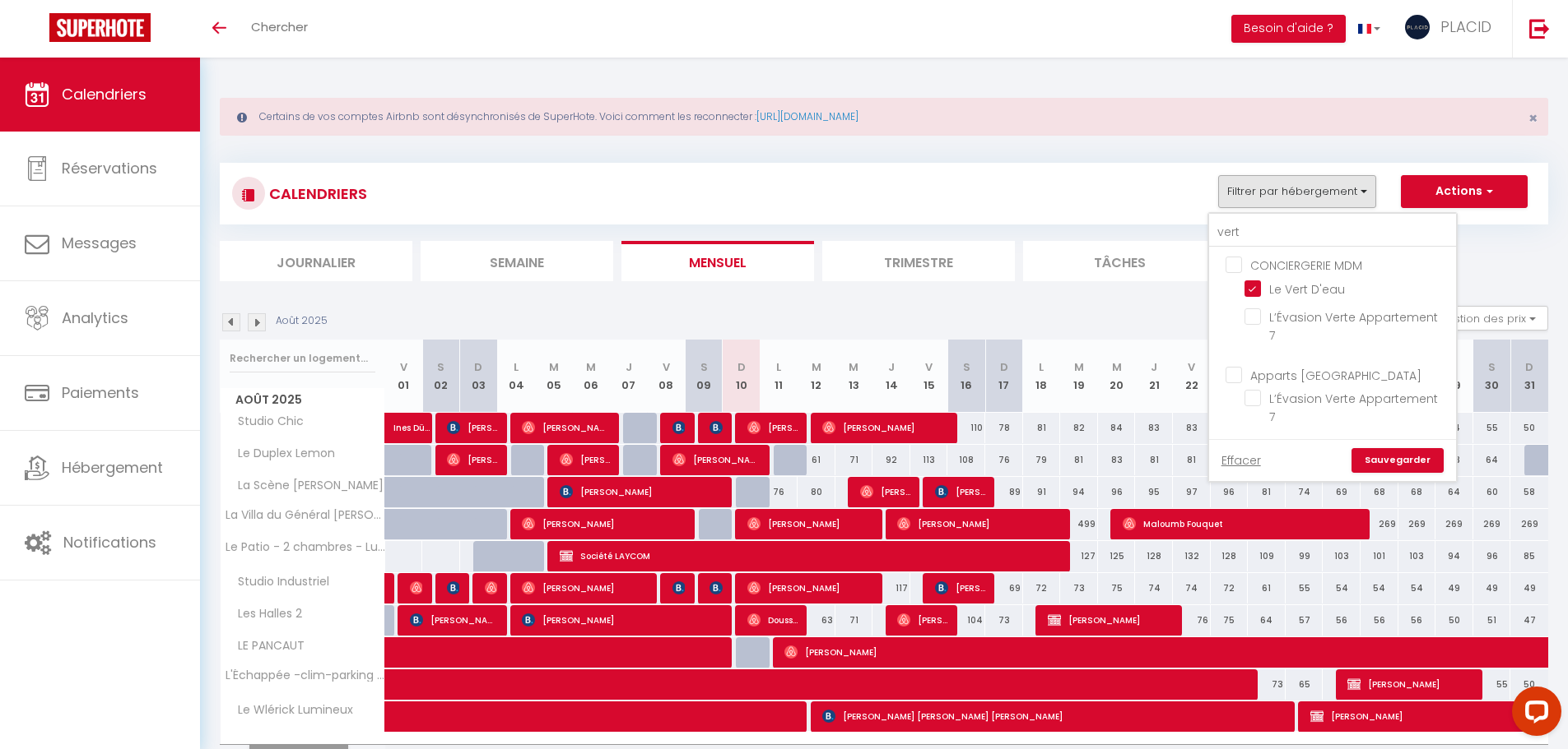
click at [1392, 448] on link "Sauvegarder" at bounding box center [1397, 460] width 92 height 25
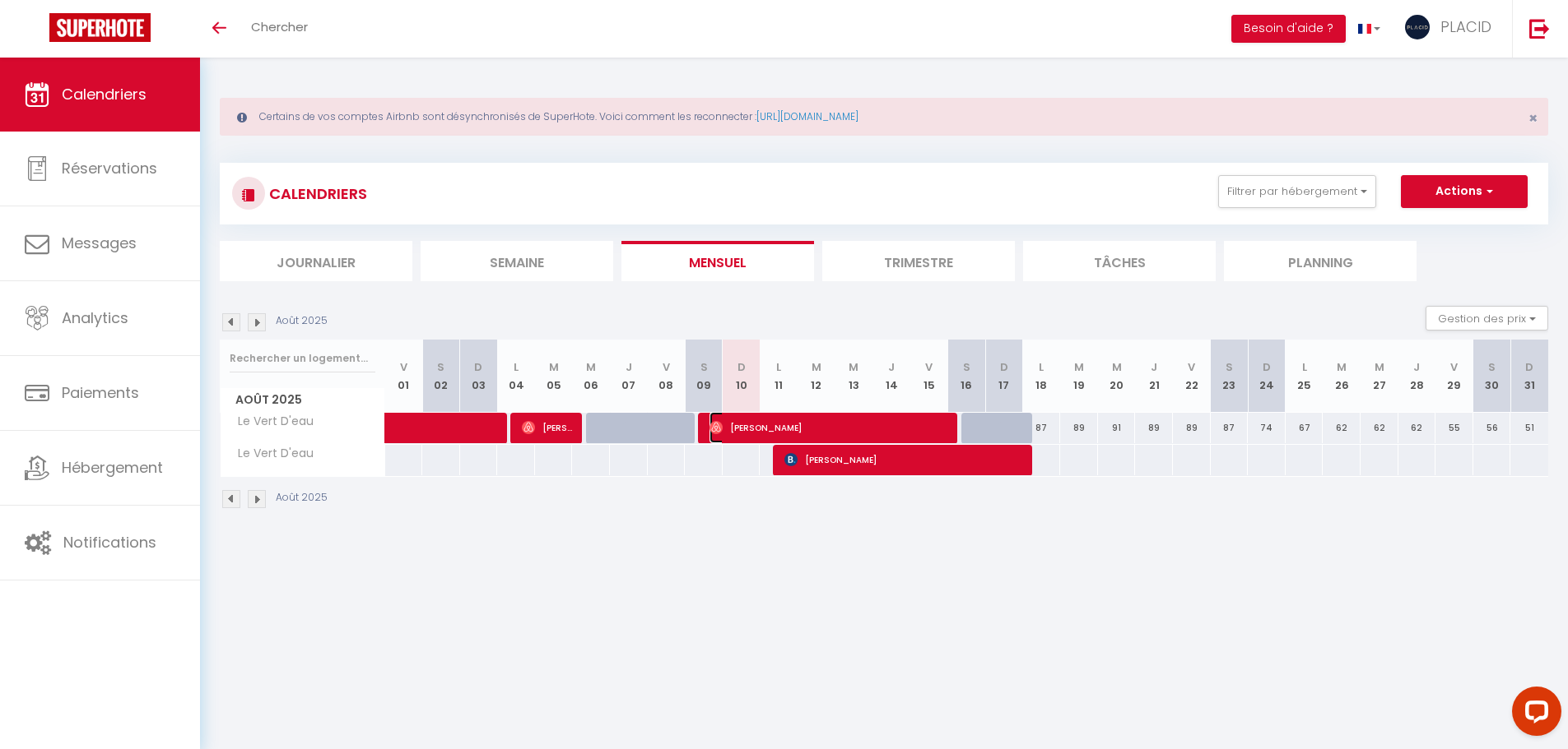
click at [845, 426] on span "Roman Kaliarik" at bounding box center [829, 428] width 239 height 31
select select "OK"
select select "0"
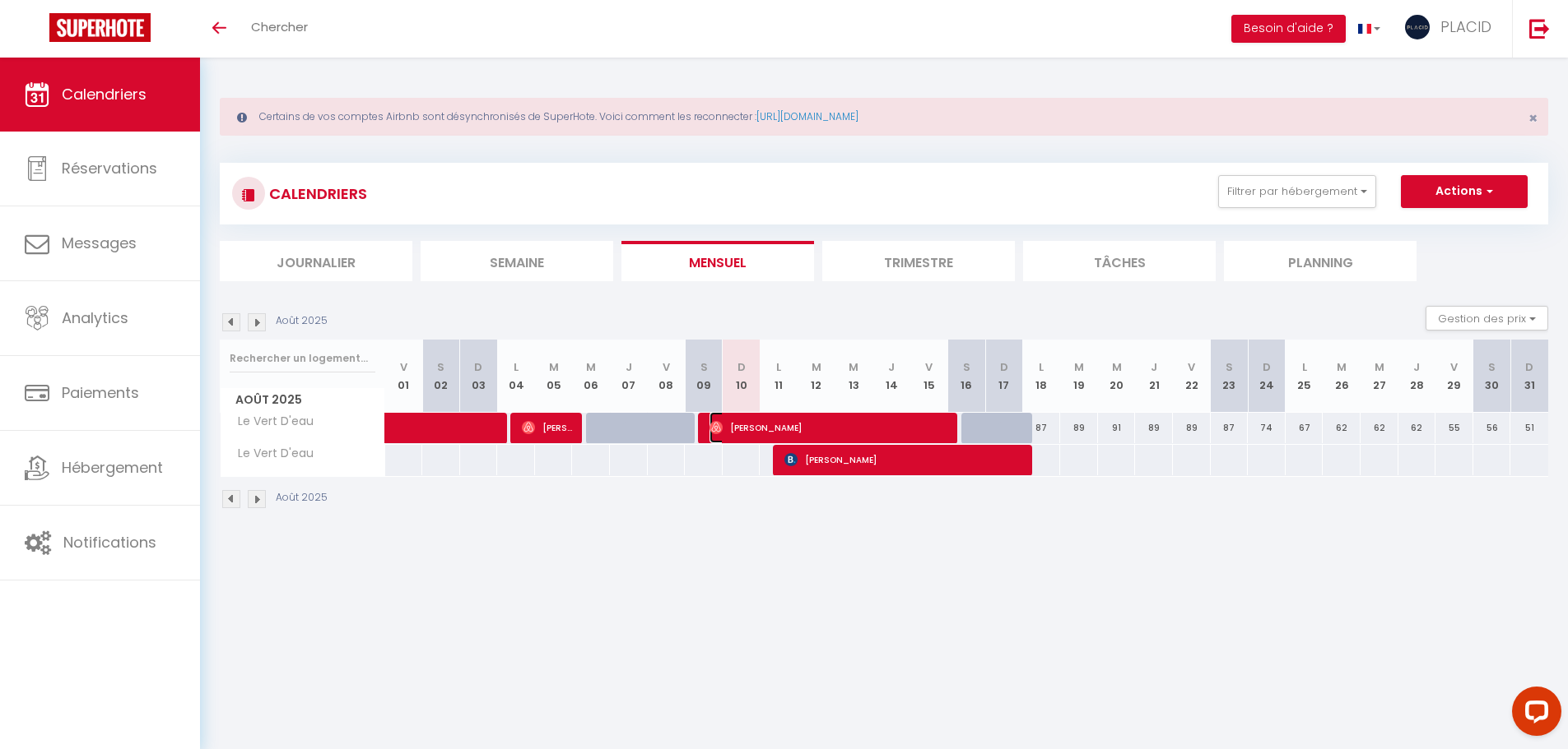
select select "1"
select select
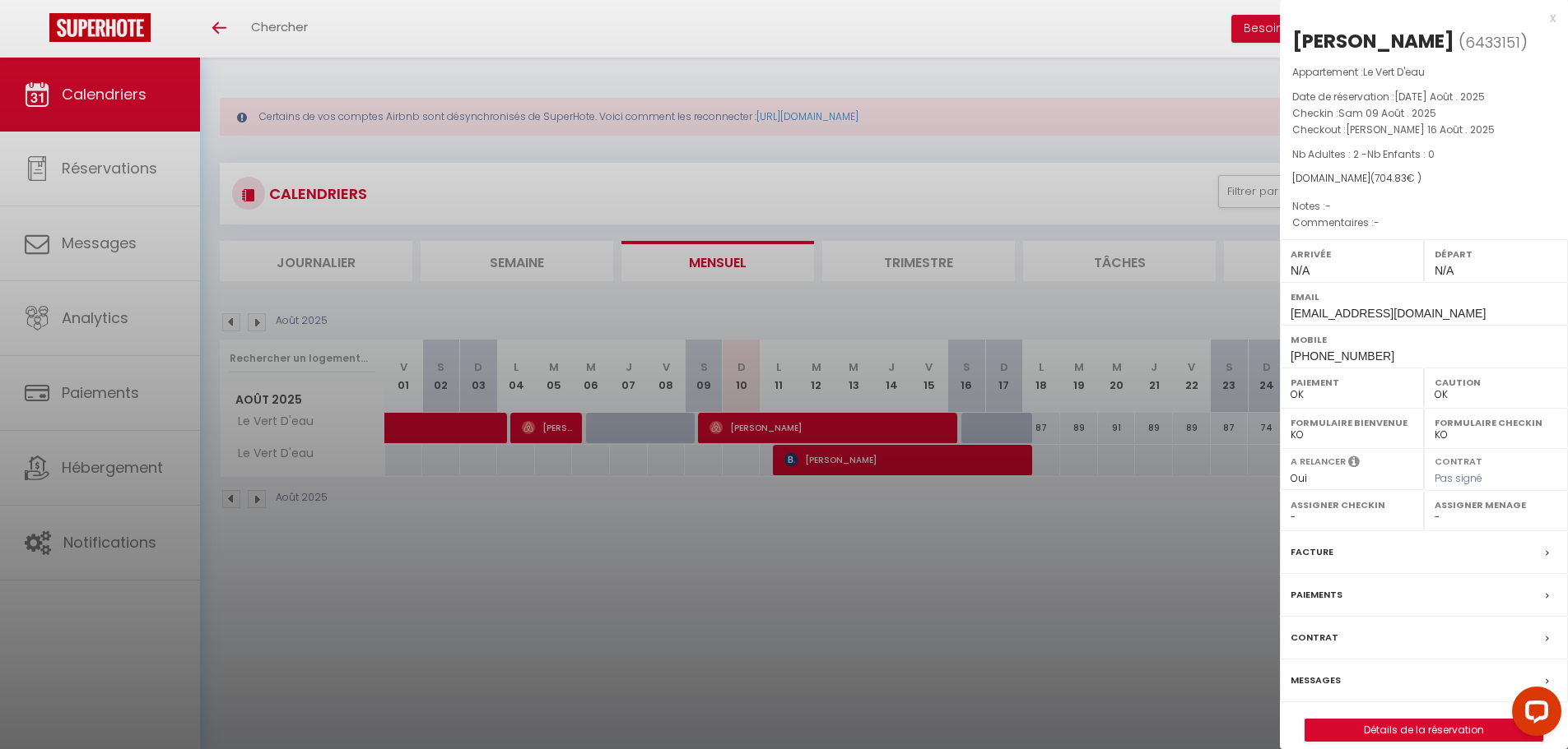
click at [1474, 42] on span "6433151" at bounding box center [1492, 42] width 55 height 20
select select "40924"
click at [1474, 42] on span "6433151" at bounding box center [1492, 42] width 55 height 20
copy span "6433151"
click at [781, 199] on div at bounding box center [784, 374] width 1568 height 749
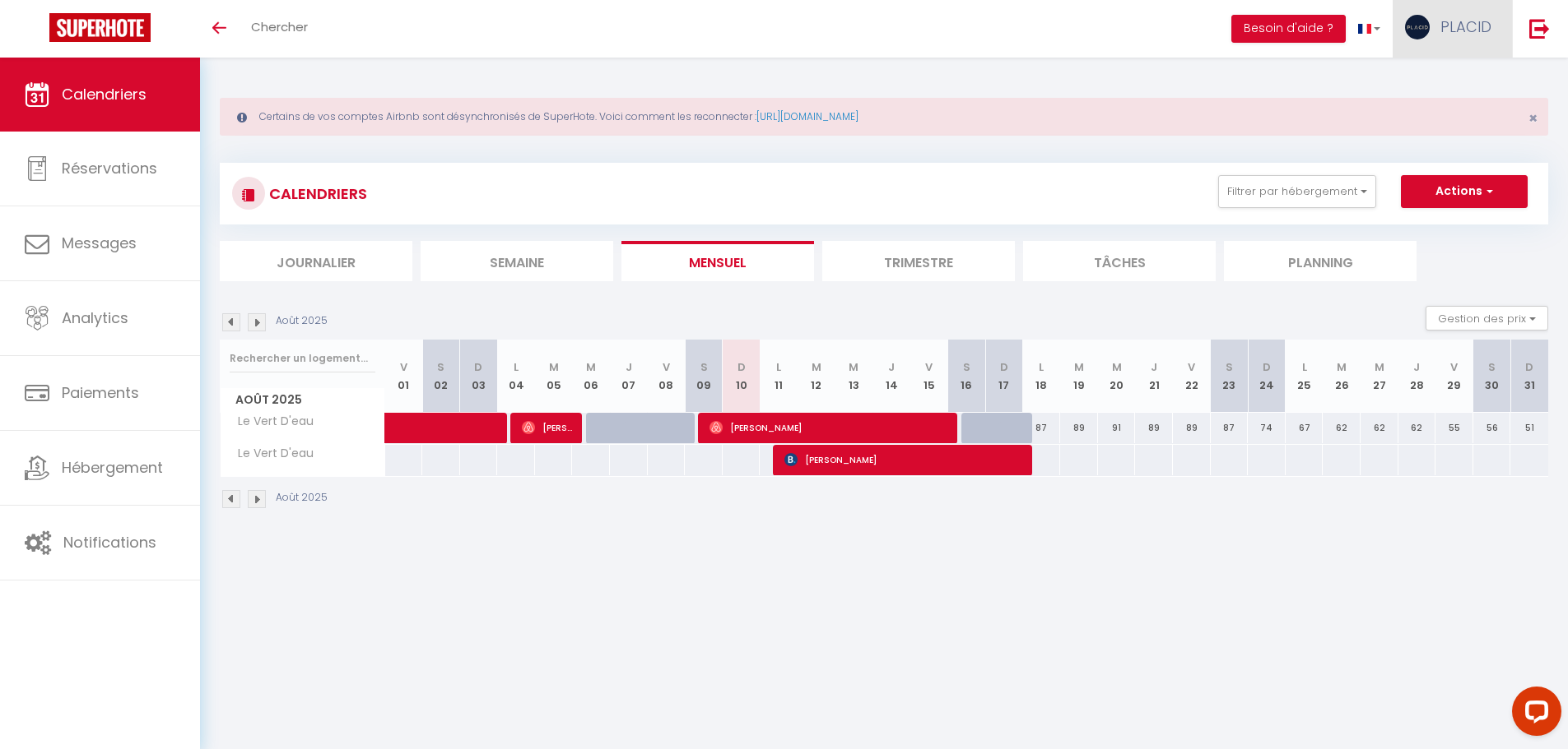
click at [1488, 26] on span "PLACID" at bounding box center [1465, 27] width 51 height 20
click at [1442, 84] on link "Paramètres" at bounding box center [1446, 82] width 122 height 28
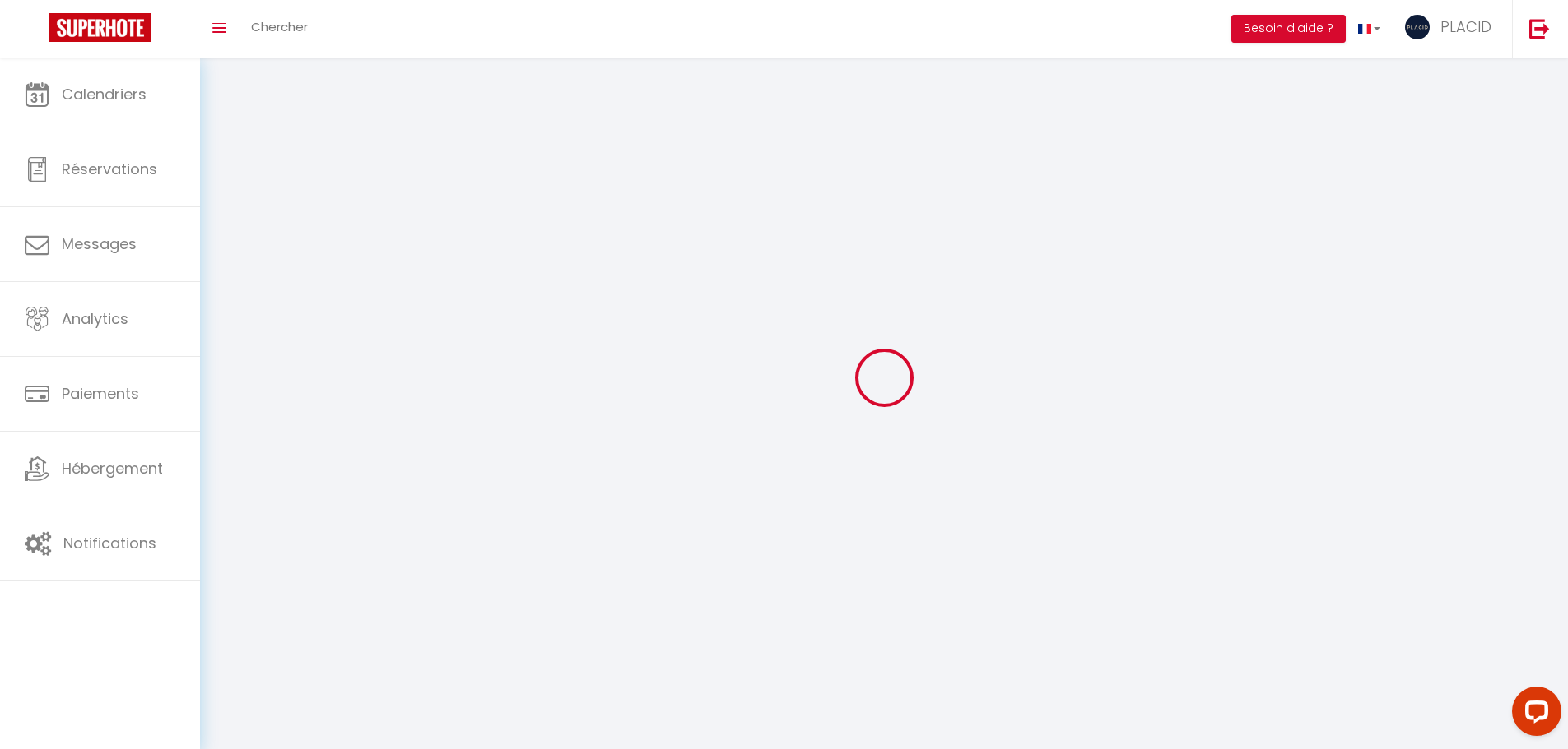
type input "PLACID"
type input "GRAIRE IMMOBILIER"
type input "0695345725"
type input "6 IMPASSE ROBERT NAPIAS"
type input "40000"
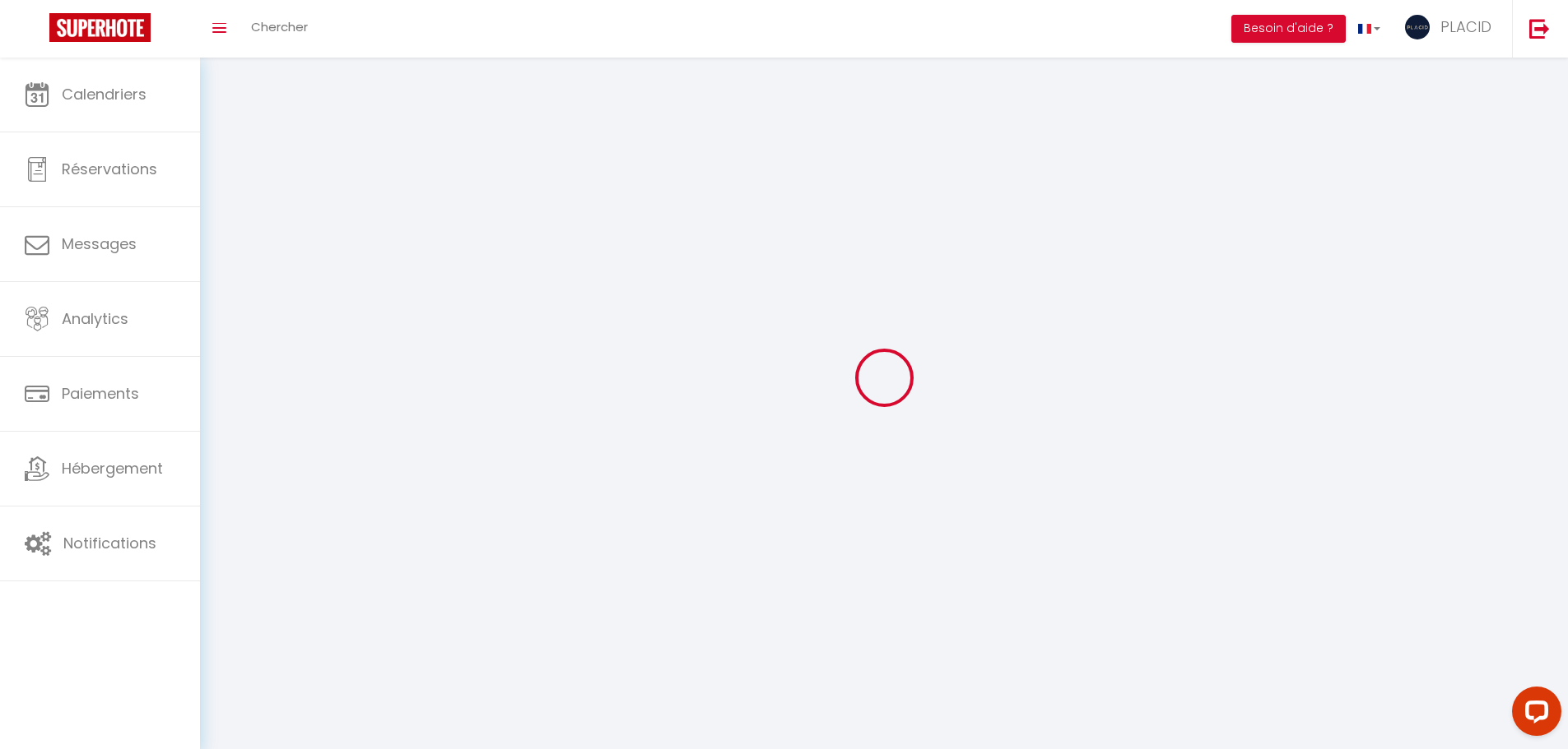
type input "[GEOGRAPHIC_DATA]"
type input "pNRcgnxvFcbjDkaiIhOF3Au4B"
type input "hKUl7r18GSXvDHm7uDxDcIsrJ"
select select "28"
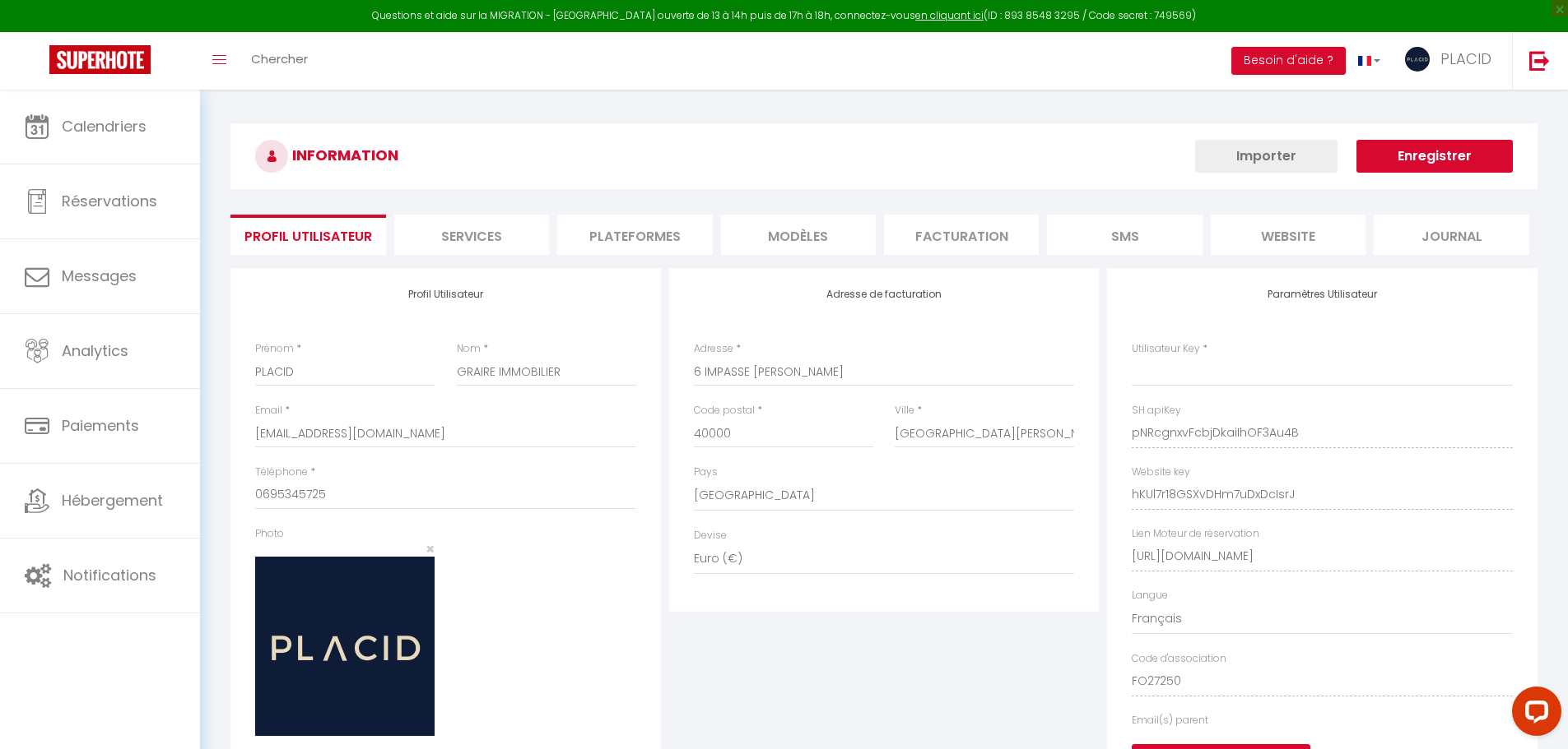
type input "pNRcgnxvFcbjDkaiIhOF3Au4B"
type input "hKUl7r18GSXvDHm7uDxDcIsrJ"
type input "https://app.superhote.com/#/get-available-rentals/hKUl7r18GSXvDHm7uDxDcIsrJ"
select select "fr"
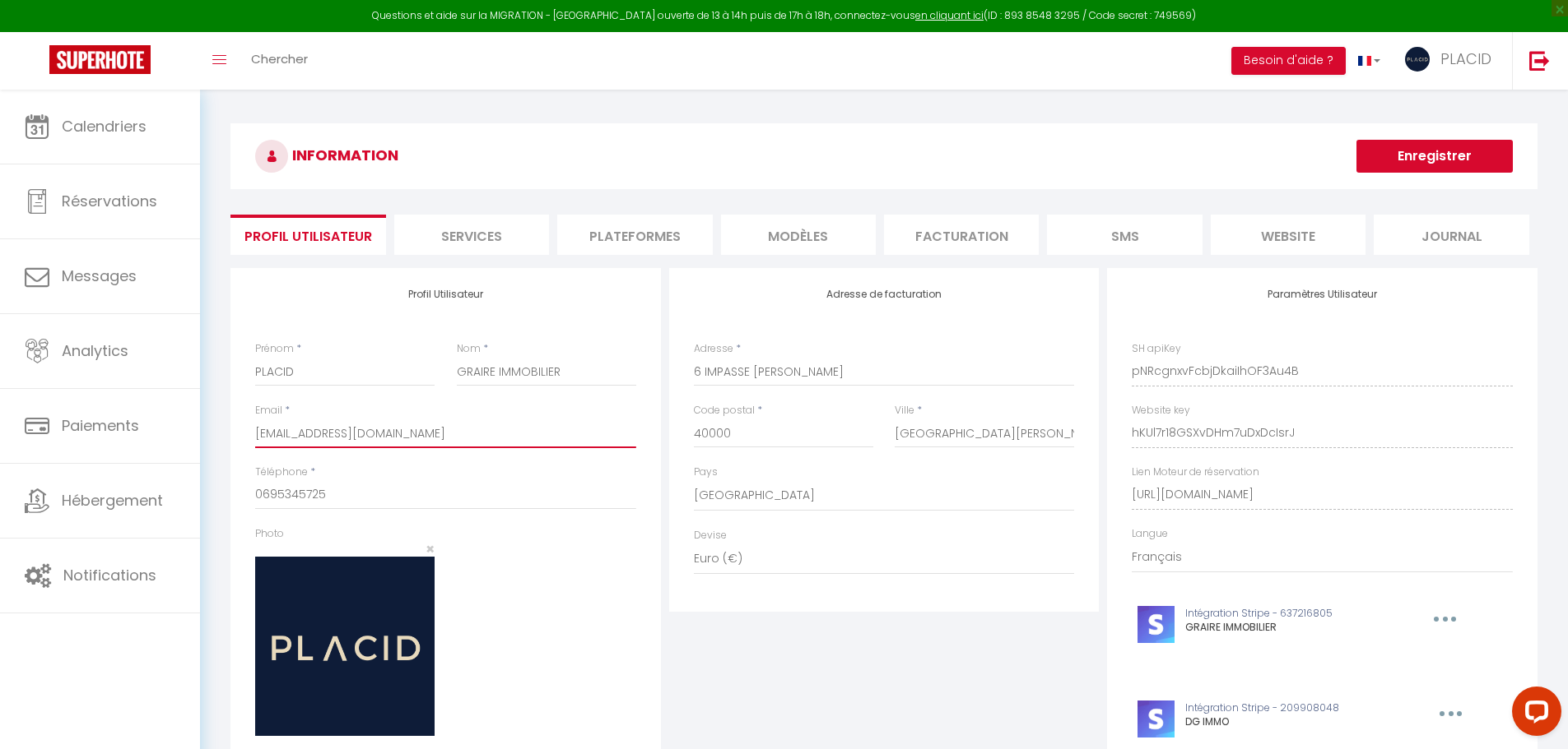
drag, startPoint x: 450, startPoint y: 429, endPoint x: 244, endPoint y: 429, distance: 206.0
click at [244, 429] on div "Profil Utilisateur Prénom * PLACID Nom * GRAIRE IMMOBILIER Email * marine@agenc…" at bounding box center [445, 540] width 431 height 546
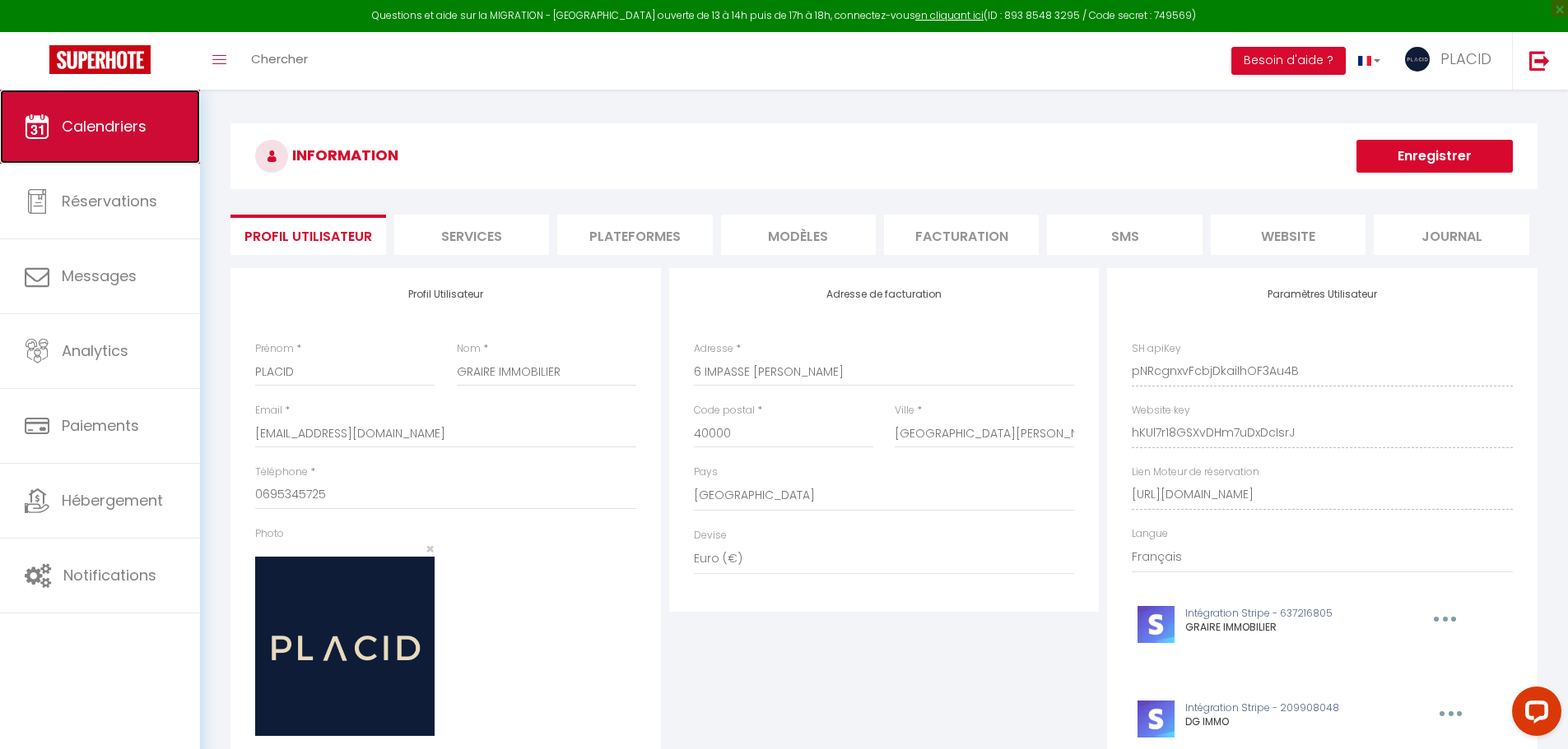
click at [123, 138] on link "Calendriers" at bounding box center [100, 127] width 200 height 74
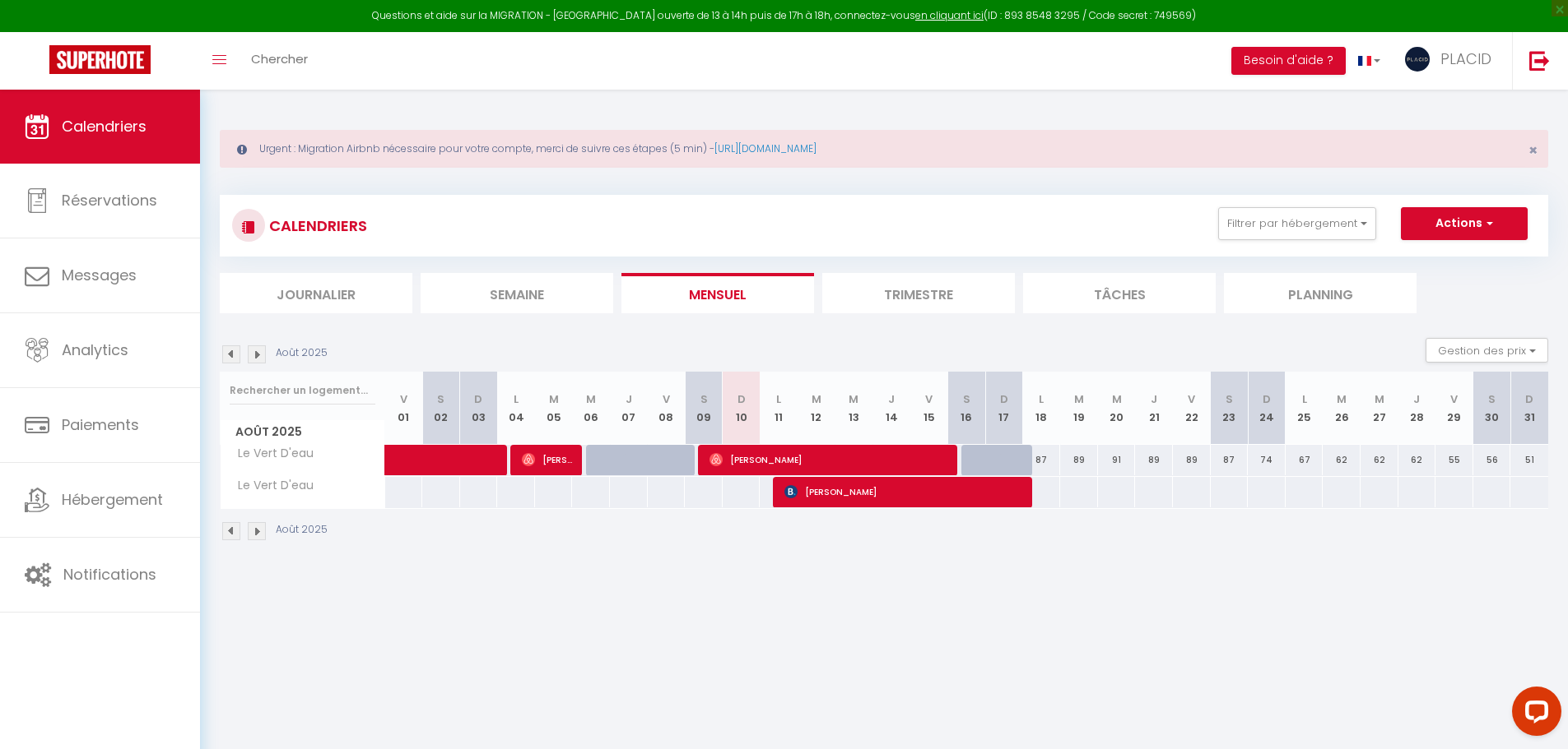
click at [255, 450] on span "Le Vert D'eau" at bounding box center [270, 454] width 94 height 18
copy tr "Le Vert D'eau"
click at [811, 496] on span "Charles Uso" at bounding box center [904, 492] width 239 height 31
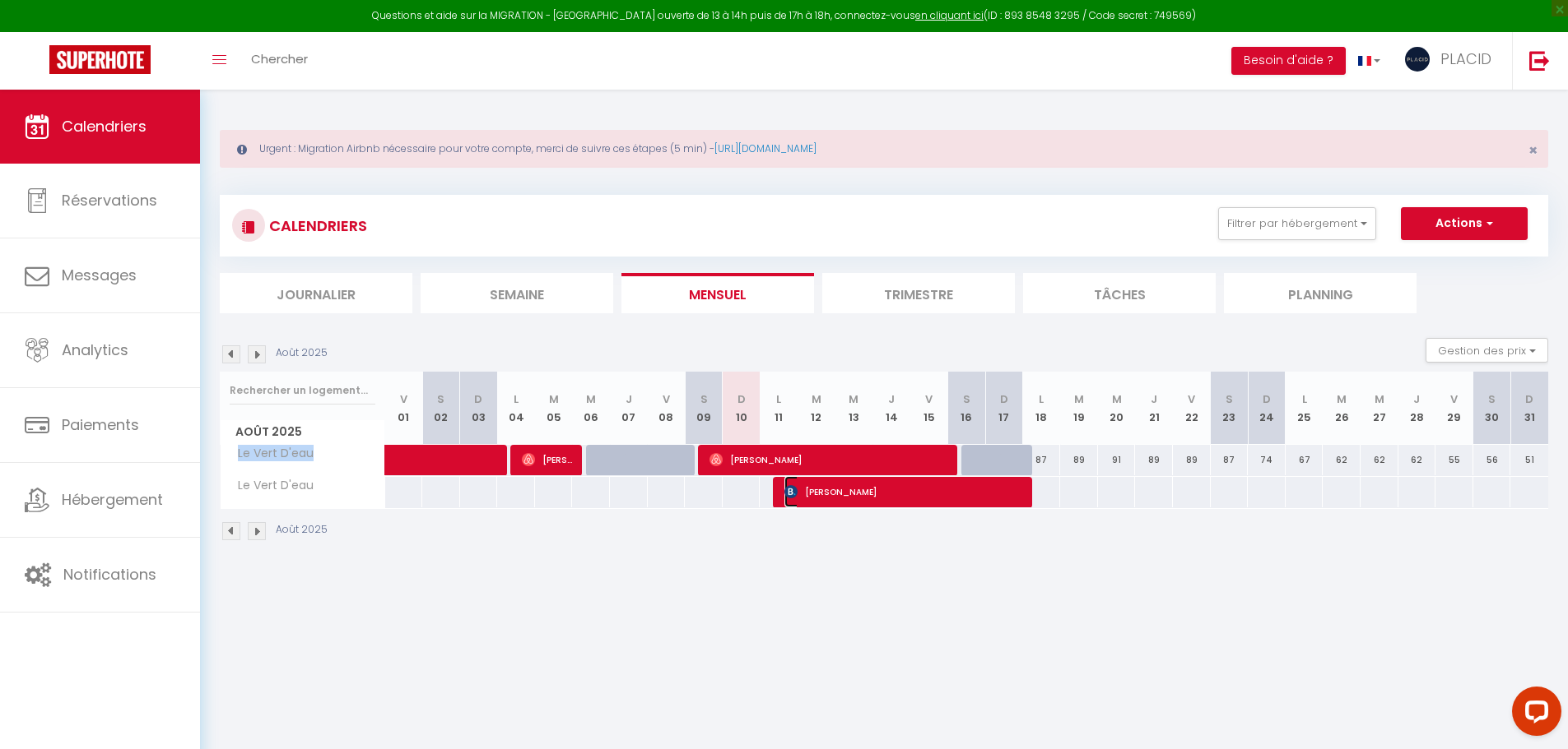
select select "OK"
select select "KO"
select select "0"
select select "1"
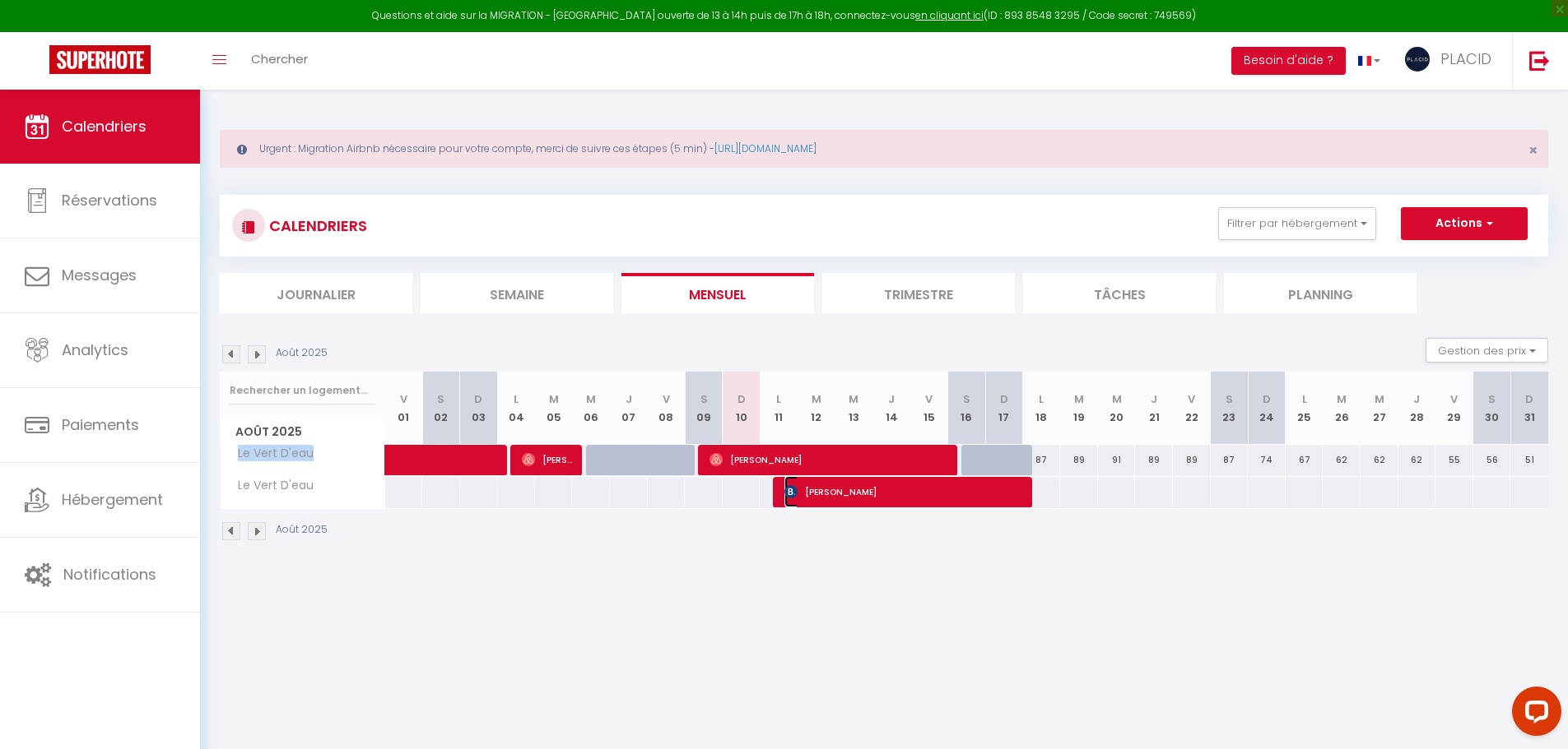
select select
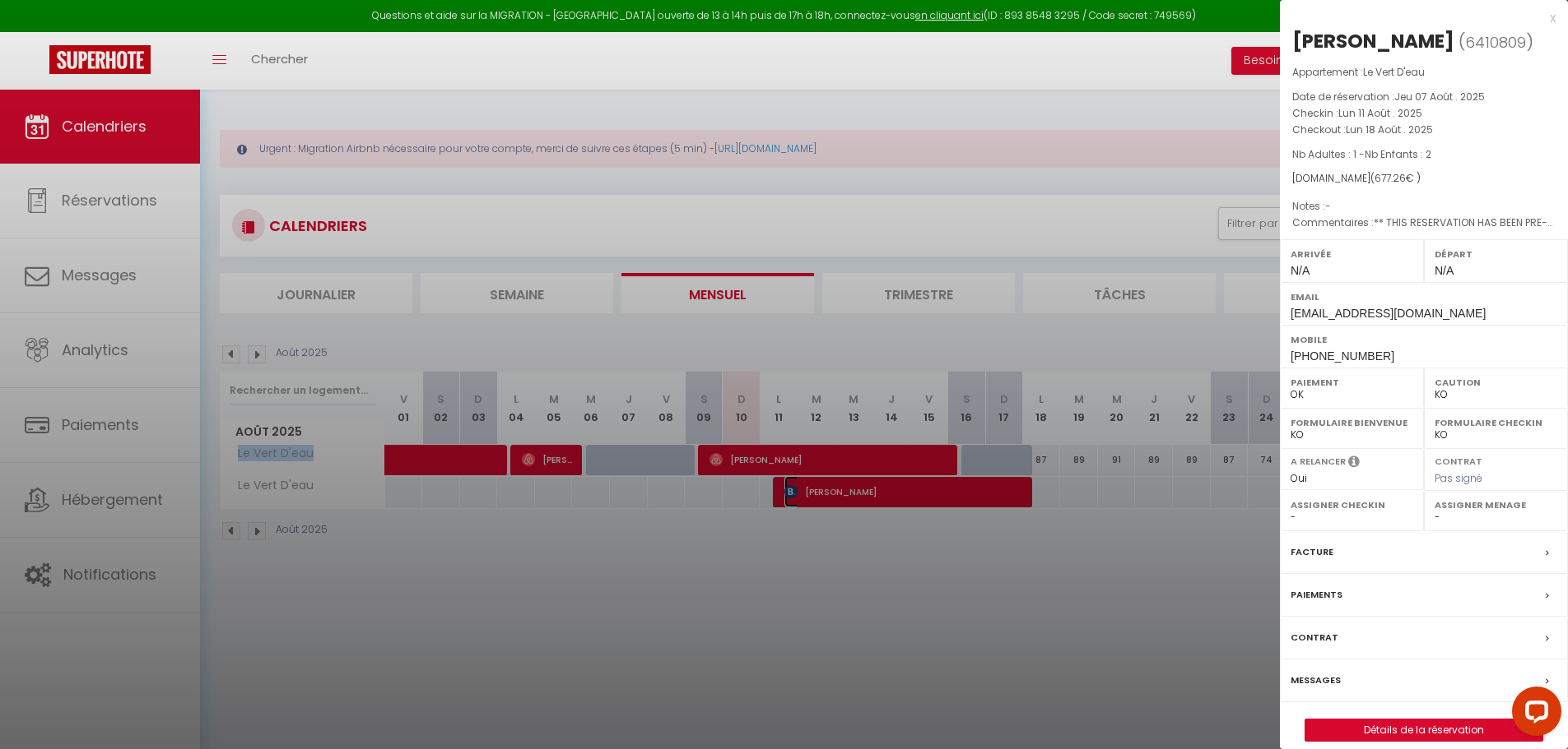
select select "40924"
drag, startPoint x: 1488, startPoint y: 43, endPoint x: 1284, endPoint y: 42, distance: 204.0
click at [1284, 42] on div "Charles Uso ( 6410809 ) Appartement : Le Vert D'eau Date de réservation : Jeu 0…" at bounding box center [1424, 384] width 288 height 714
copy h2 "Charles Uso ( 6410809 )"
click at [883, 492] on div at bounding box center [784, 374] width 1568 height 749
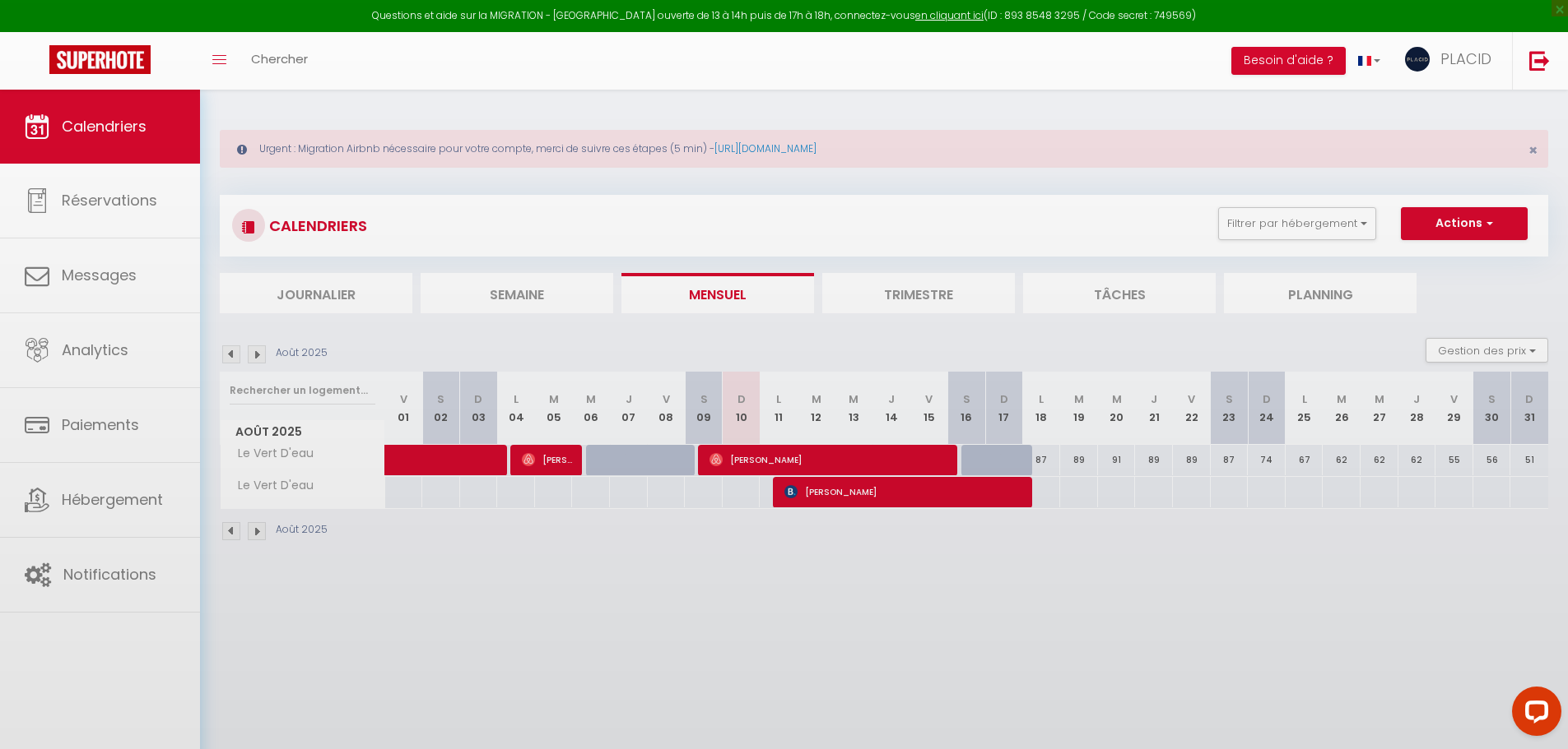
click at [843, 464] on body "Questions et aide sur la MIGRATION - Salle Zoom ouverte de 13 à 14h puis de 17h…" at bounding box center [784, 464] width 1568 height 749
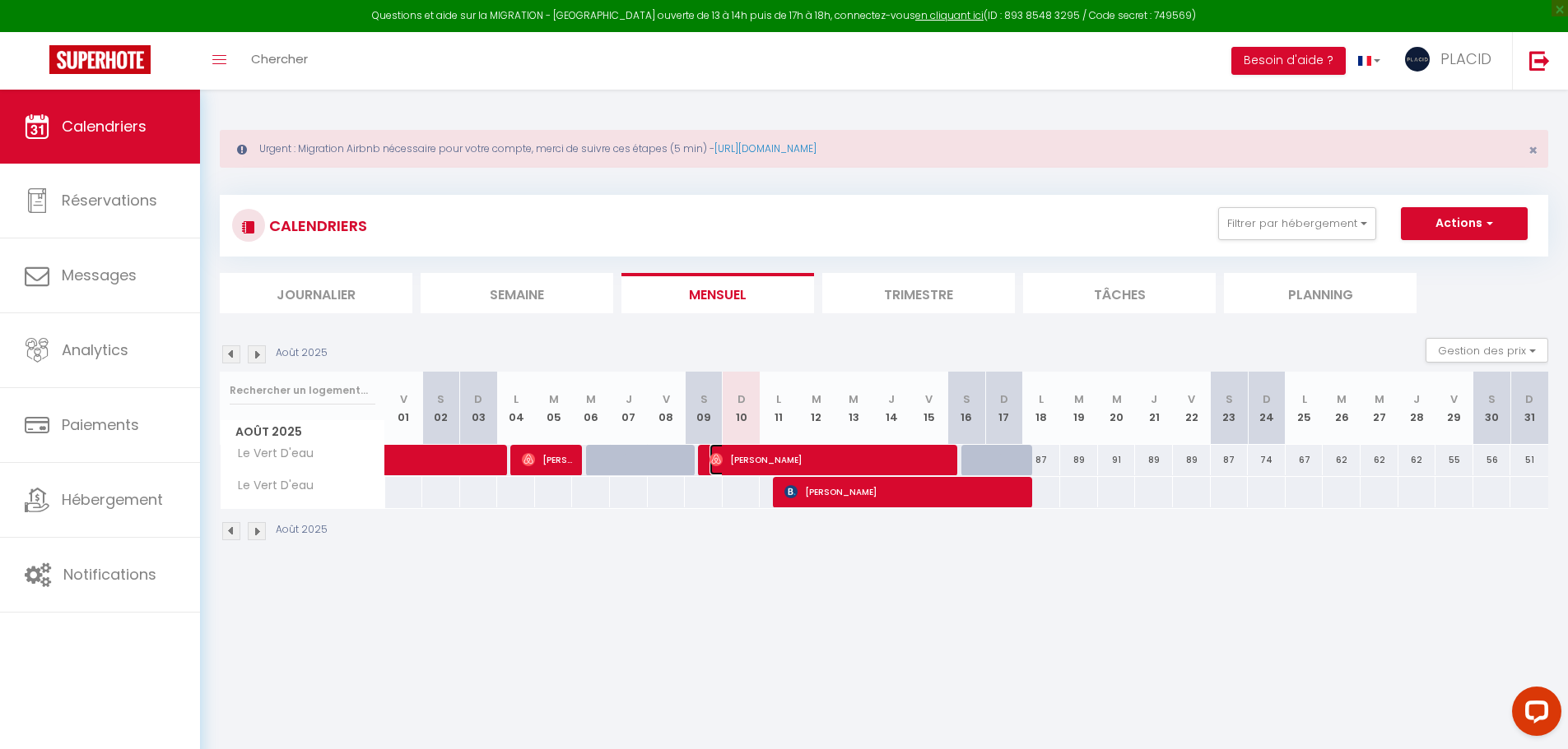
click at [852, 461] on span "Roman Kaliarik" at bounding box center [829, 460] width 239 height 31
select select "OK"
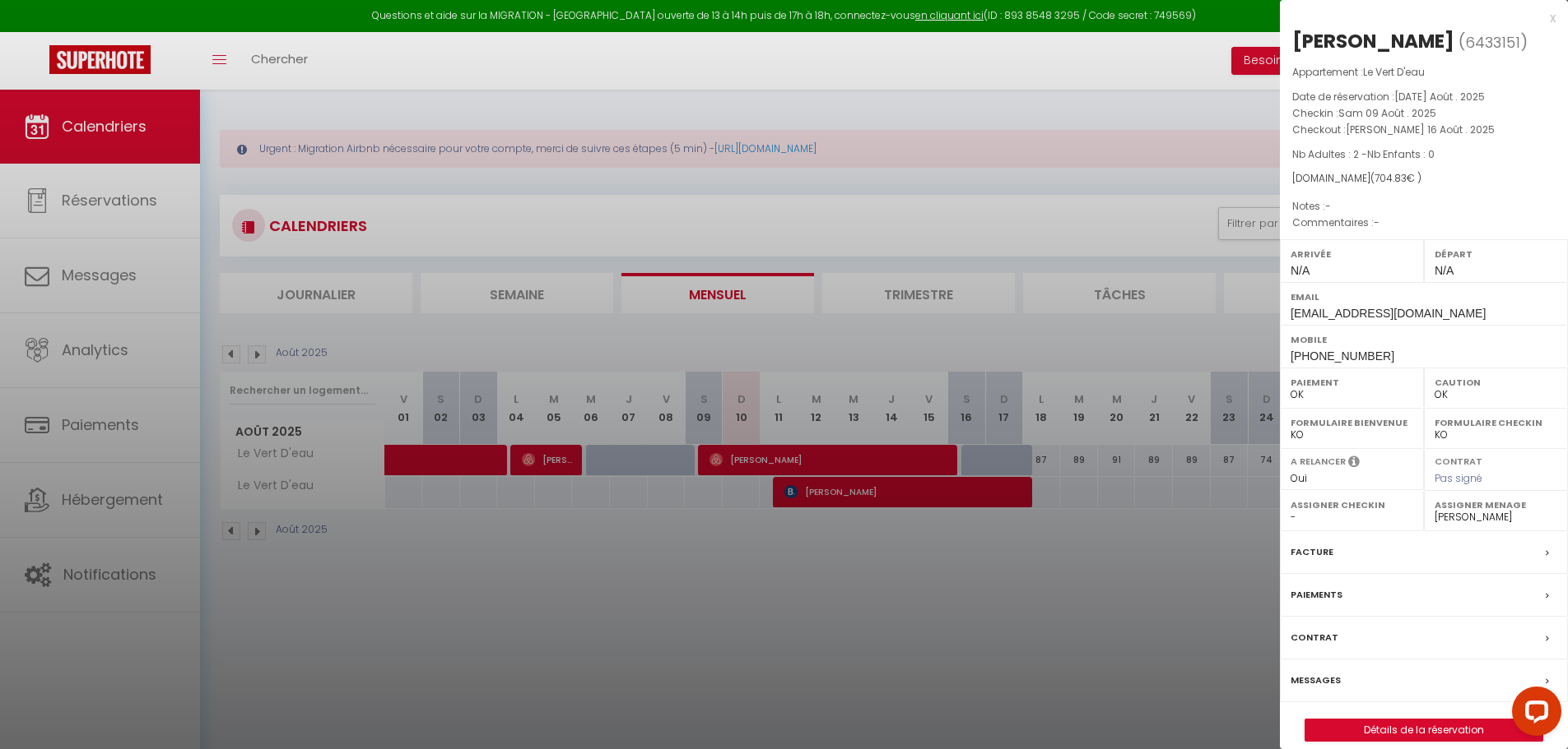
drag, startPoint x: 1531, startPoint y: 42, endPoint x: 1287, endPoint y: 31, distance: 244.2
click at [1287, 31] on div "Roman Kaliarik ( 6433151 ) Appartement : Le Vert D'eau Date de réservation : Ma…" at bounding box center [1424, 384] width 288 height 714
copy h2 "Roman Kaliarik ( 6433151 )"
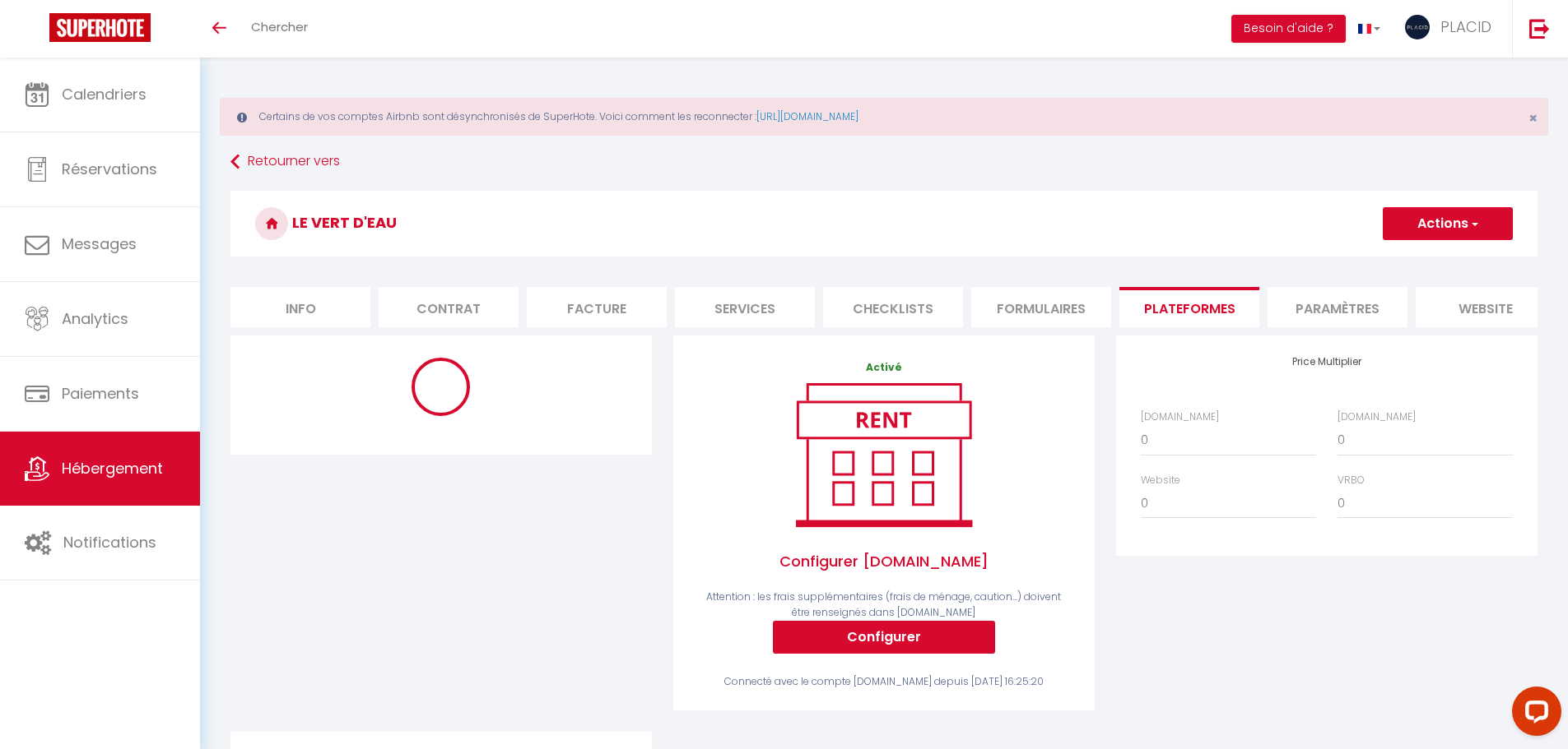
select select "886-1375189296042950079"
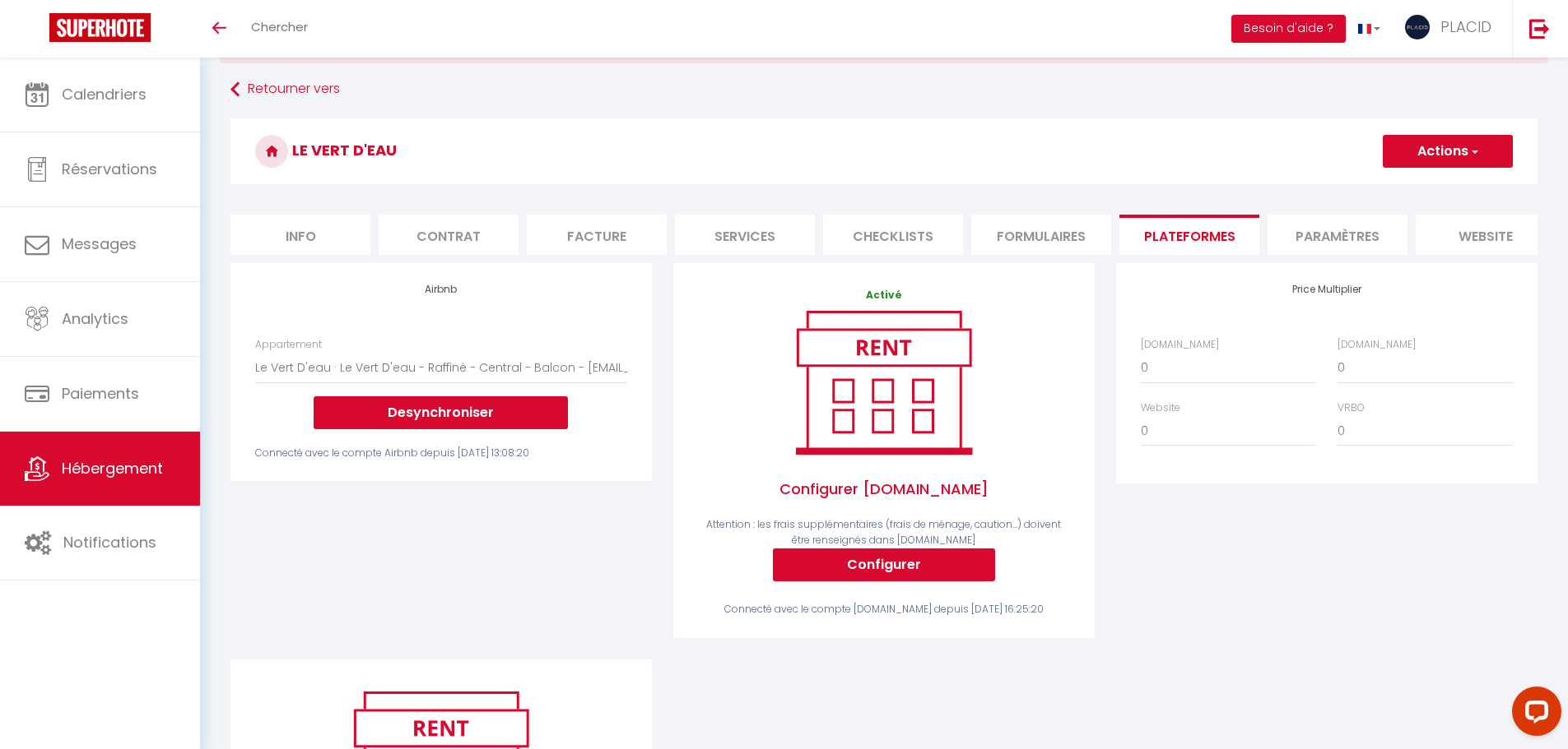
scroll to position [74, 0]
